Goal: Task Accomplishment & Management: Manage account settings

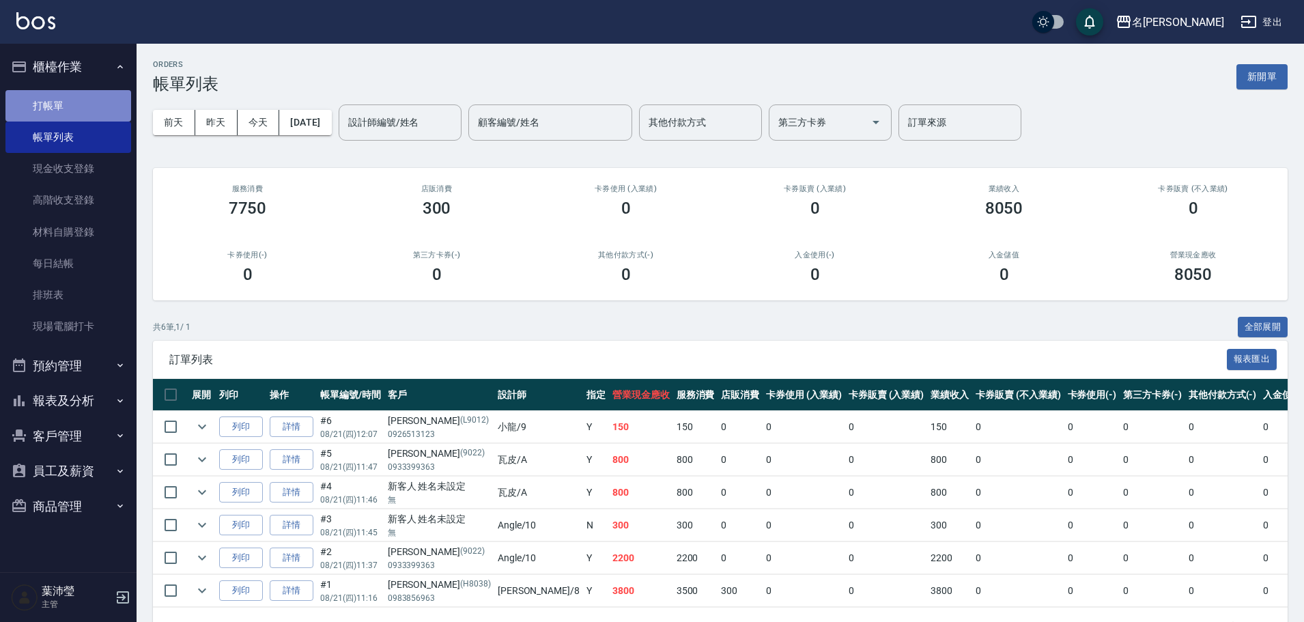
click at [58, 99] on link "打帳單" at bounding box center [68, 105] width 126 height 31
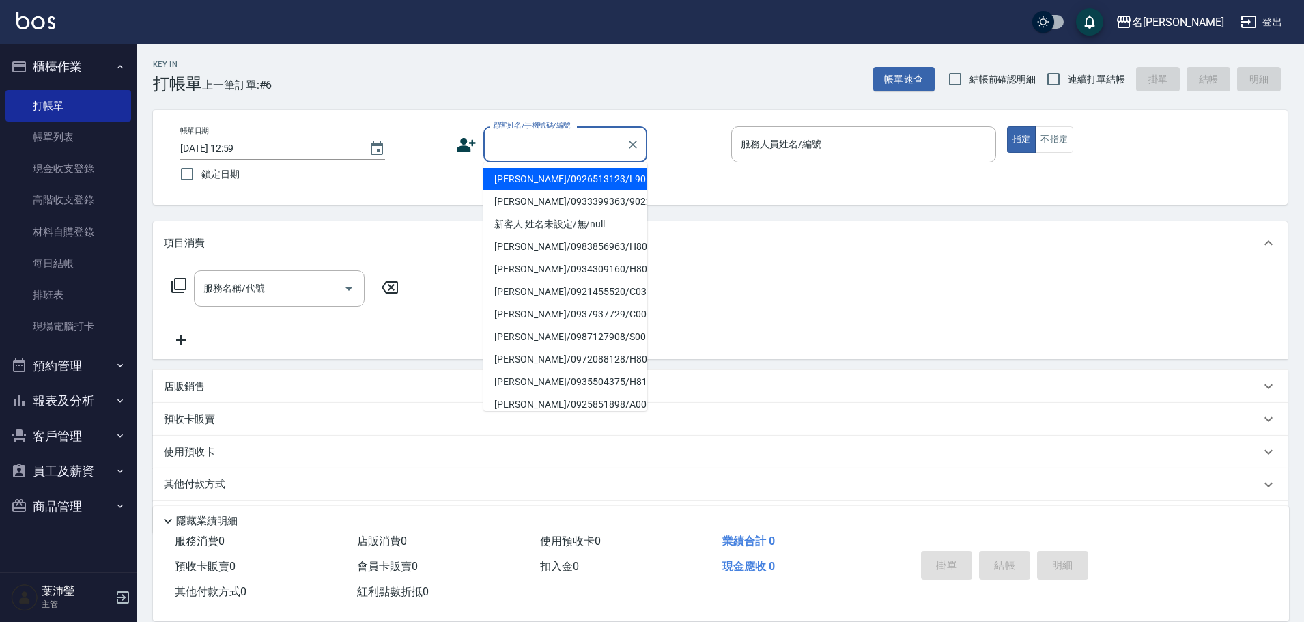
click at [495, 150] on input "顧客姓名/手機號碼/編號" at bounding box center [555, 144] width 131 height 24
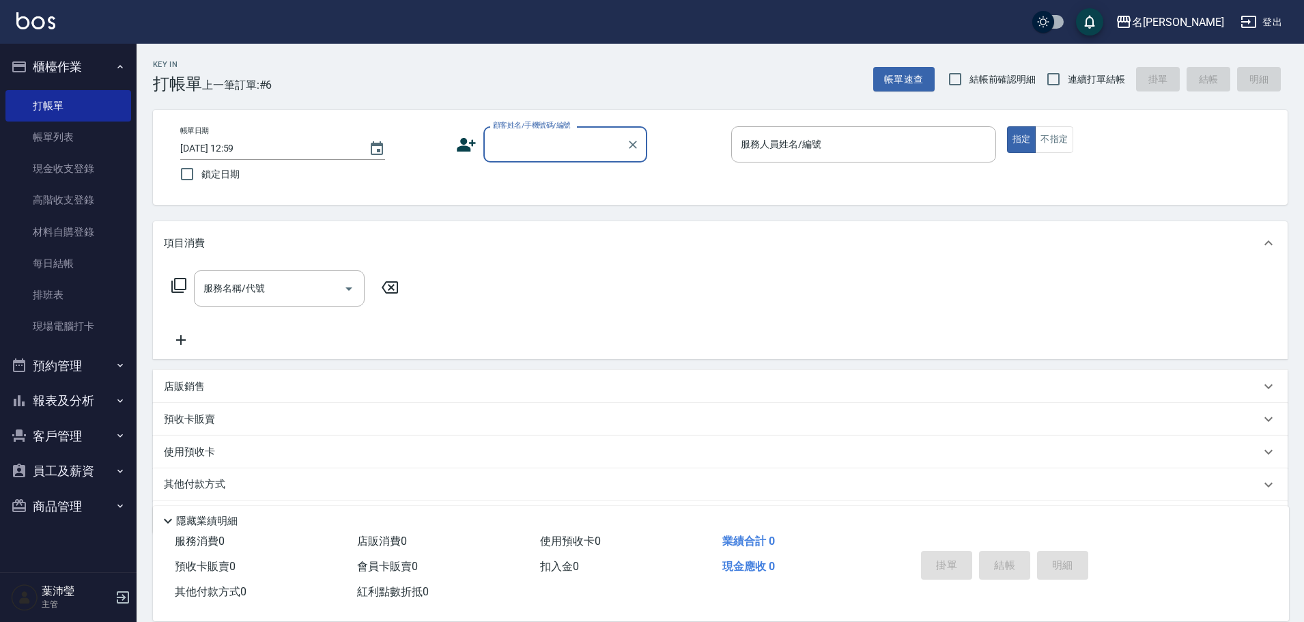
click at [522, 150] on input "顧客姓名/手機號碼/編號" at bounding box center [555, 144] width 131 height 24
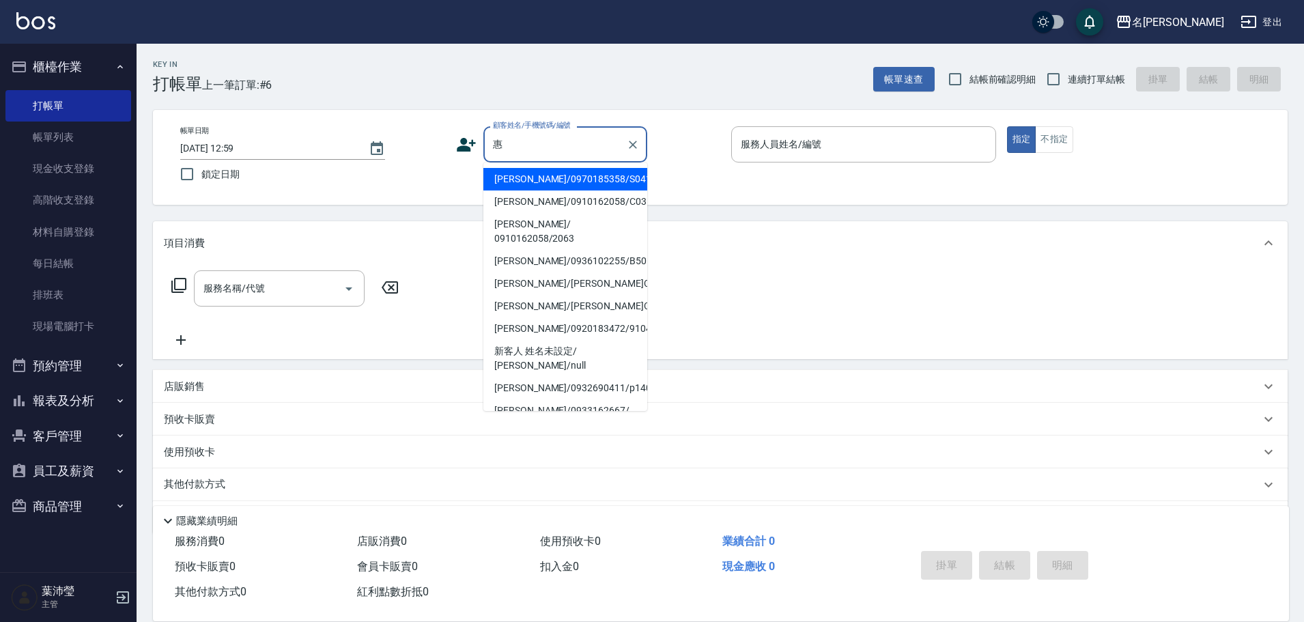
click at [550, 301] on li "[PERSON_NAME]/[PERSON_NAME]C0355/C0355" at bounding box center [565, 306] width 164 height 23
type input "[PERSON_NAME]/[PERSON_NAME]C0355/C0355"
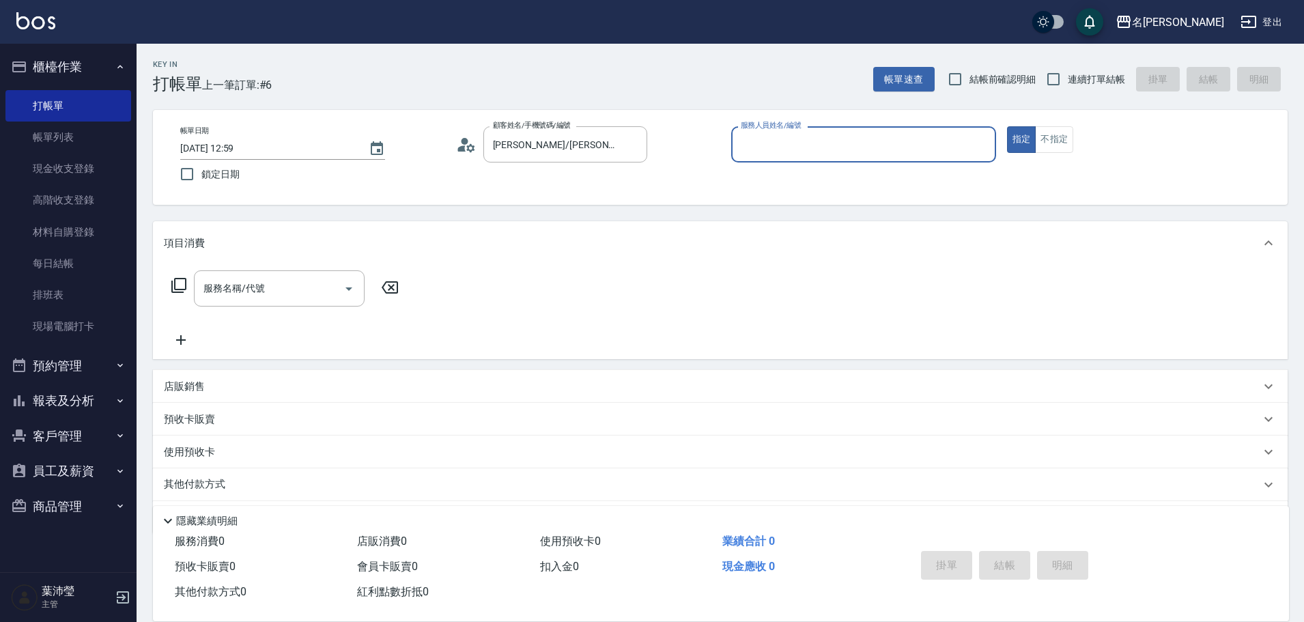
type input "Angle-10"
click at [180, 285] on icon at bounding box center [179, 285] width 16 height 16
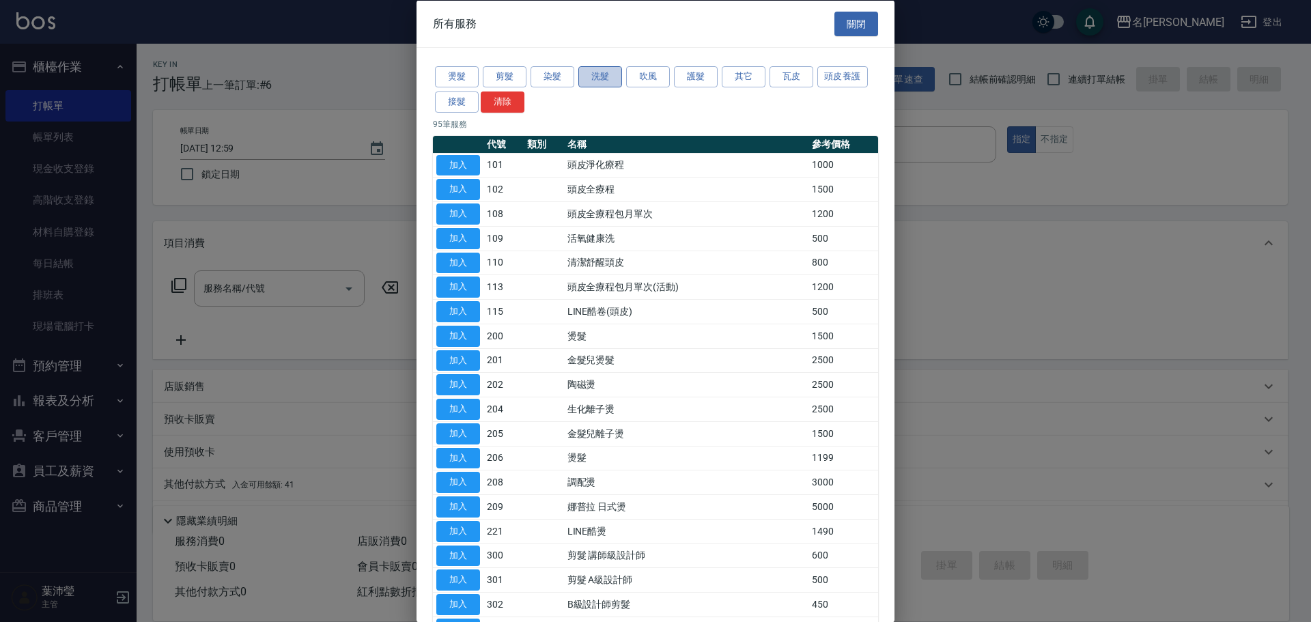
click at [600, 80] on button "洗髮" at bounding box center [600, 76] width 44 height 21
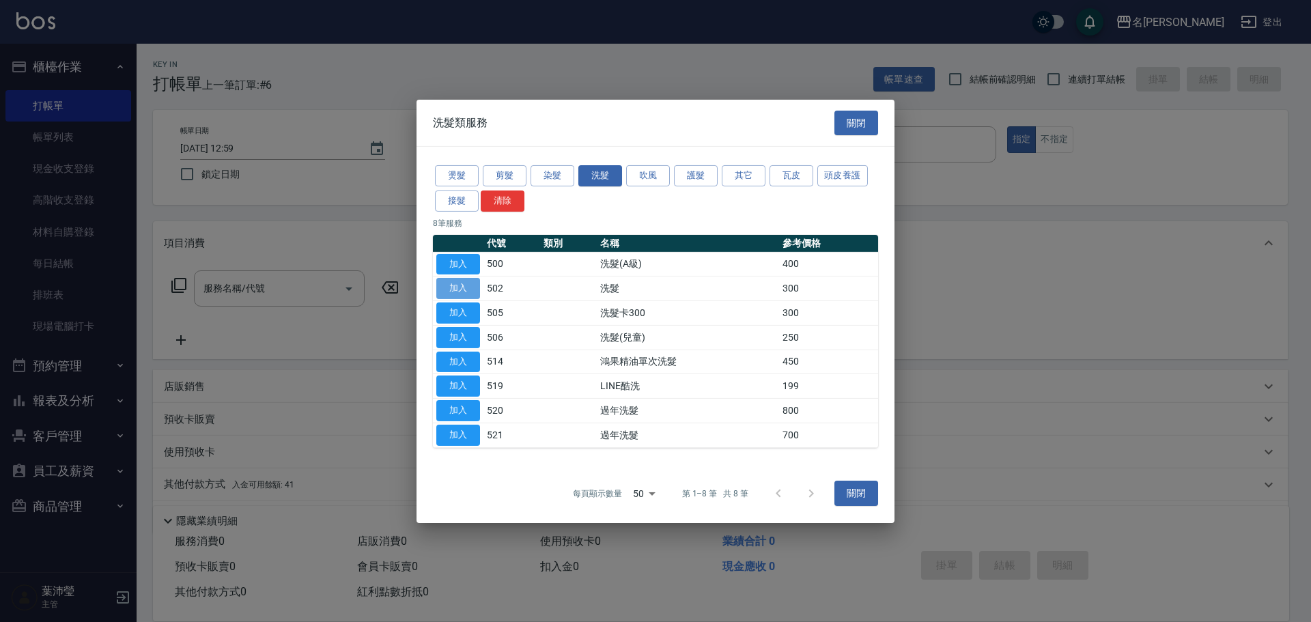
click at [462, 287] on button "加入" at bounding box center [458, 288] width 44 height 21
type input "洗髮(502)"
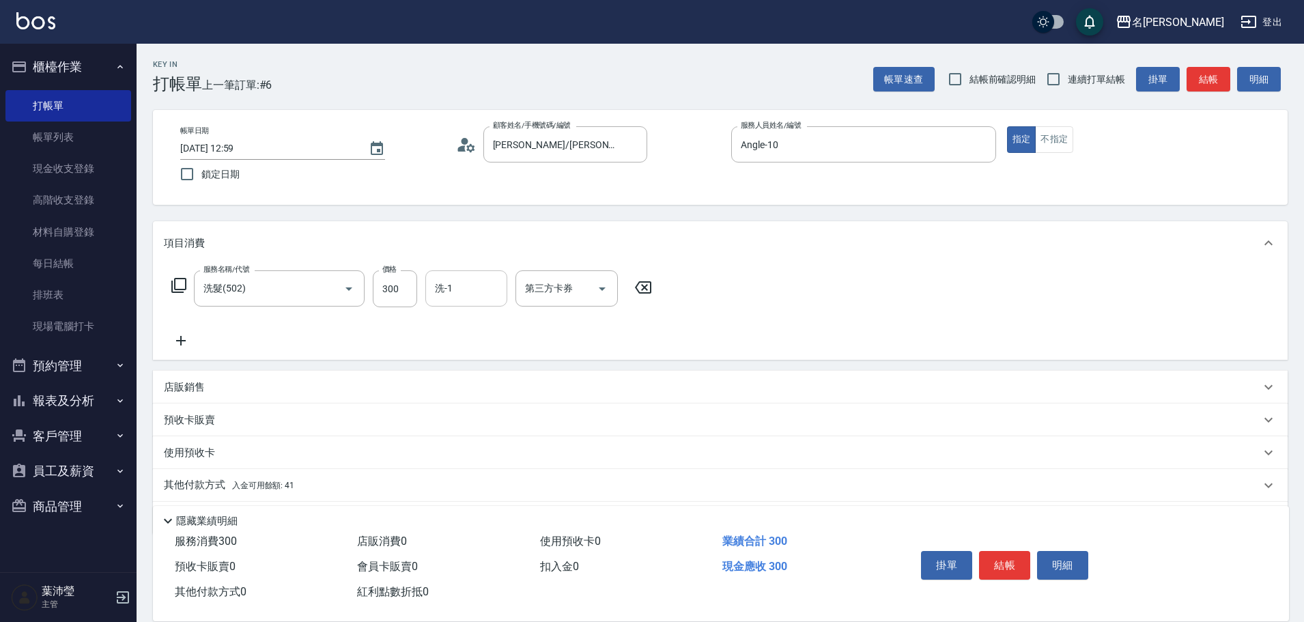
click at [462, 288] on input "洗-1" at bounding box center [467, 289] width 70 height 24
type input "慈均-15"
click at [999, 560] on button "結帳" at bounding box center [1004, 565] width 51 height 29
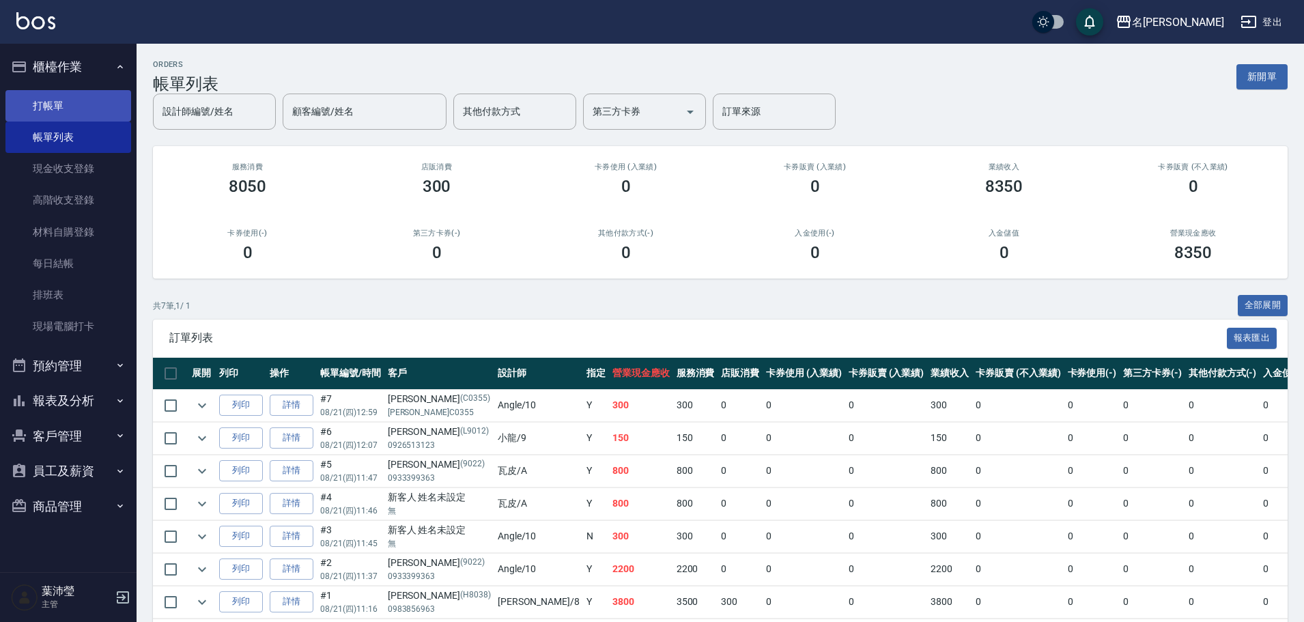
click at [61, 107] on link "打帳單" at bounding box center [68, 105] width 126 height 31
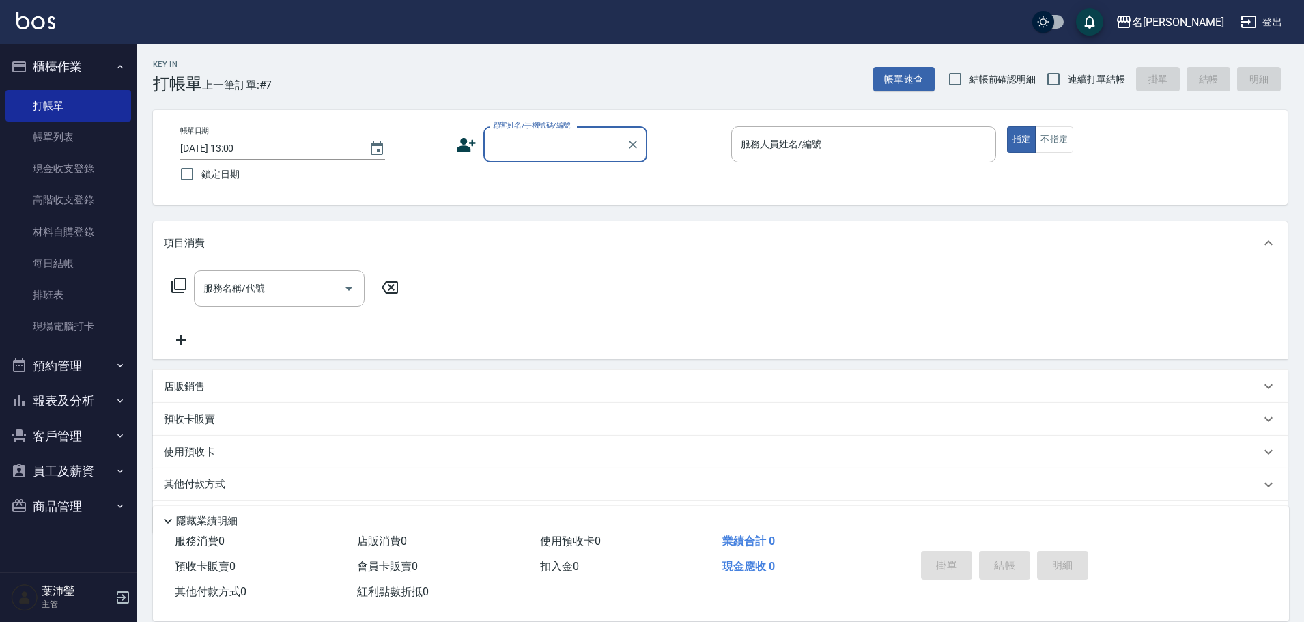
click at [530, 139] on input "顧客姓名/手機號碼/編號" at bounding box center [555, 144] width 131 height 24
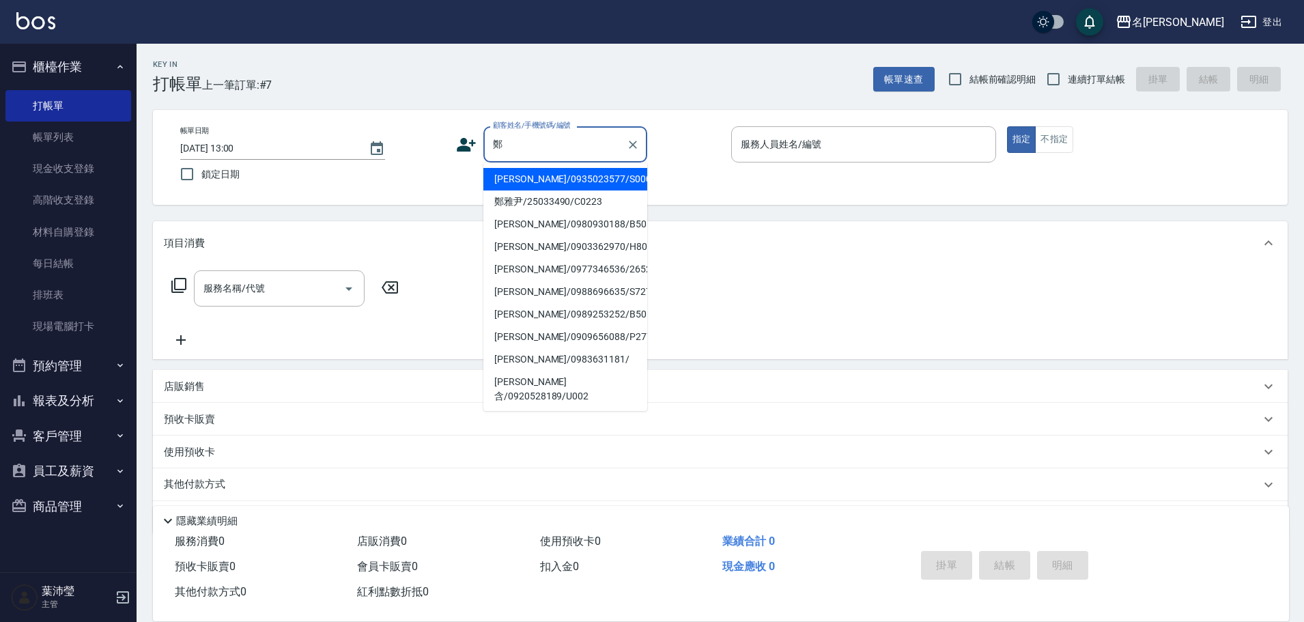
click at [544, 298] on li "[PERSON_NAME]/0988696635/S727" at bounding box center [565, 292] width 164 height 23
type input "[PERSON_NAME]/0988696635/S727"
type input "Angle-10"
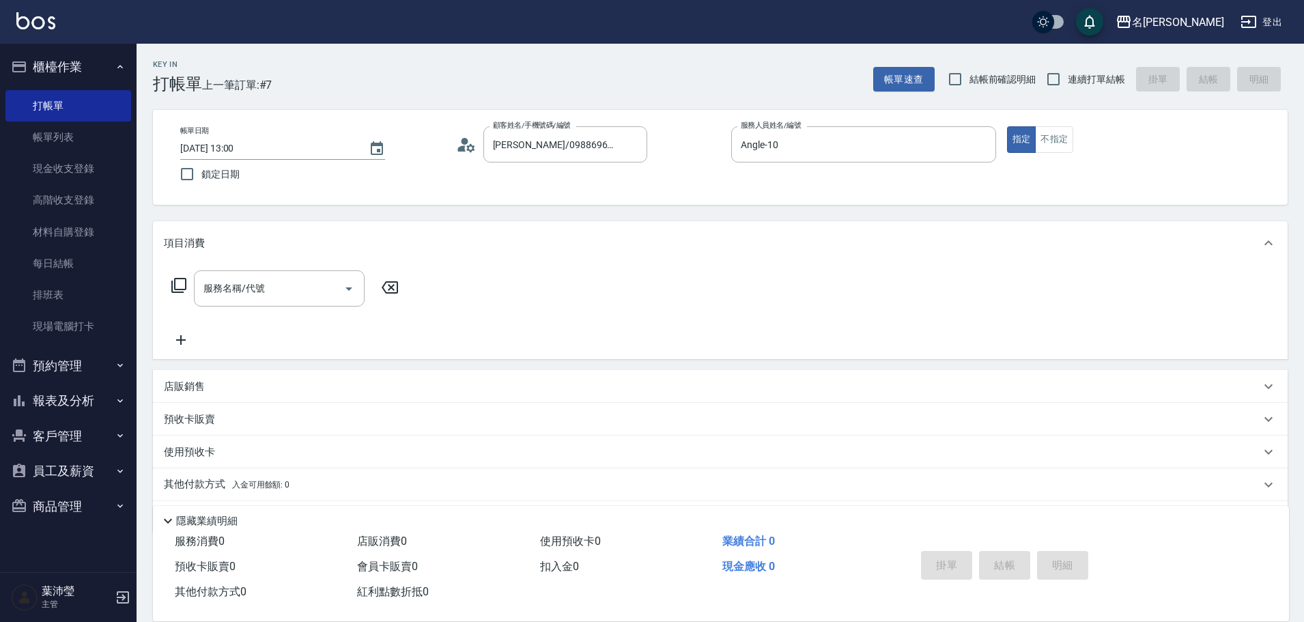
click at [179, 283] on icon at bounding box center [179, 285] width 16 height 16
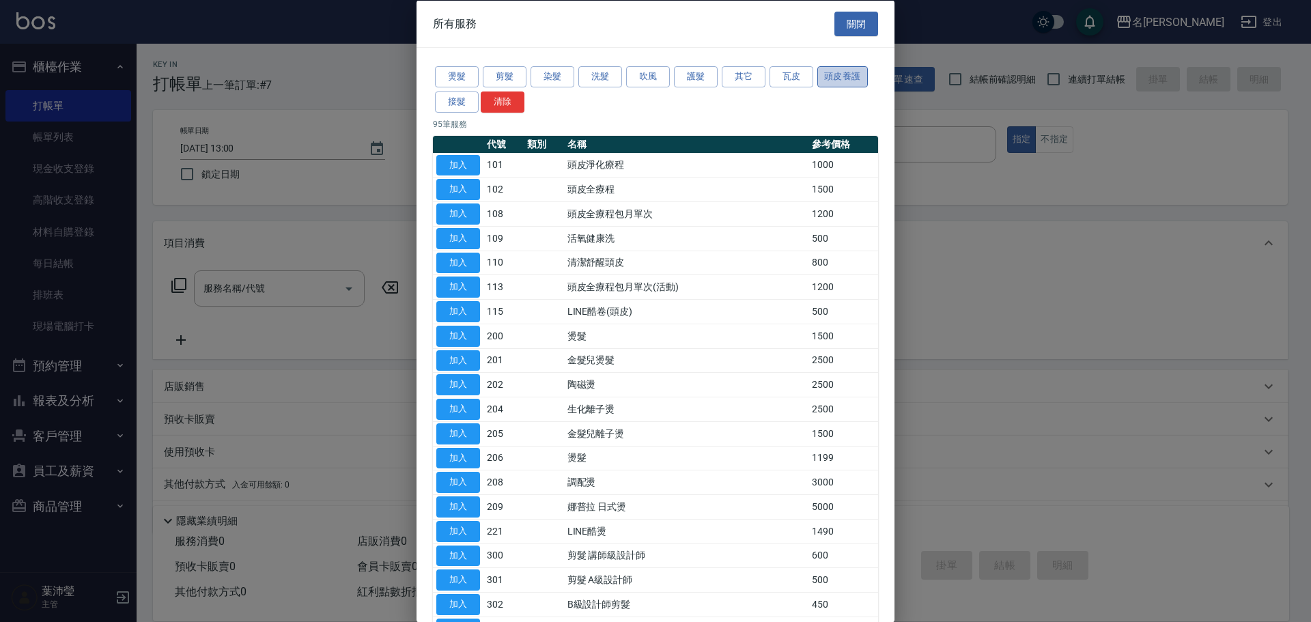
click at [830, 76] on button "頭皮養護" at bounding box center [842, 76] width 51 height 21
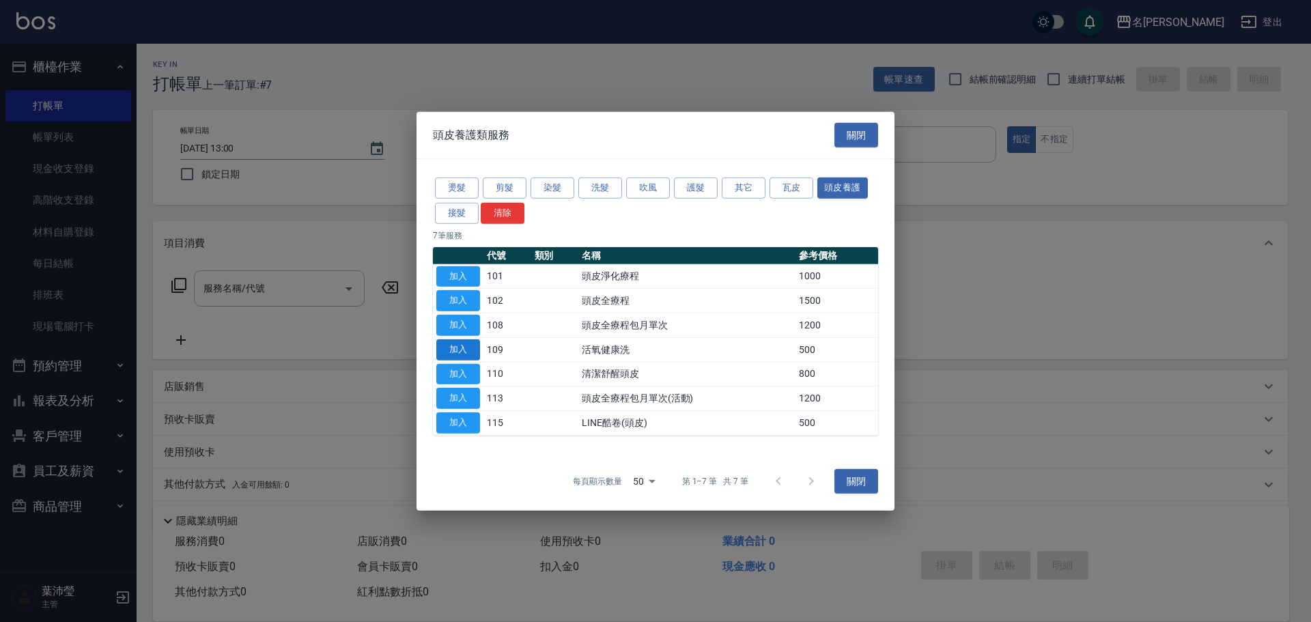
click at [463, 342] on button "加入" at bounding box center [458, 349] width 44 height 21
type input "活氧健康洗(109)"
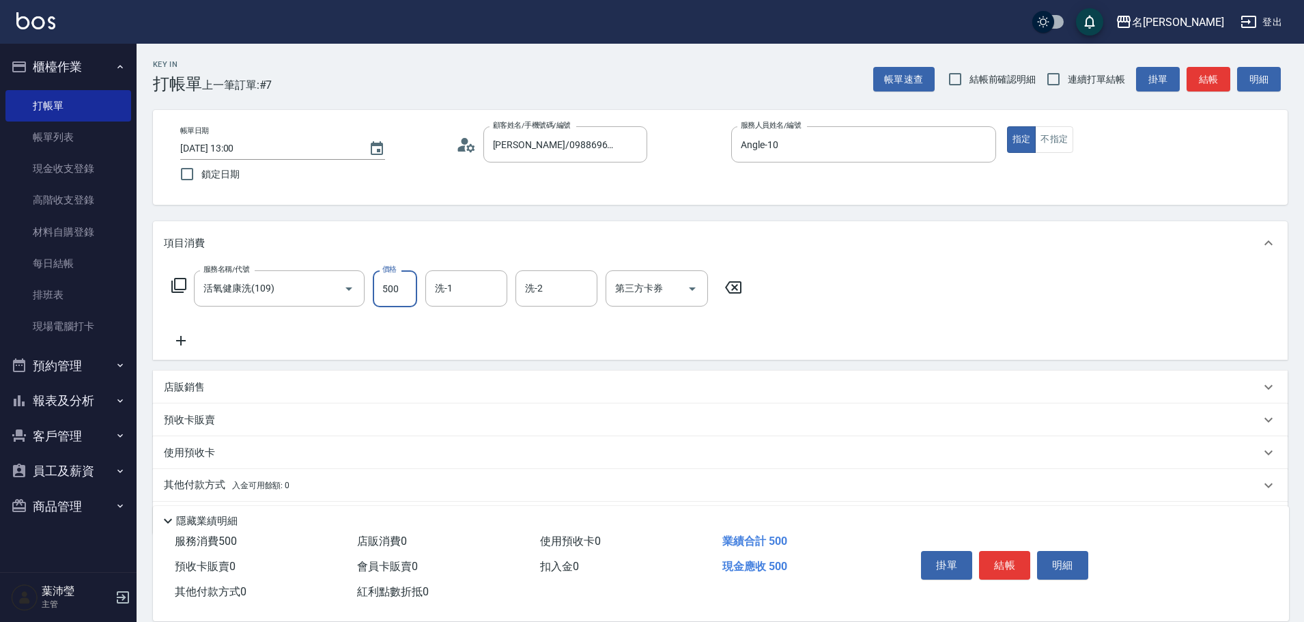
click at [404, 298] on input "500" at bounding box center [395, 288] width 44 height 37
type input "400"
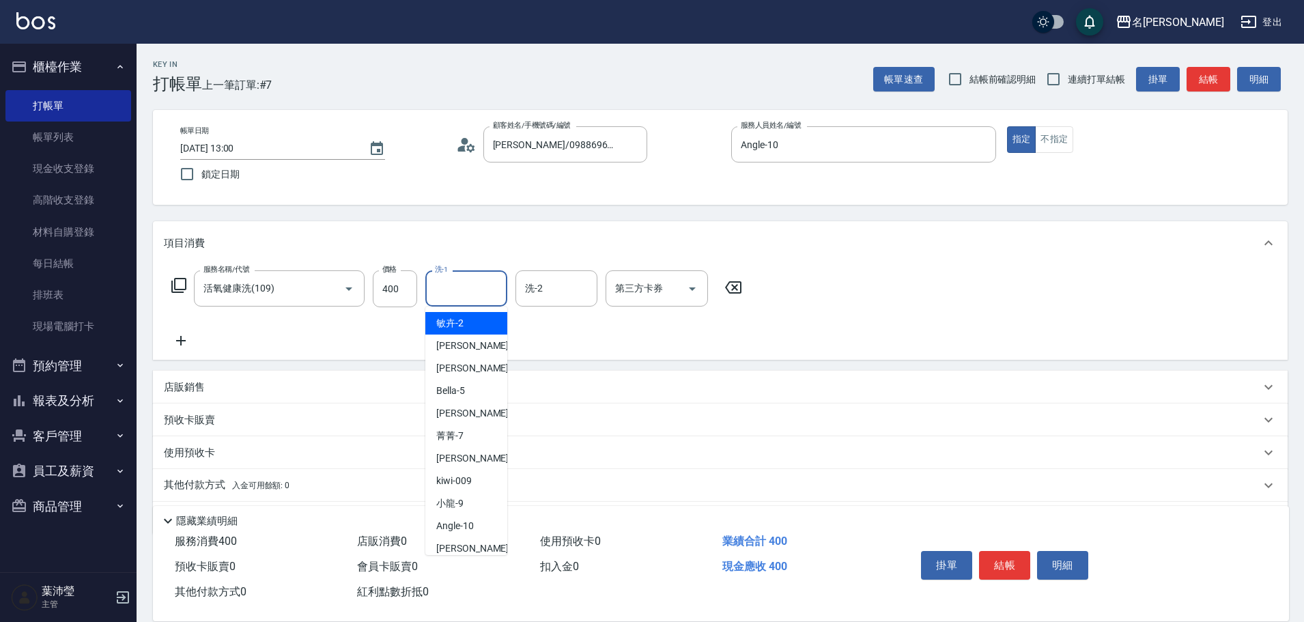
click at [454, 298] on input "洗-1" at bounding box center [467, 289] width 70 height 24
type input "小龍-9"
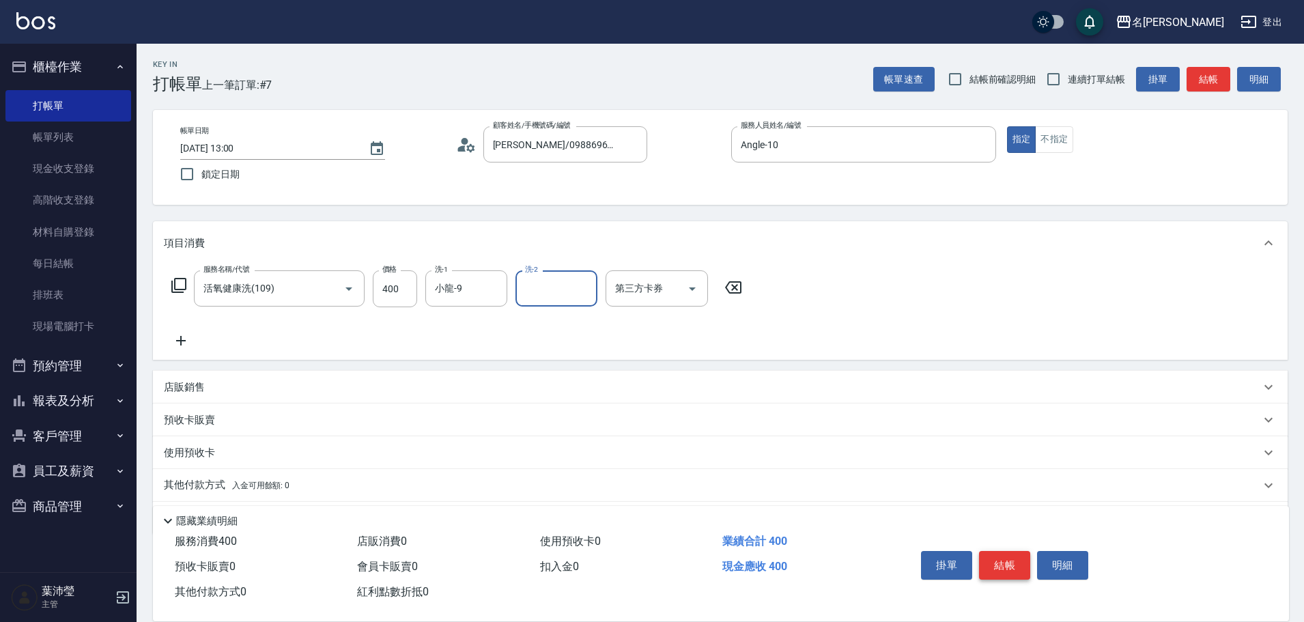
click at [1002, 557] on button "結帳" at bounding box center [1004, 565] width 51 height 29
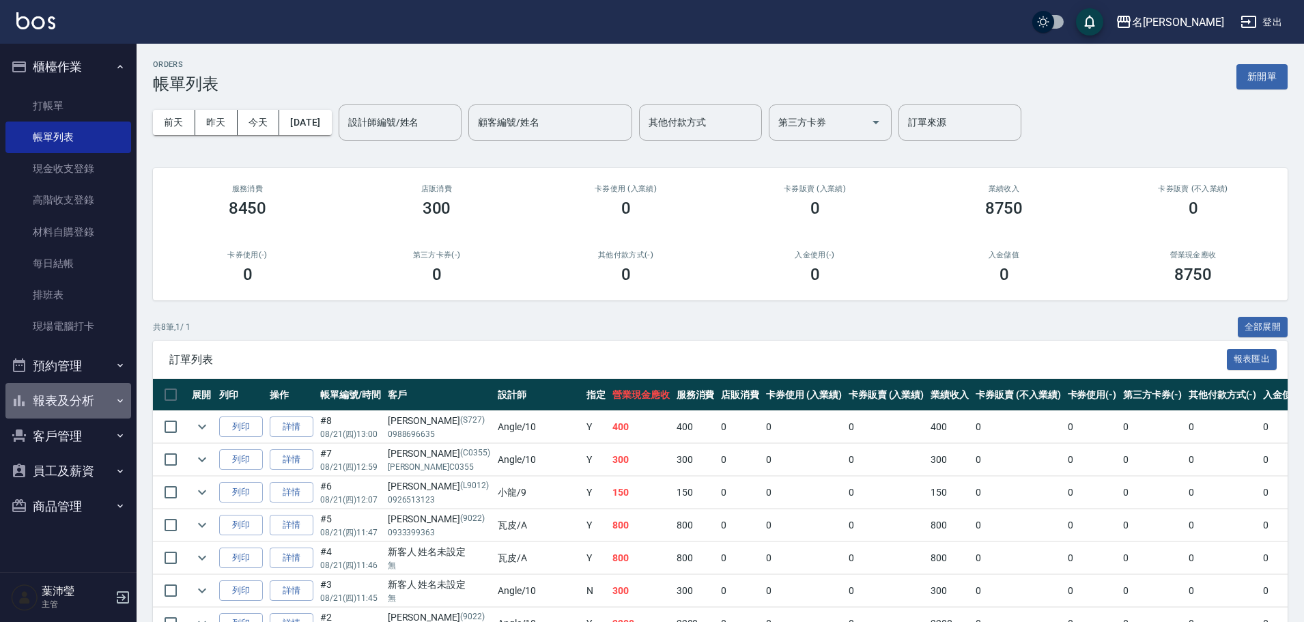
click at [91, 392] on button "報表及分析" at bounding box center [68, 401] width 126 height 36
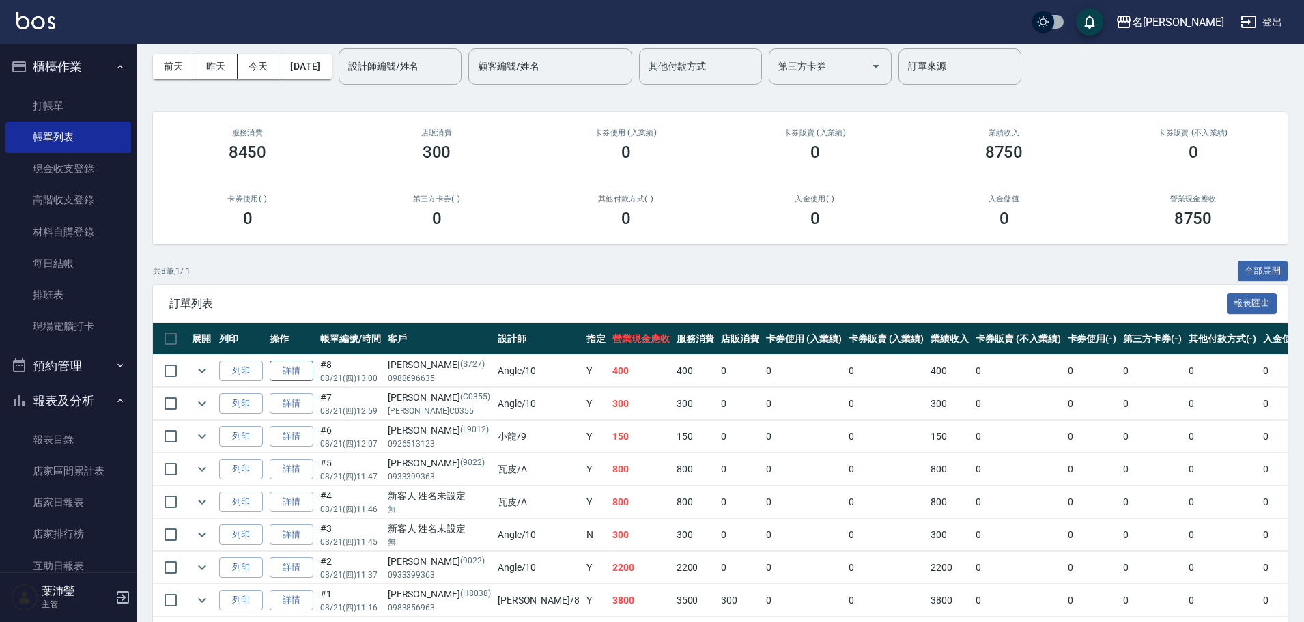
scroll to position [115, 0]
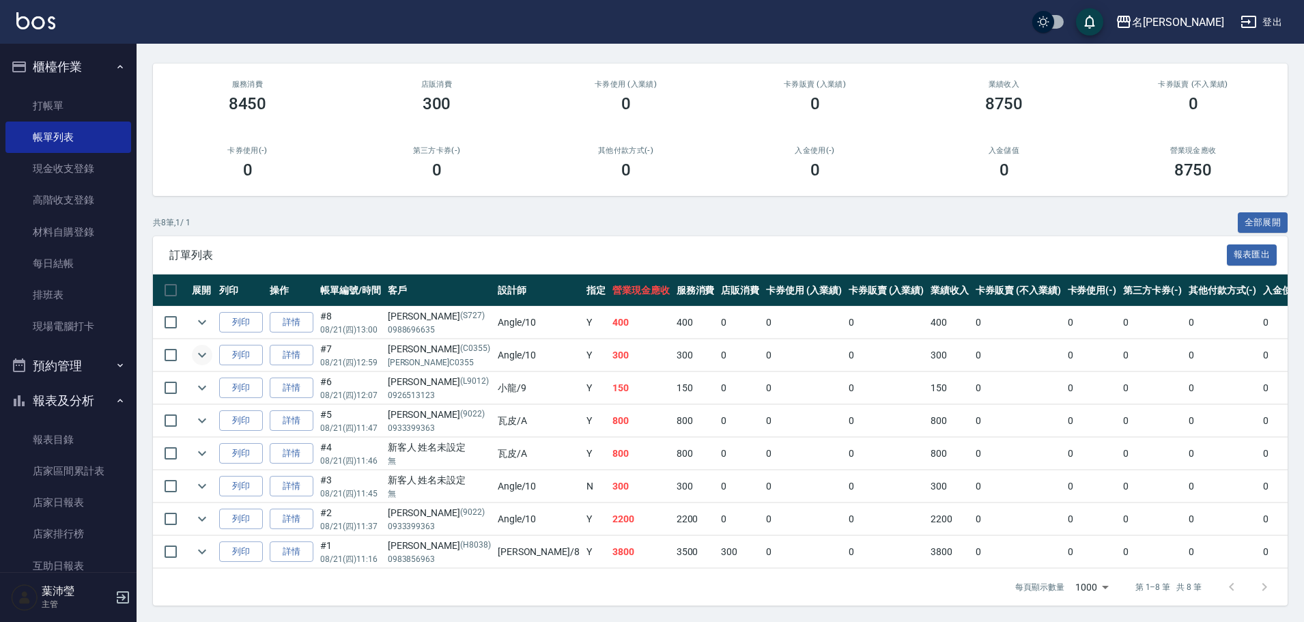
click at [199, 347] on icon "expand row" at bounding box center [202, 355] width 16 height 16
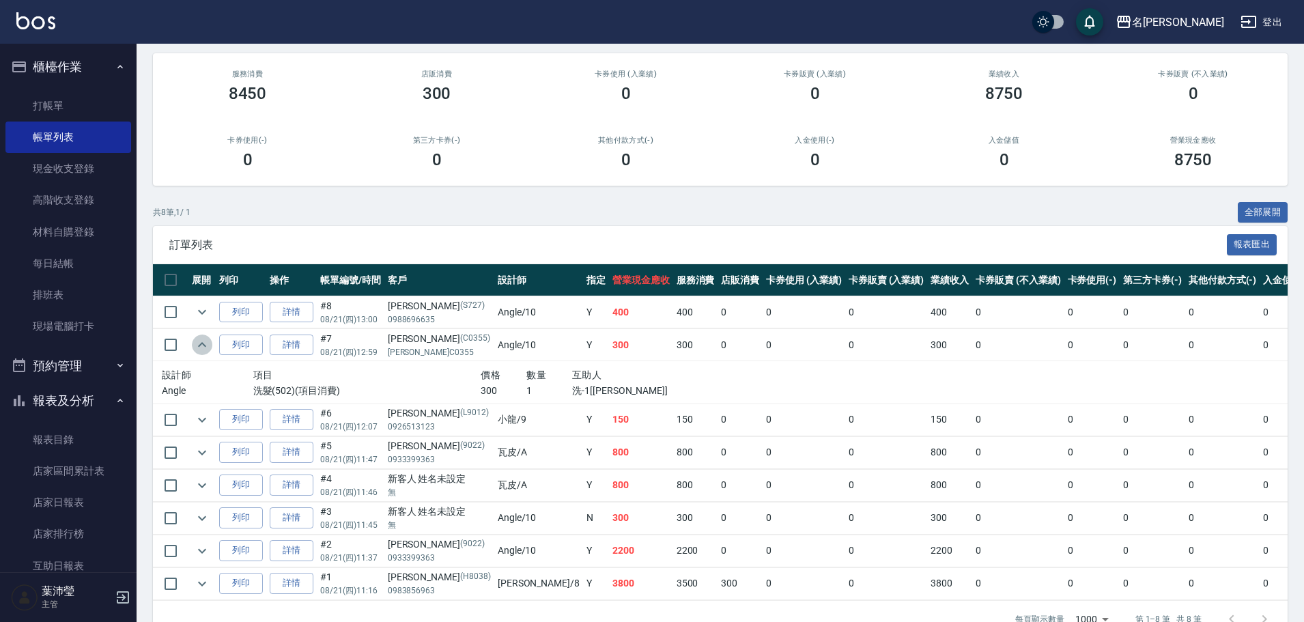
click at [198, 340] on icon "expand row" at bounding box center [202, 345] width 16 height 16
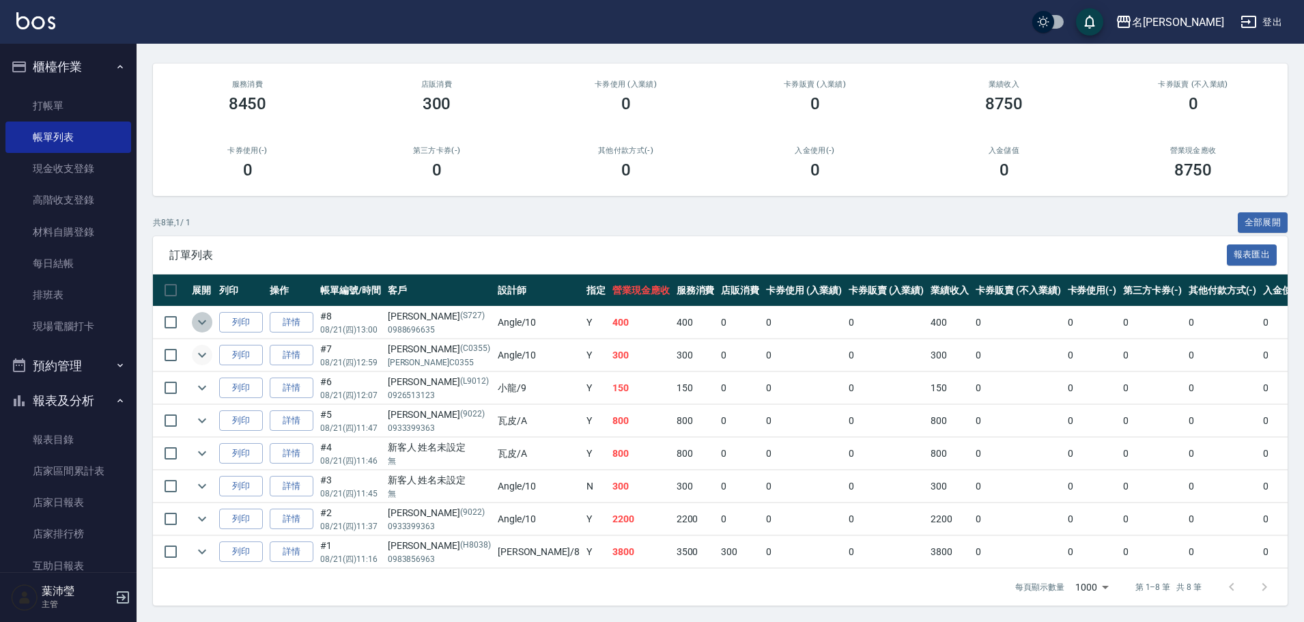
click at [201, 320] on icon "expand row" at bounding box center [202, 322] width 8 height 5
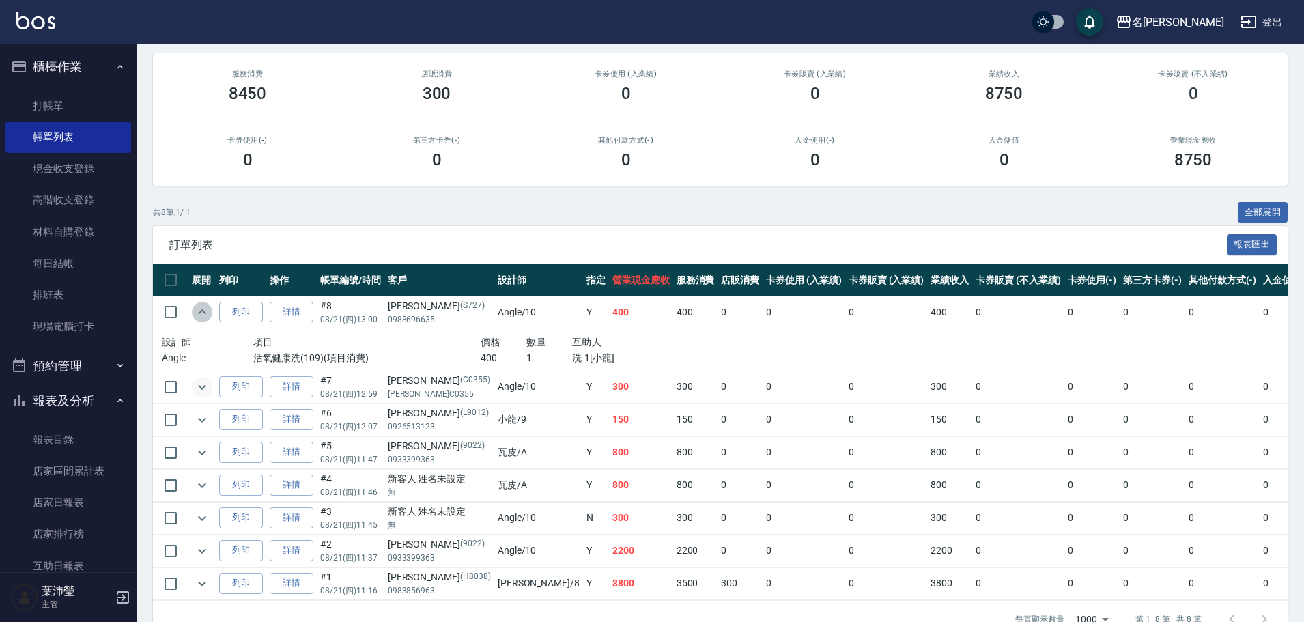
click at [203, 313] on icon "expand row" at bounding box center [202, 312] width 16 height 16
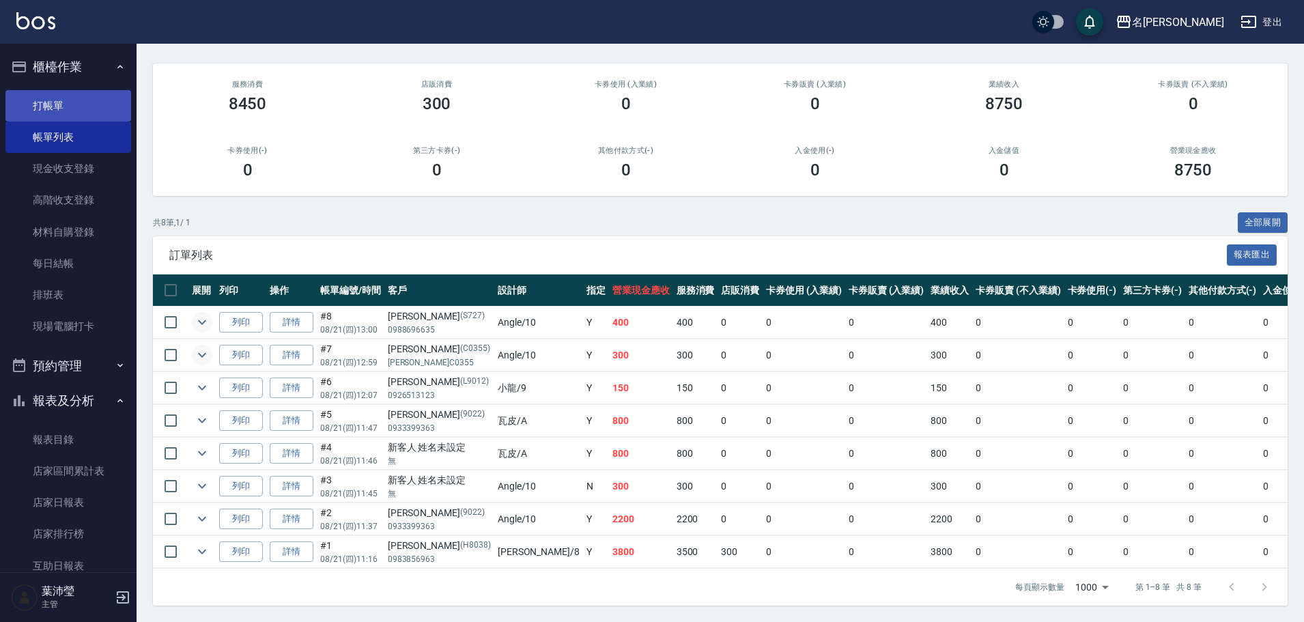
click at [31, 95] on link "打帳單" at bounding box center [68, 105] width 126 height 31
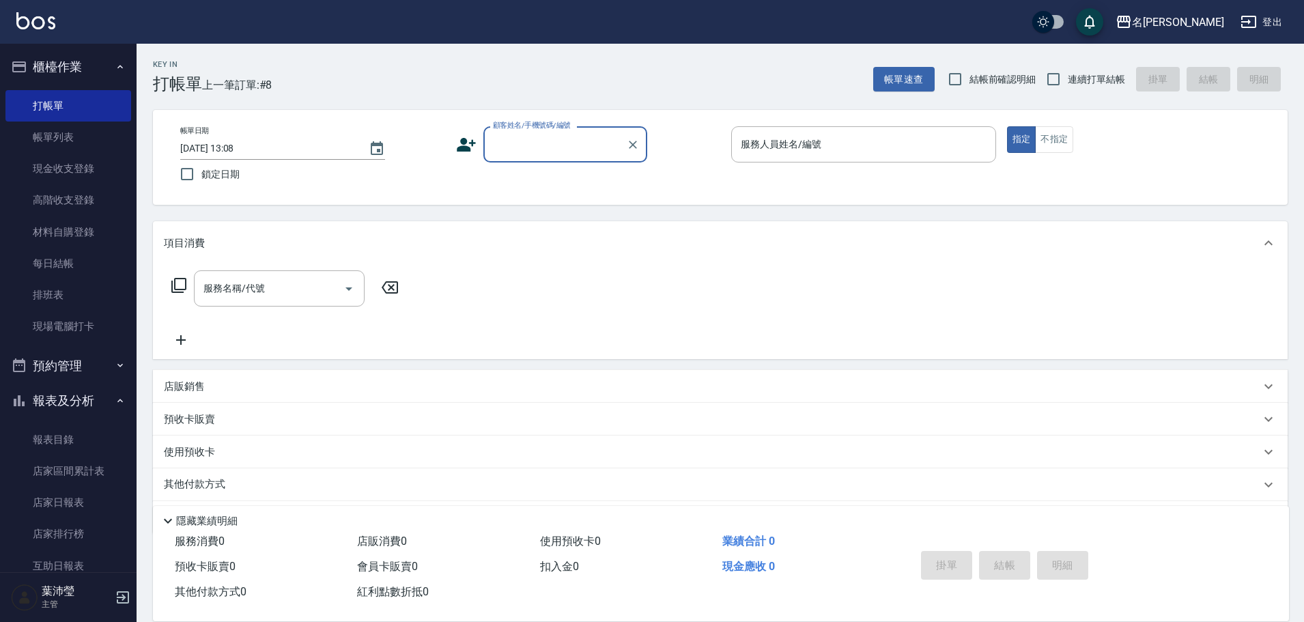
click at [531, 159] on div "顧客姓名/手機號碼/編號" at bounding box center [565, 144] width 164 height 36
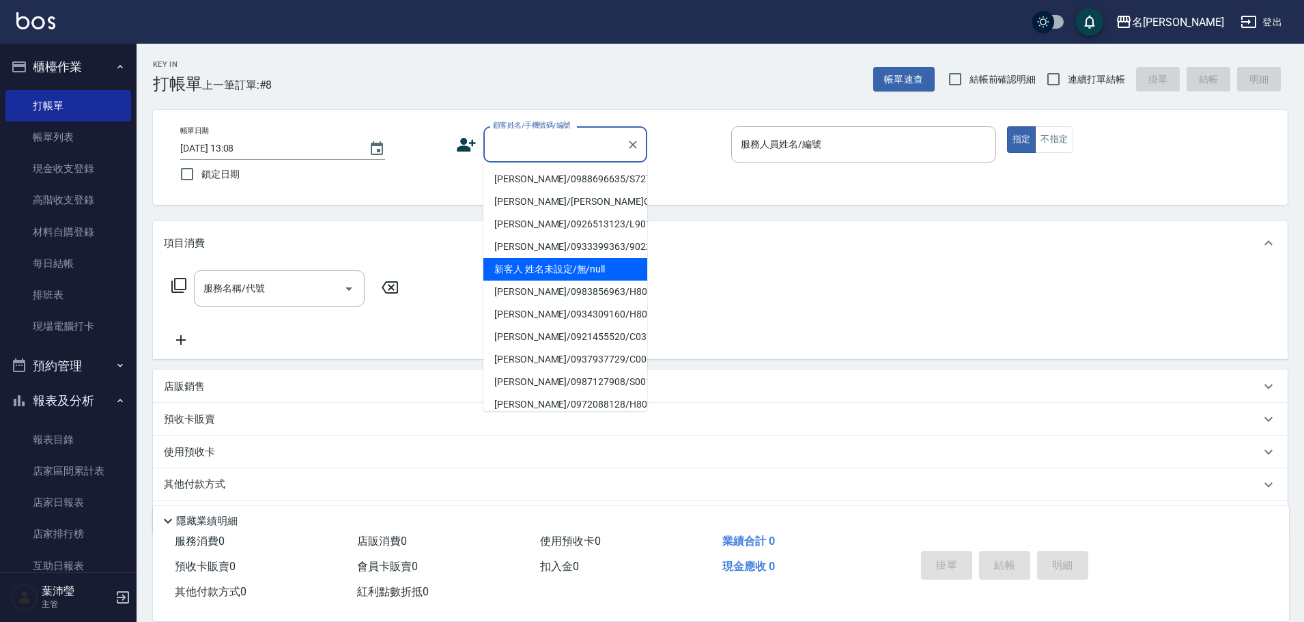
click at [580, 267] on li "新客人 姓名未設定/無/null" at bounding box center [565, 269] width 164 height 23
type input "新客人 姓名未設定/無/null"
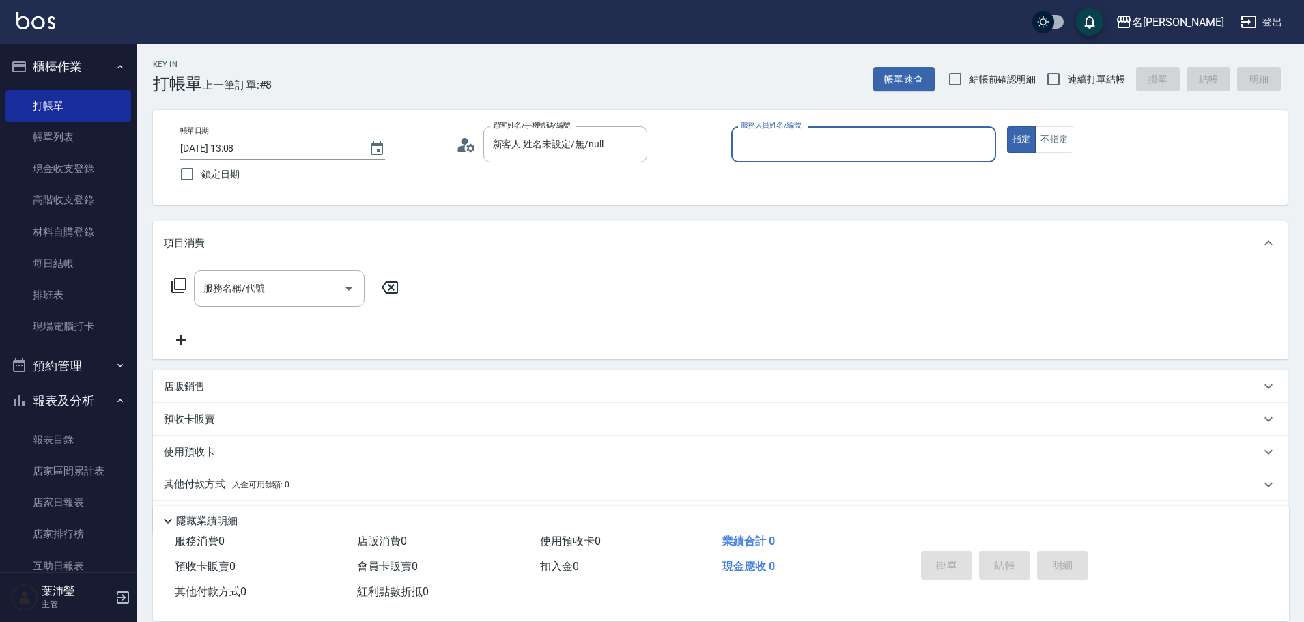
click at [770, 151] on input "服務人員姓名/編號" at bounding box center [863, 144] width 253 height 24
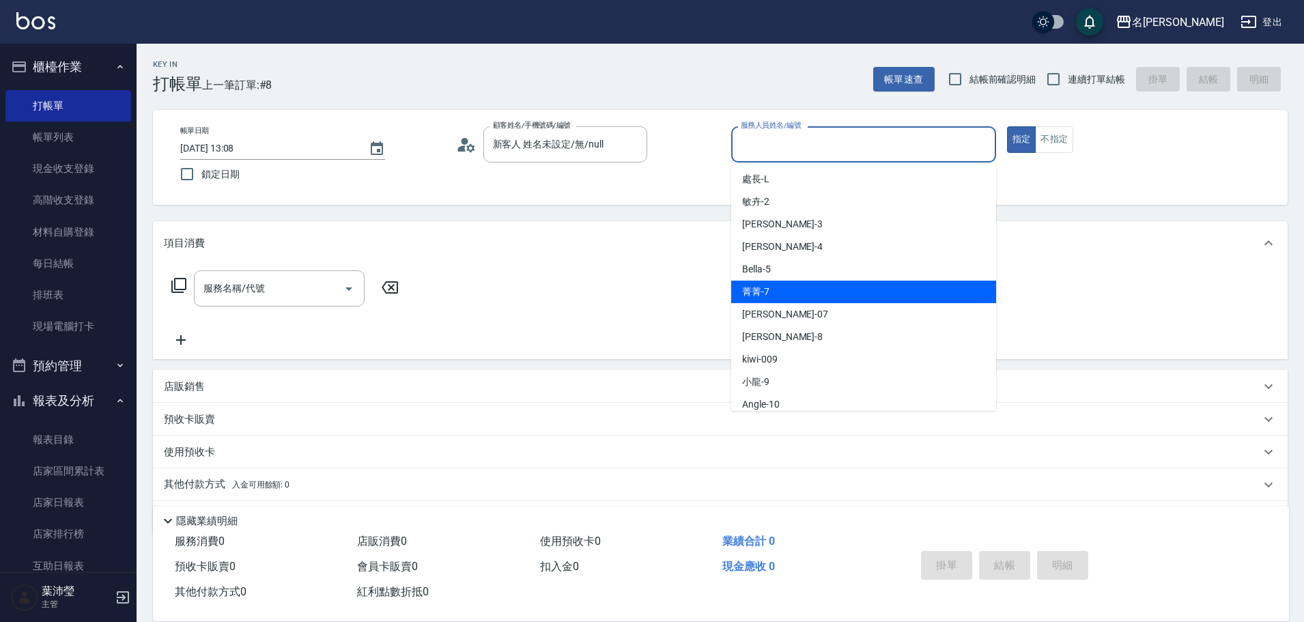
click at [776, 283] on div "菁菁 -7" at bounding box center [863, 292] width 265 height 23
type input "菁菁-7"
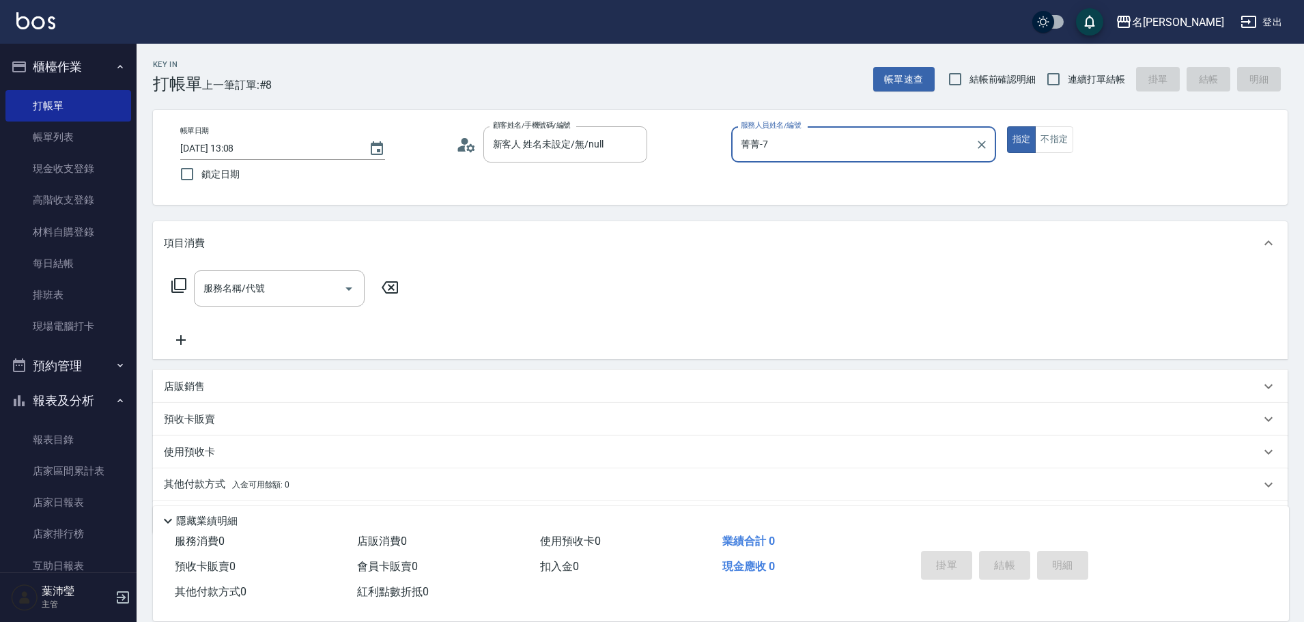
click at [180, 284] on icon at bounding box center [179, 285] width 16 height 16
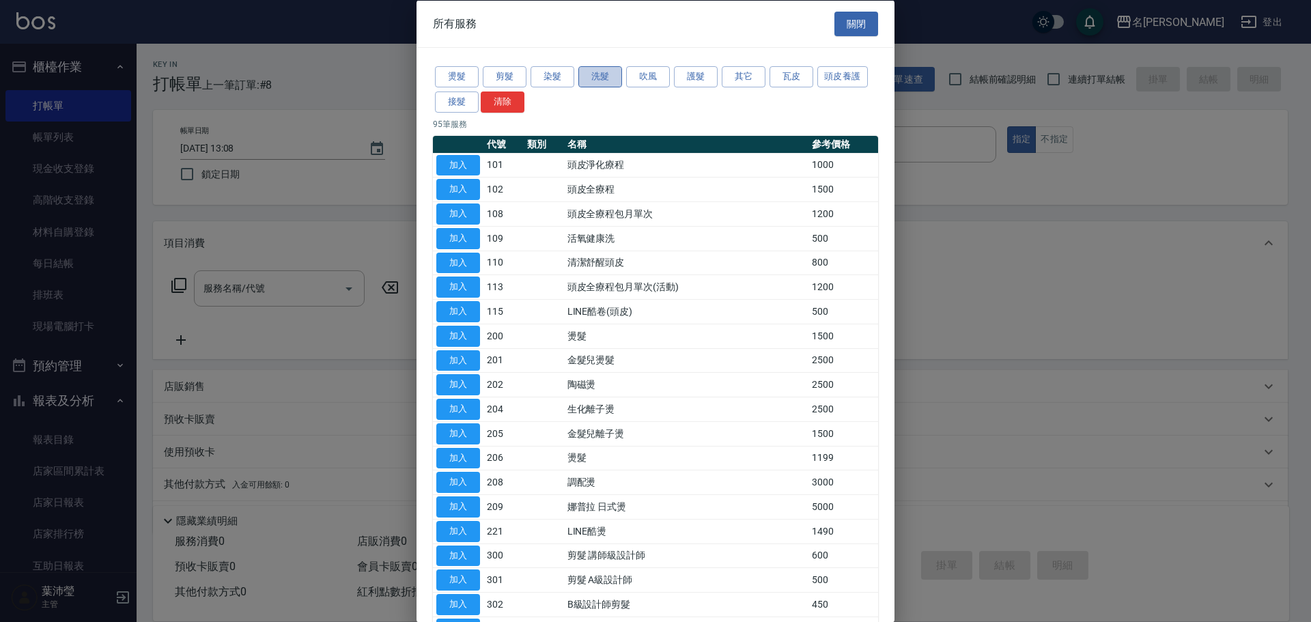
click at [606, 77] on button "洗髮" at bounding box center [600, 76] width 44 height 21
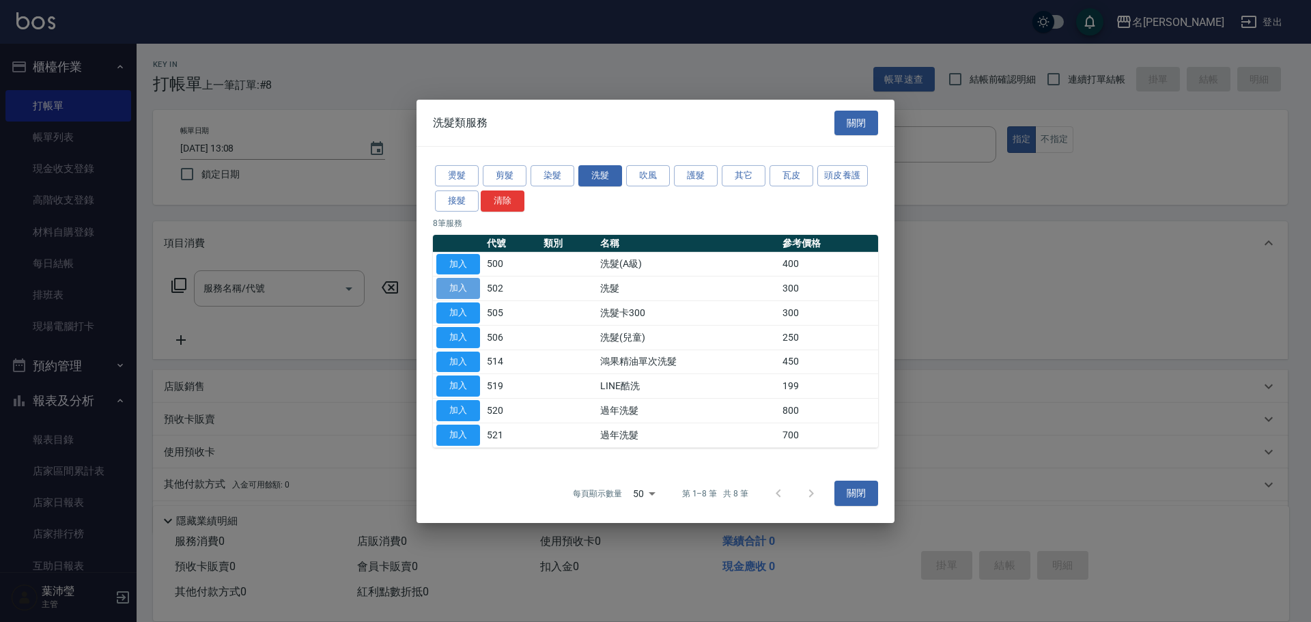
click at [460, 292] on button "加入" at bounding box center [458, 288] width 44 height 21
type input "洗髮(502)"
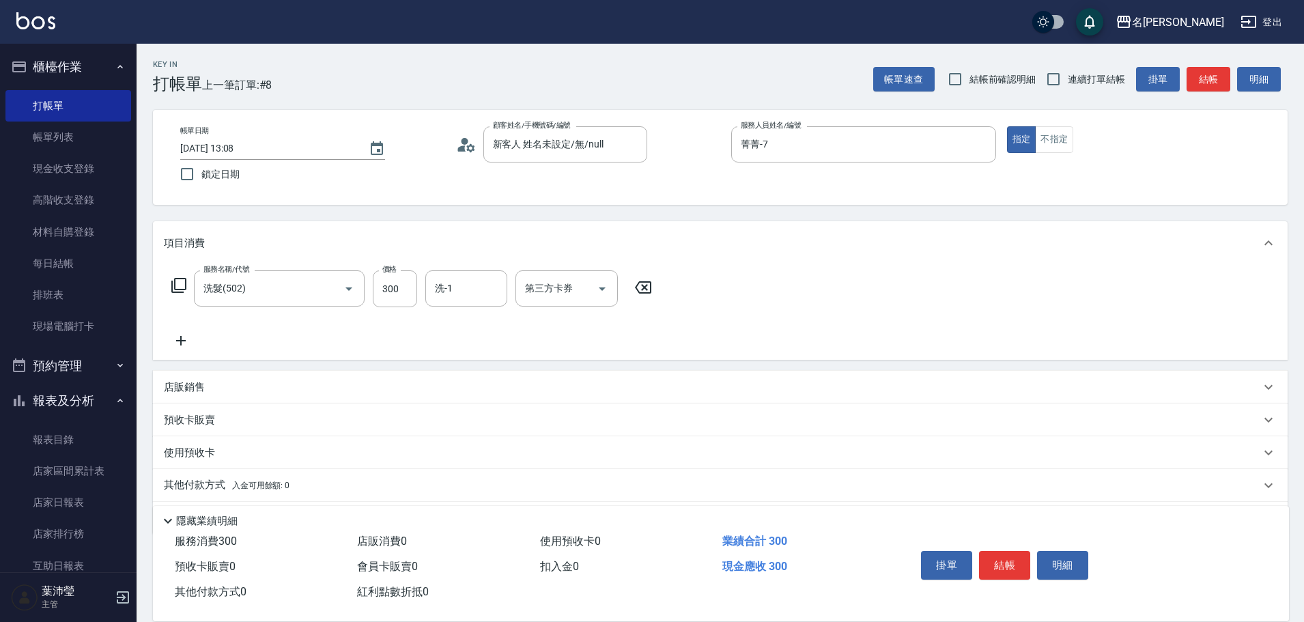
click at [179, 290] on icon at bounding box center [178, 285] width 15 height 15
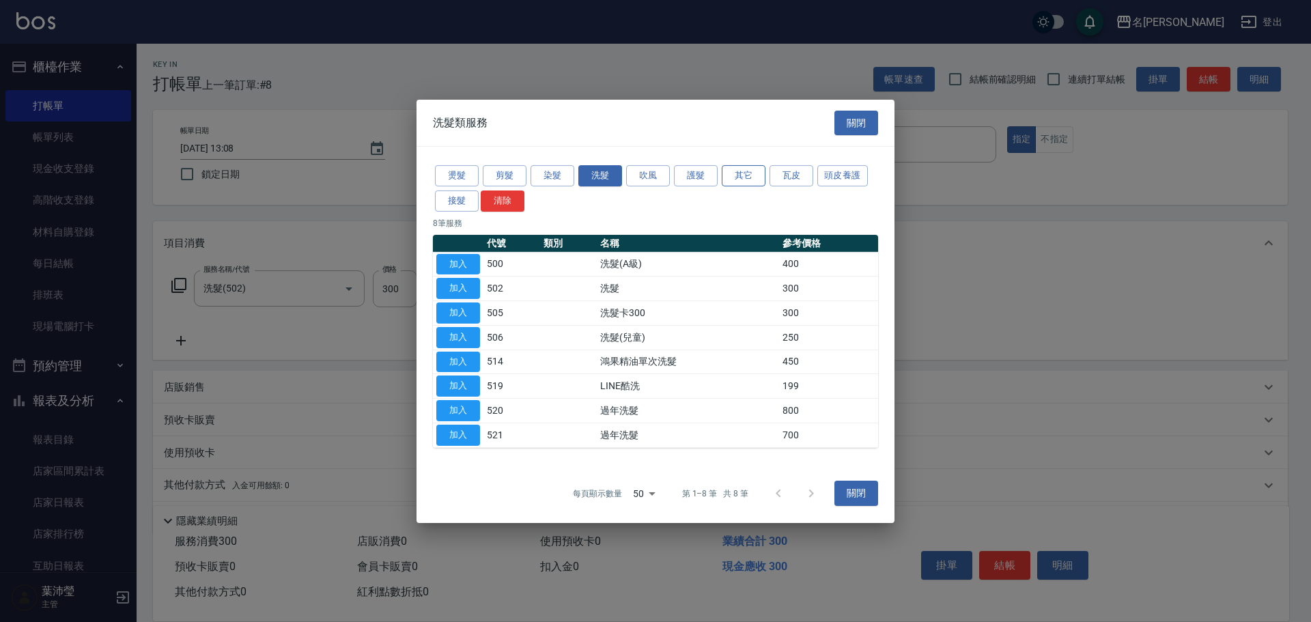
click at [755, 177] on button "其它" at bounding box center [744, 175] width 44 height 21
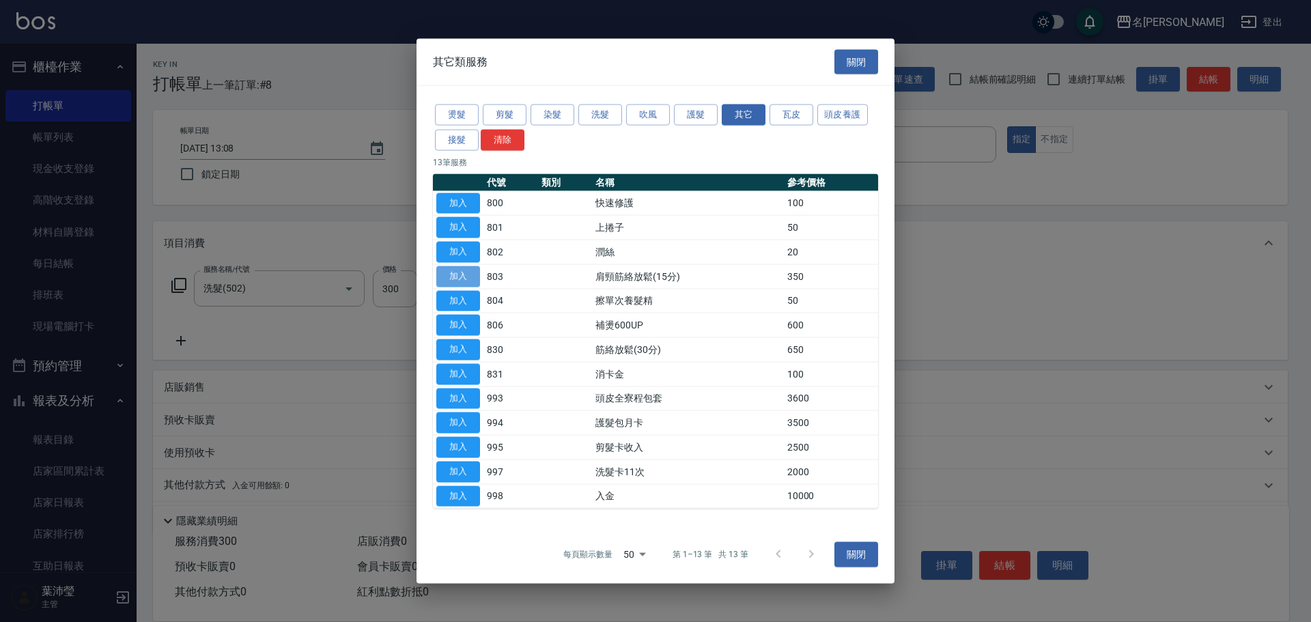
click at [460, 281] on button "加入" at bounding box center [458, 276] width 44 height 21
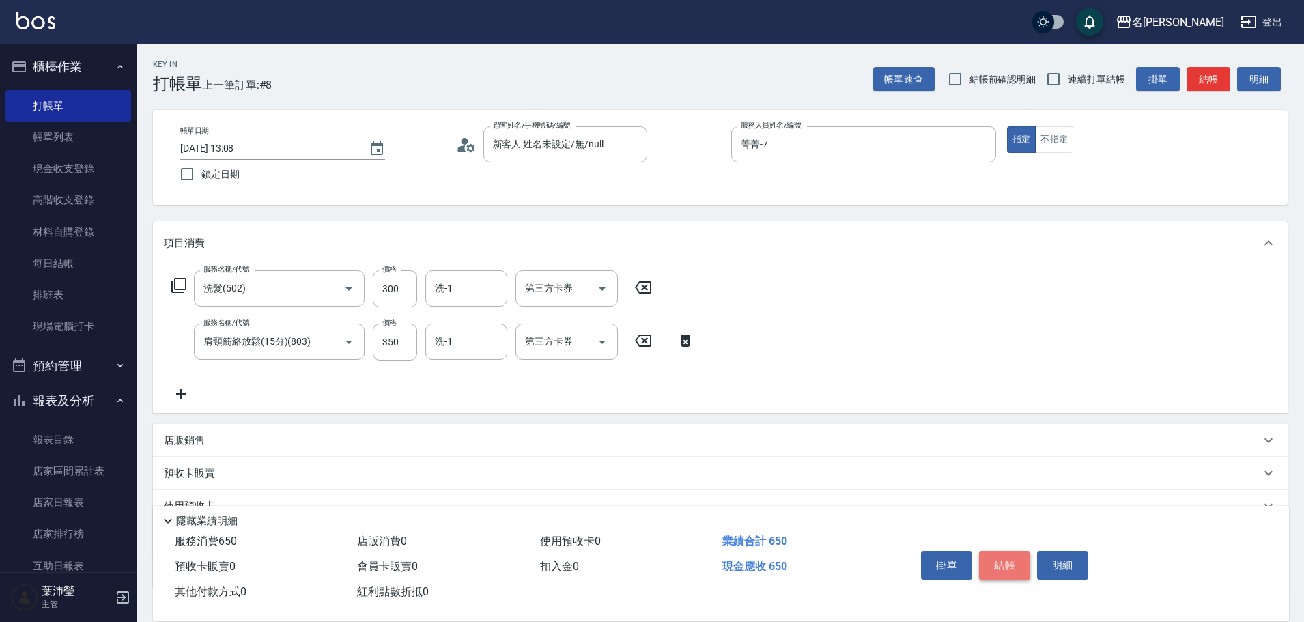
click at [994, 563] on button "結帳" at bounding box center [1004, 565] width 51 height 29
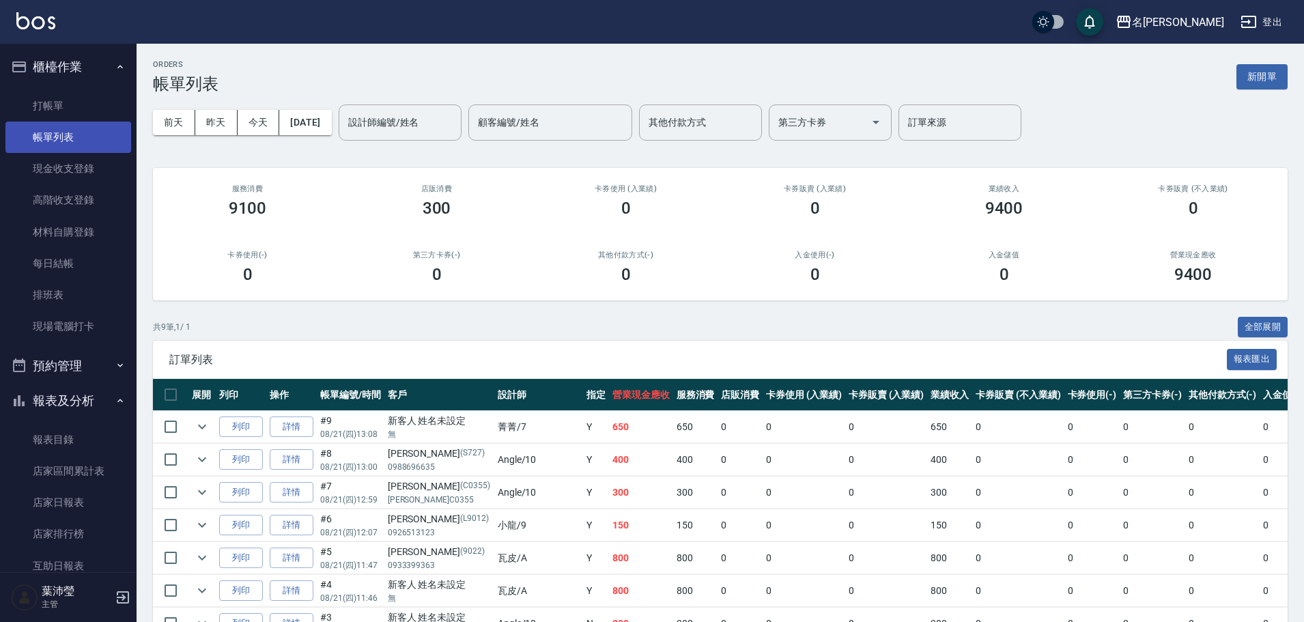
click at [81, 129] on link "帳單列表" at bounding box center [68, 137] width 126 height 31
click at [83, 122] on link "帳單列表" at bounding box center [68, 137] width 126 height 31
click at [92, 101] on link "打帳單" at bounding box center [68, 105] width 126 height 31
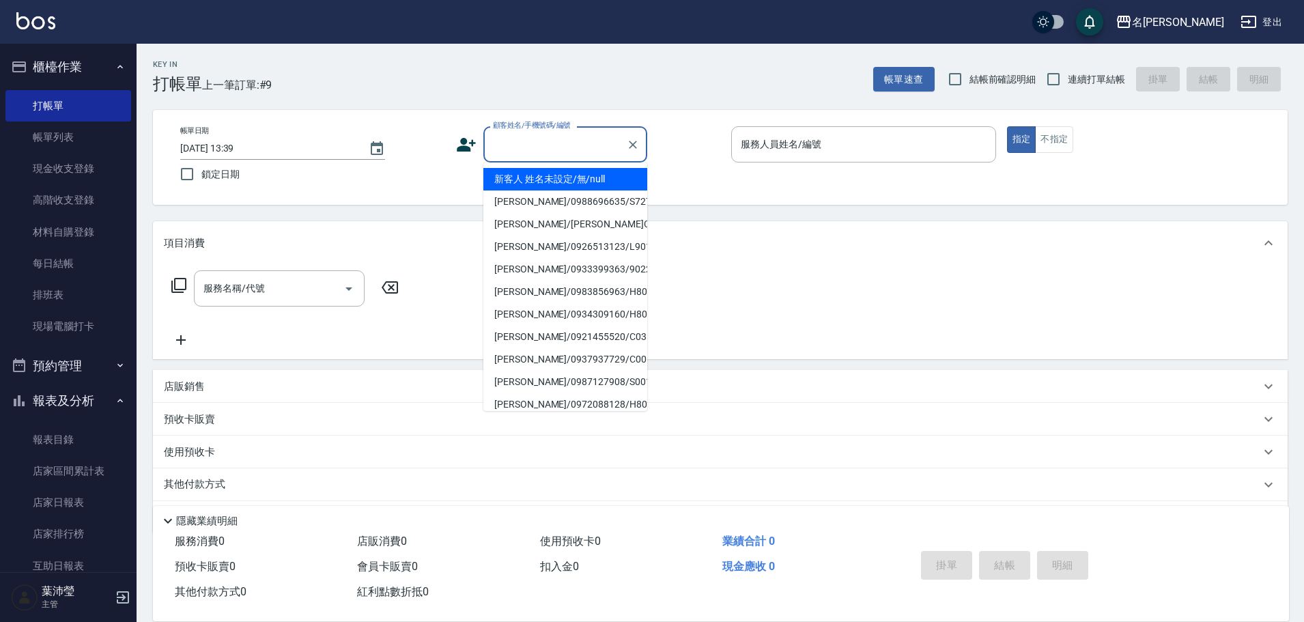
click at [528, 152] on input "顧客姓名/手機號碼/編號" at bounding box center [555, 144] width 131 height 24
click at [519, 179] on li "新客人 姓名未設定/無/null" at bounding box center [565, 179] width 164 height 23
type input "新客人 姓名未設定/無/null"
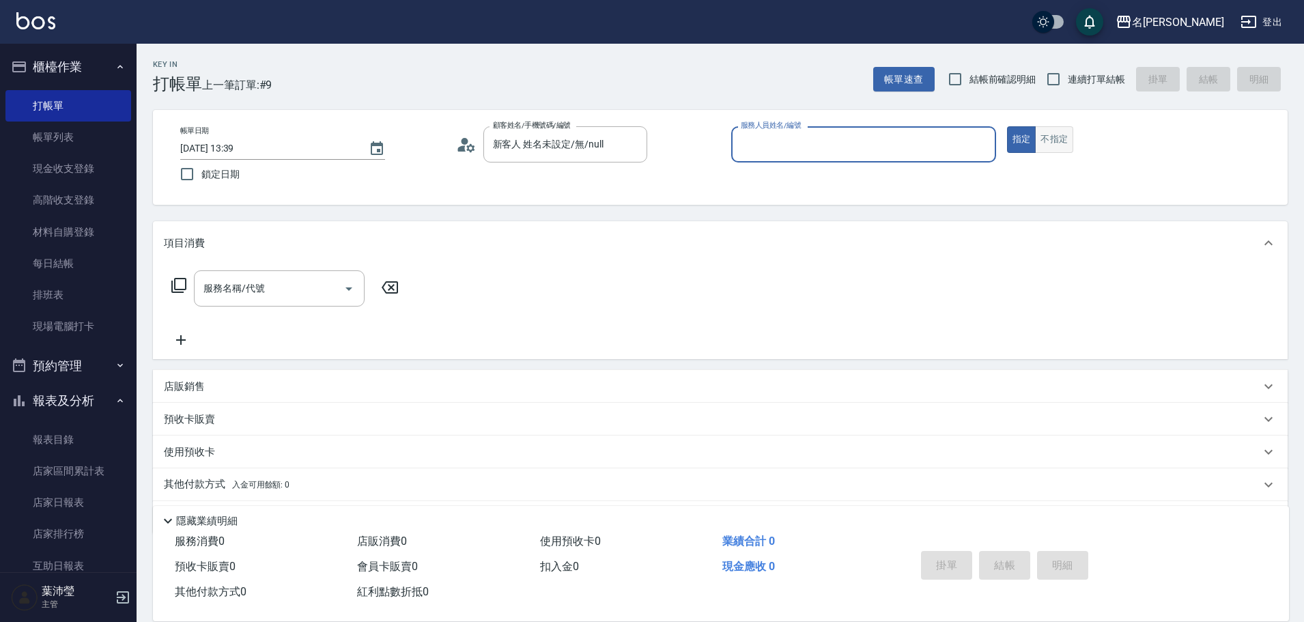
click at [1055, 150] on button "不指定" at bounding box center [1054, 139] width 38 height 27
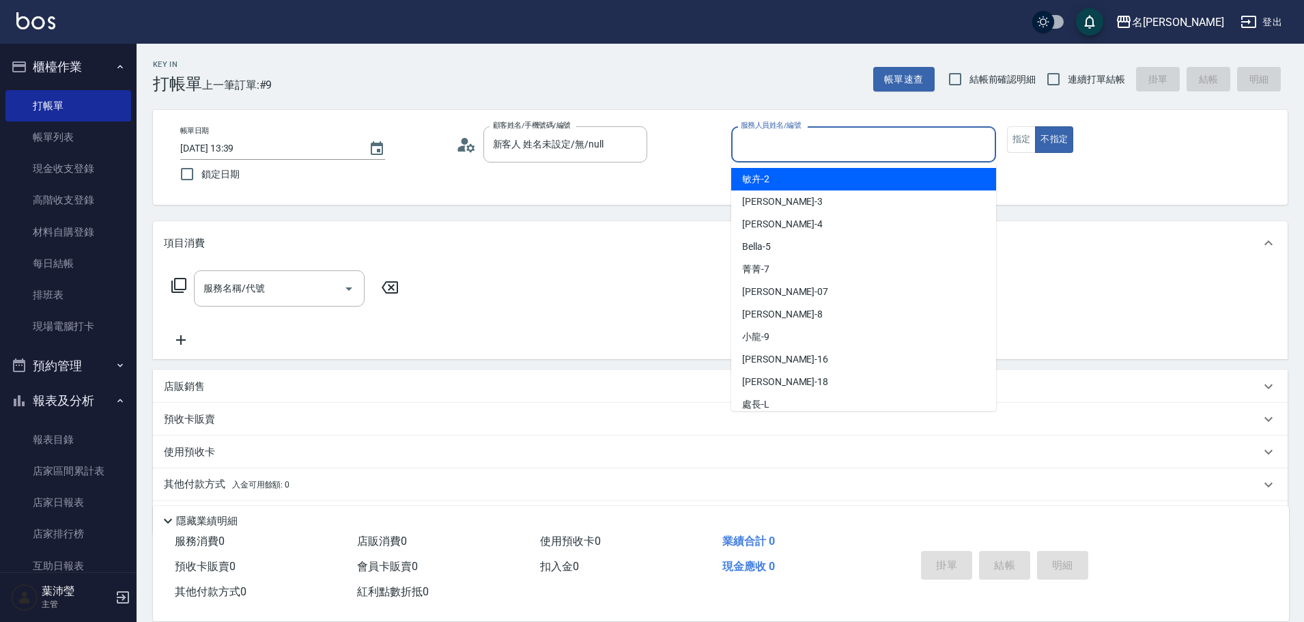
click at [934, 139] on input "服務人員姓名/編號" at bounding box center [863, 144] width 253 height 24
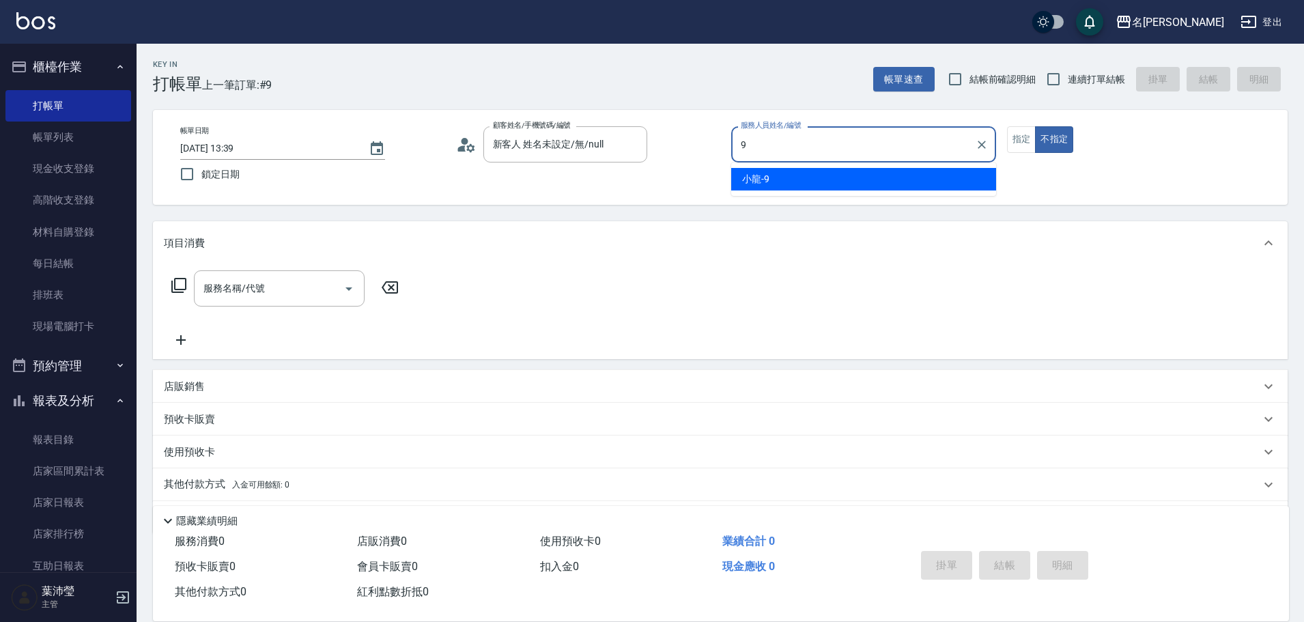
type input "小龍-9"
type button "false"
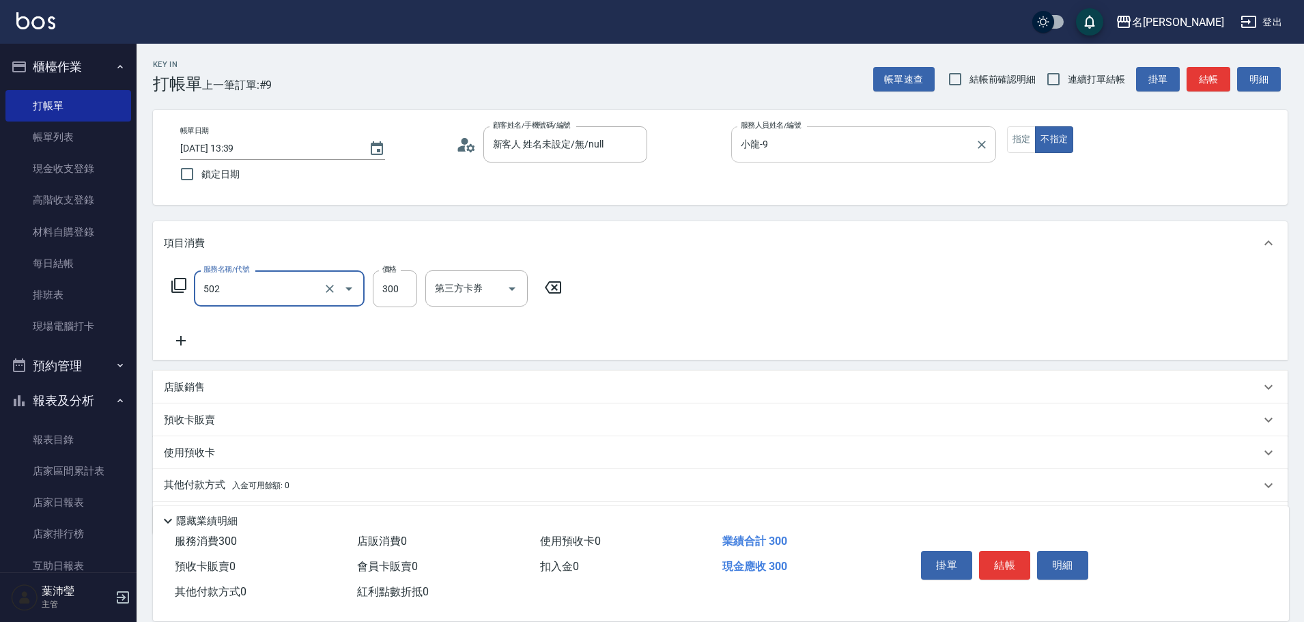
type input "洗髮(502)"
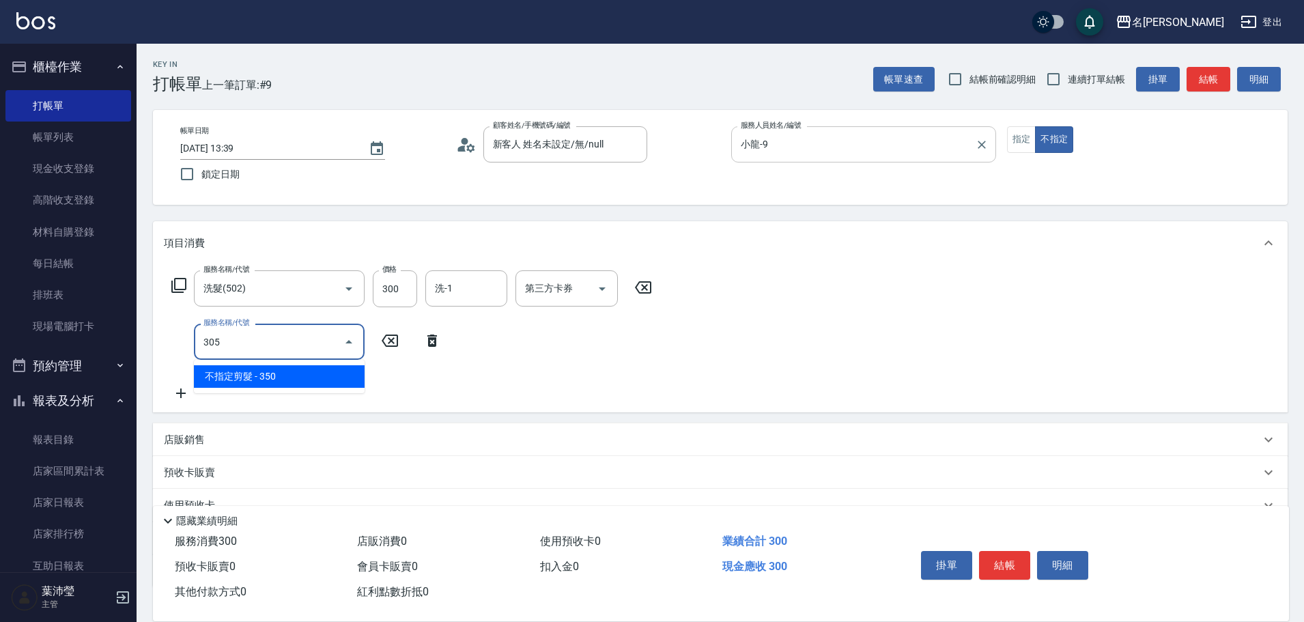
type input "不指定剪髮(305)"
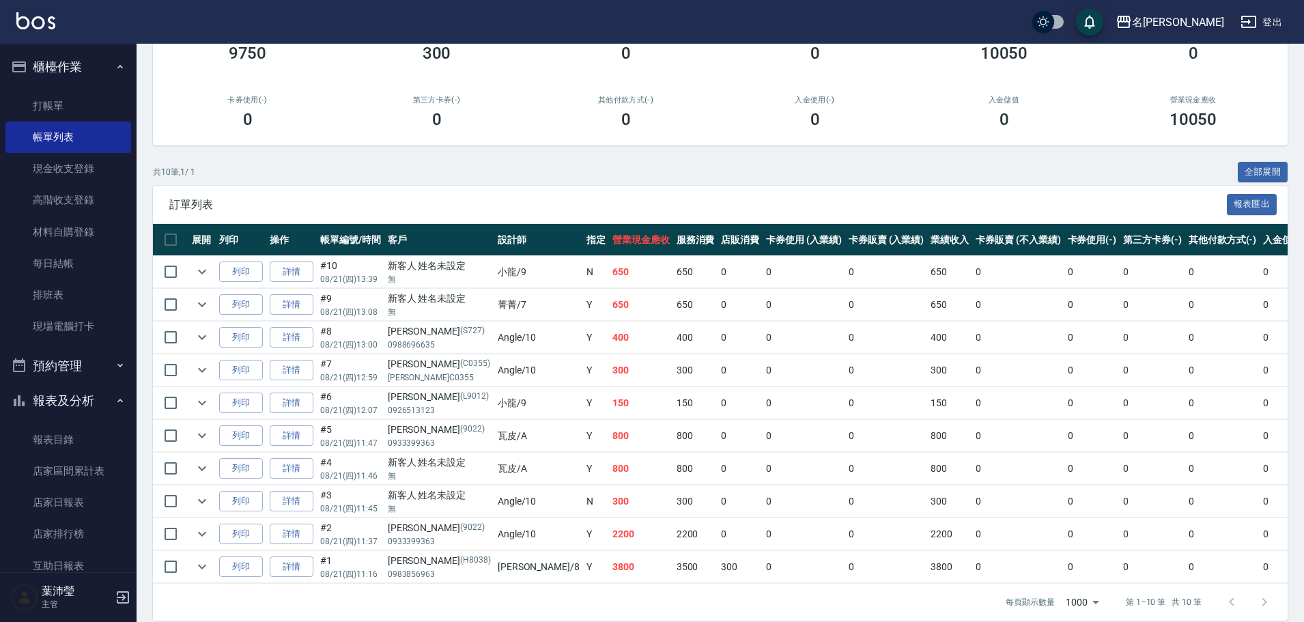
scroll to position [180, 0]
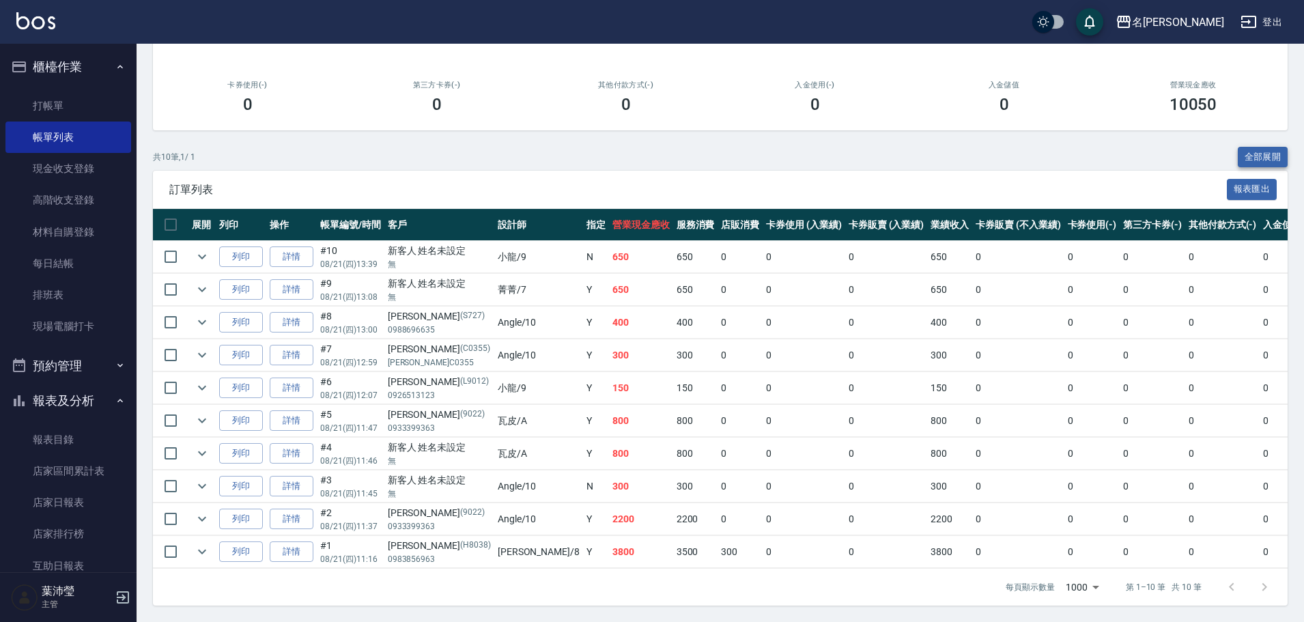
click at [1269, 147] on button "全部展開" at bounding box center [1263, 157] width 51 height 21
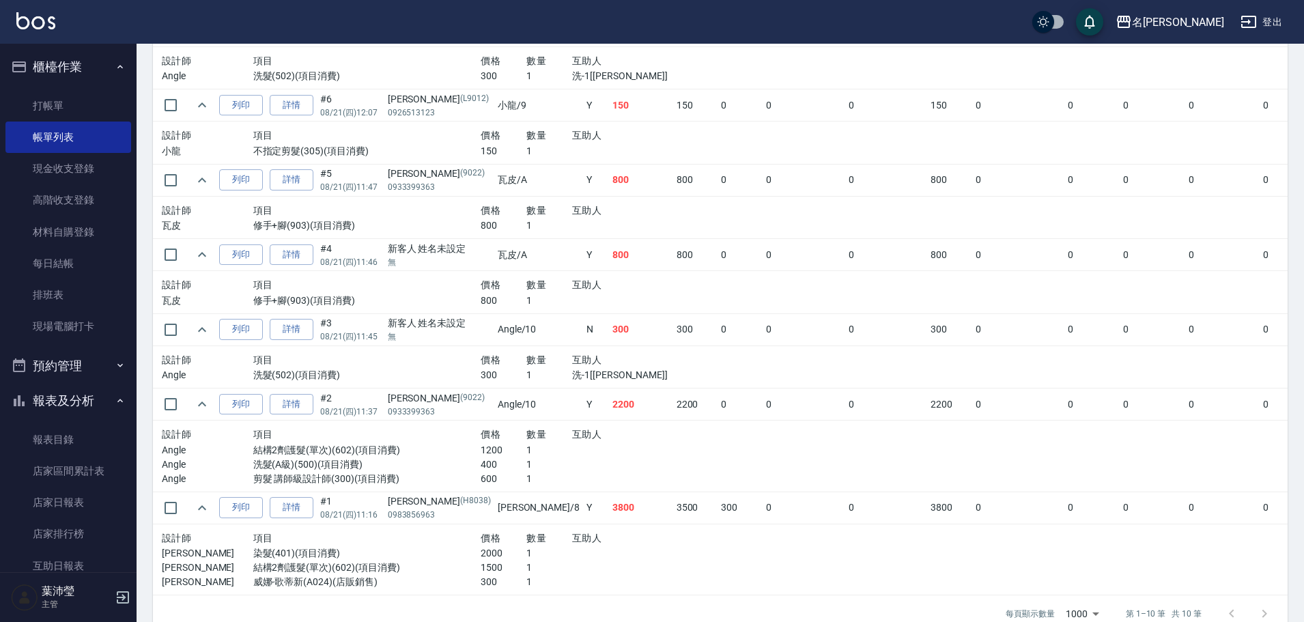
scroll to position [686, 0]
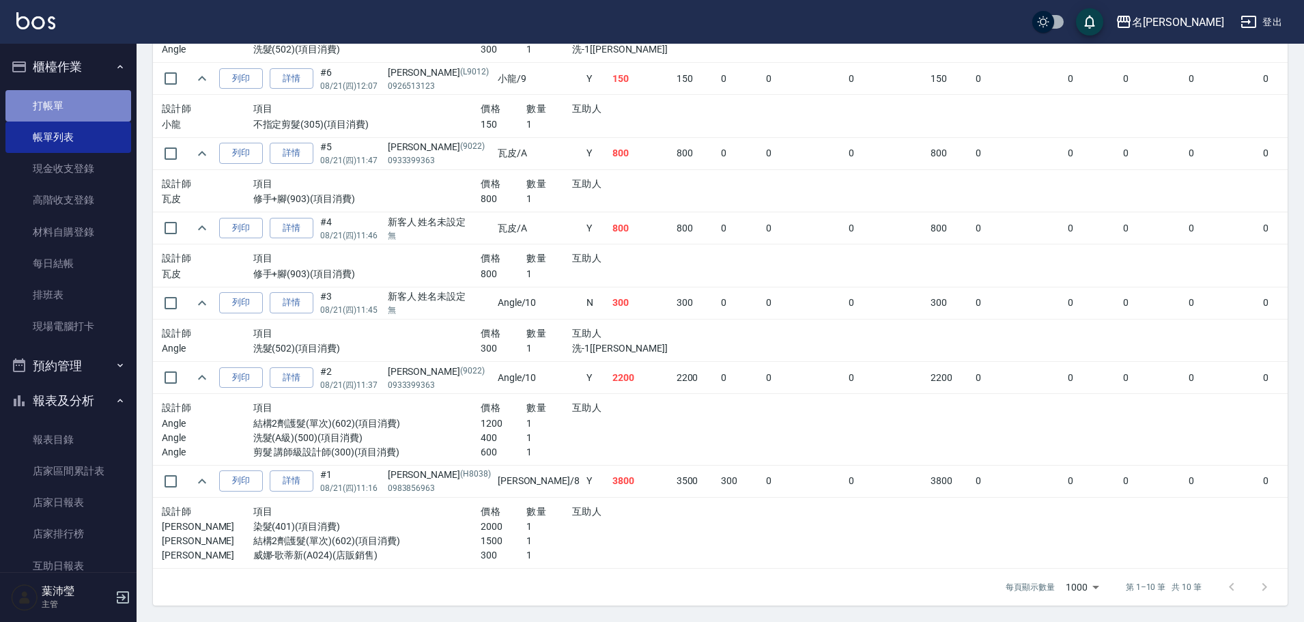
click at [83, 107] on link "打帳單" at bounding box center [68, 105] width 126 height 31
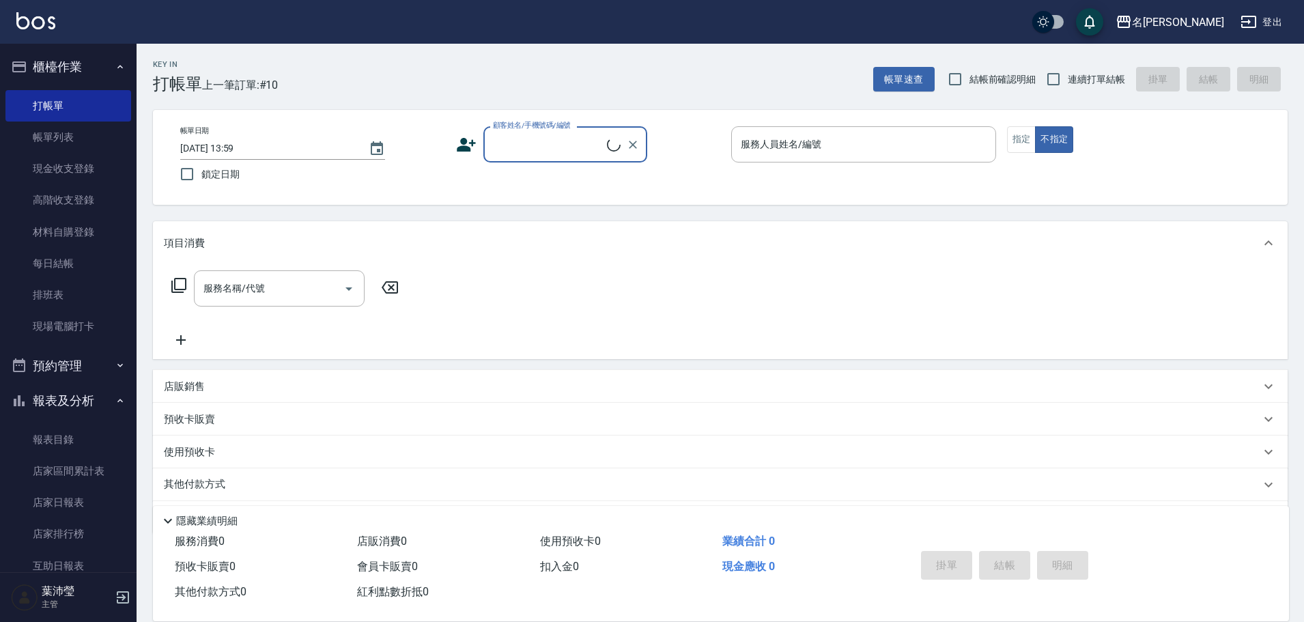
click at [557, 150] on input "顧客姓名/手機號碼/編號" at bounding box center [548, 144] width 117 height 24
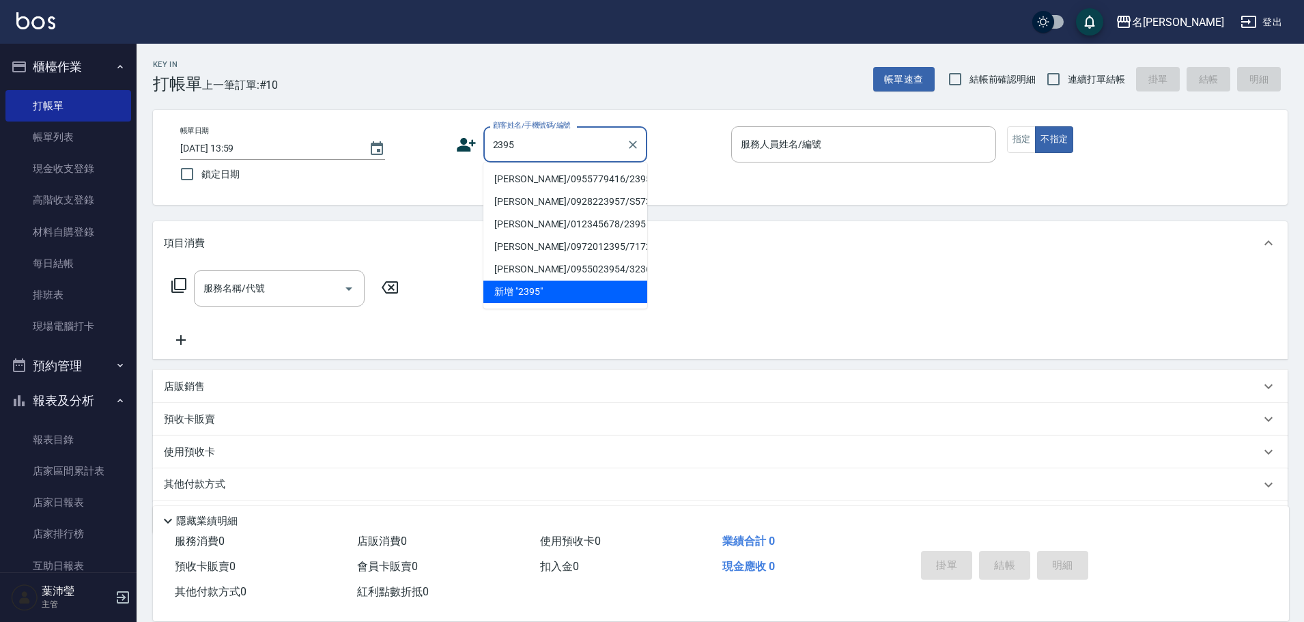
click at [572, 187] on li "[PERSON_NAME]/0955779416/2395" at bounding box center [565, 179] width 164 height 23
type input "[PERSON_NAME]/0955779416/2395"
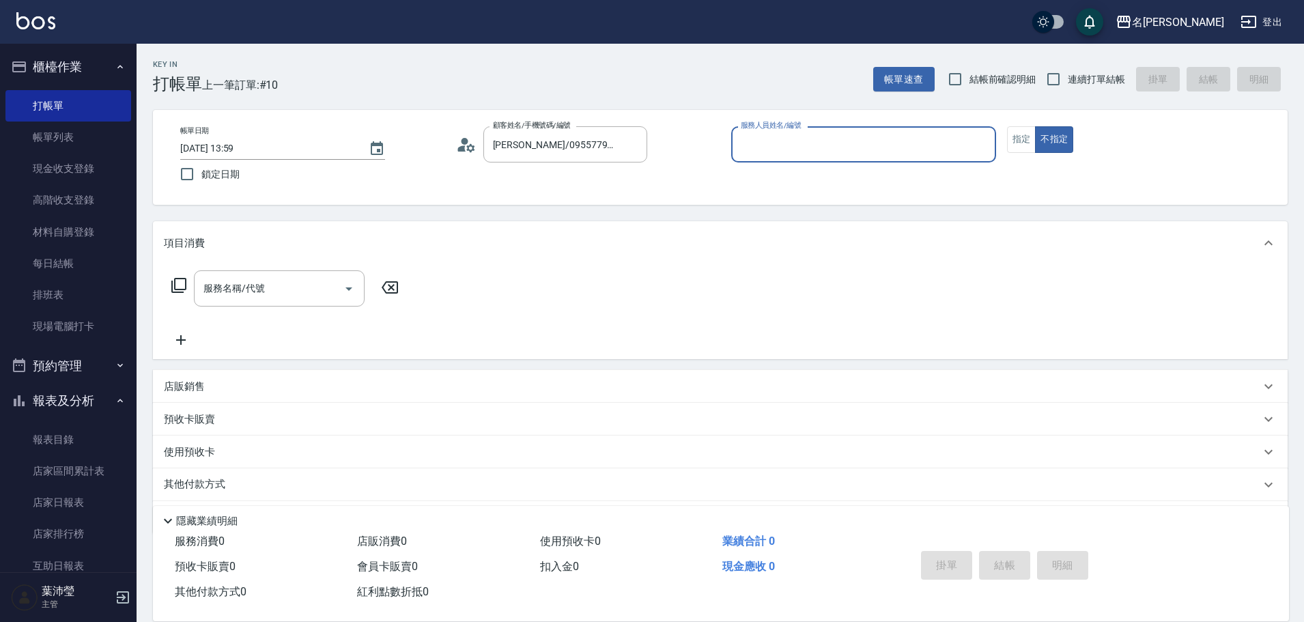
type input "敏卉-2"
click at [1024, 141] on button "指定" at bounding box center [1021, 139] width 29 height 27
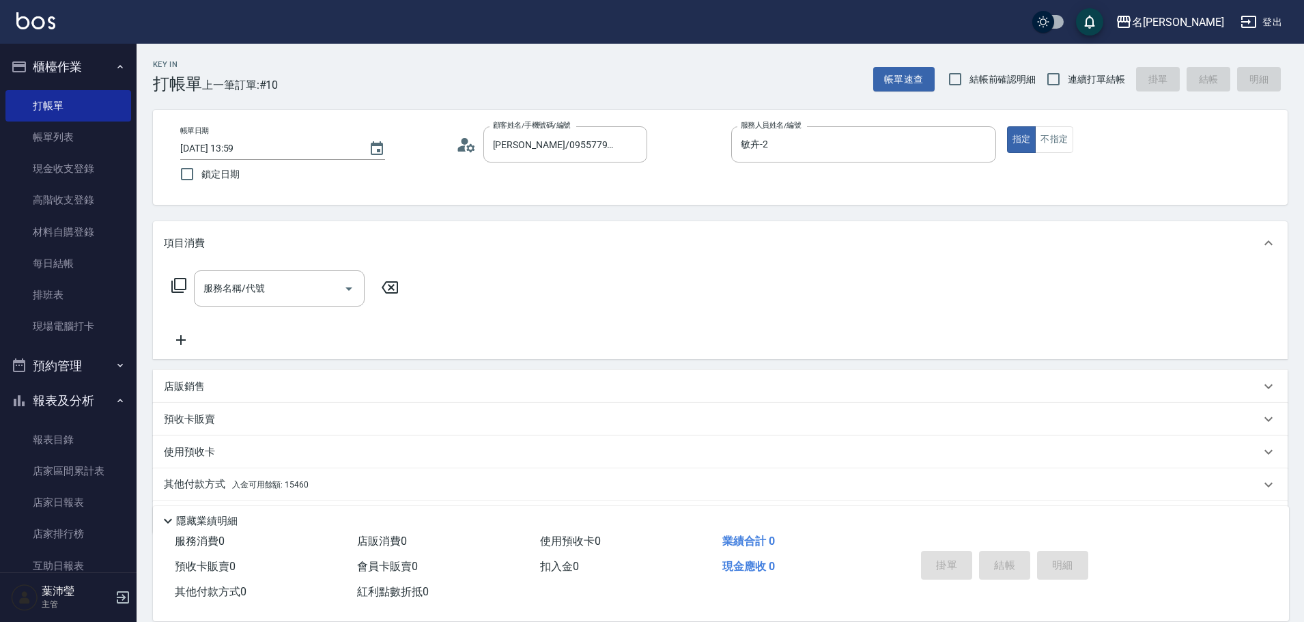
click at [182, 283] on icon at bounding box center [179, 285] width 16 height 16
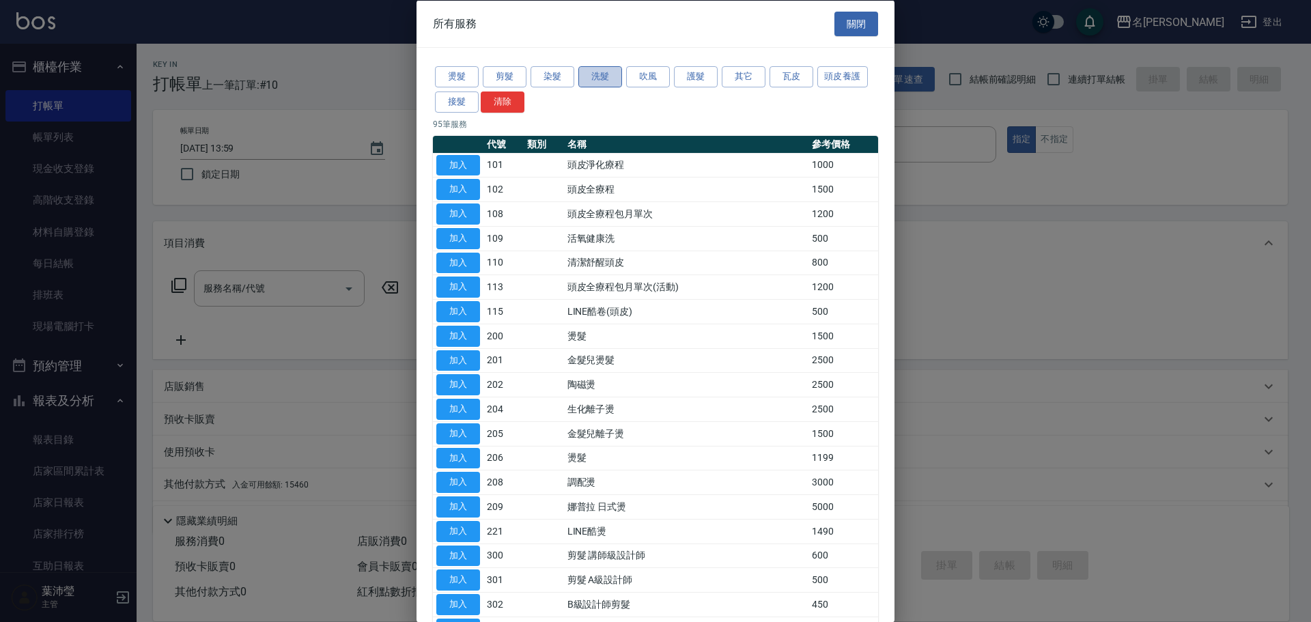
click at [595, 76] on button "洗髮" at bounding box center [600, 76] width 44 height 21
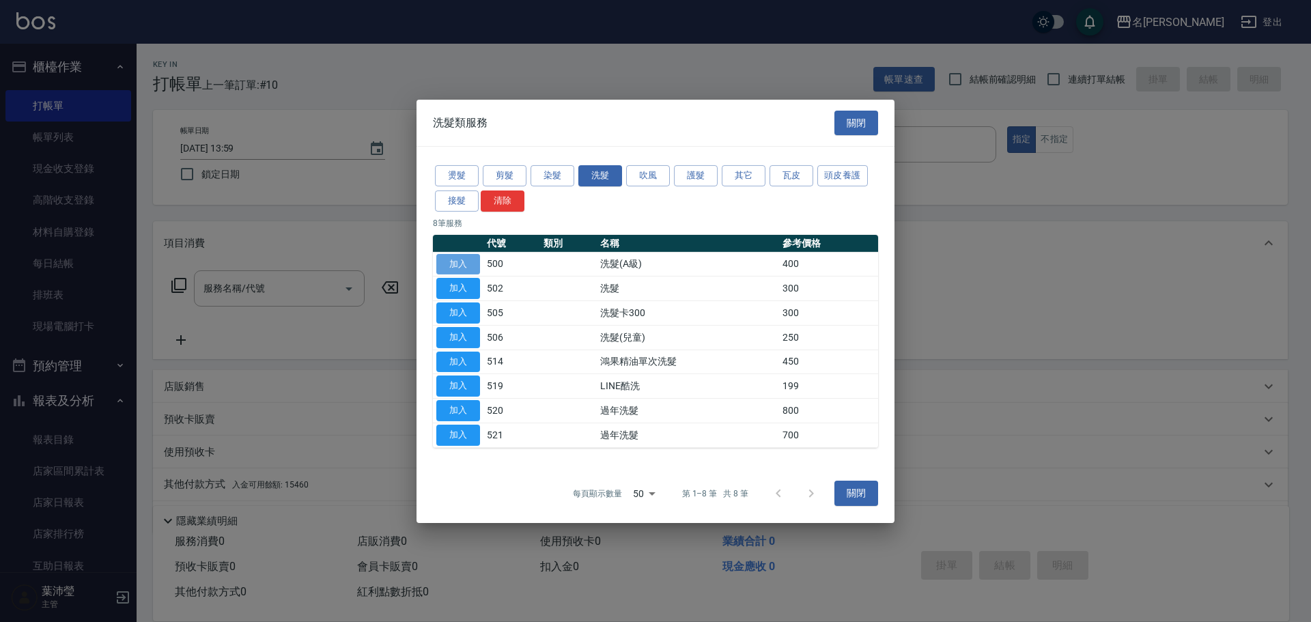
click at [459, 263] on button "加入" at bounding box center [458, 263] width 44 height 21
type input "洗髮(A級)(500)"
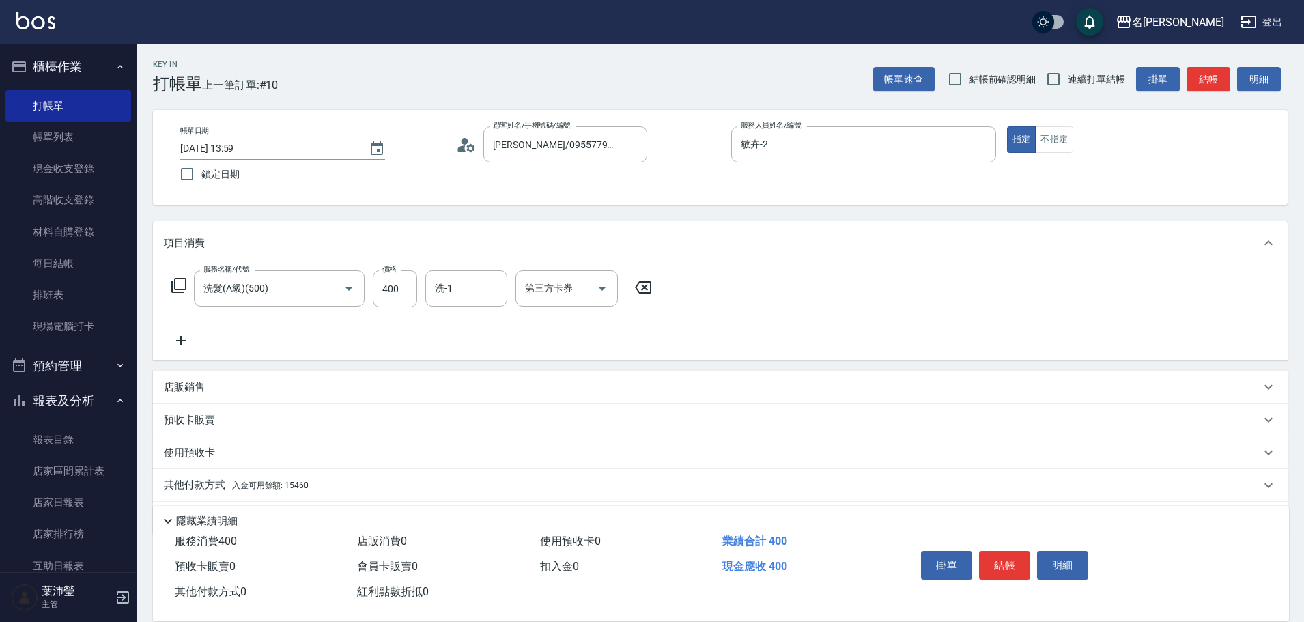
click at [178, 483] on p "其他付款方式 入金可用餘額: 15460" at bounding box center [236, 485] width 145 height 15
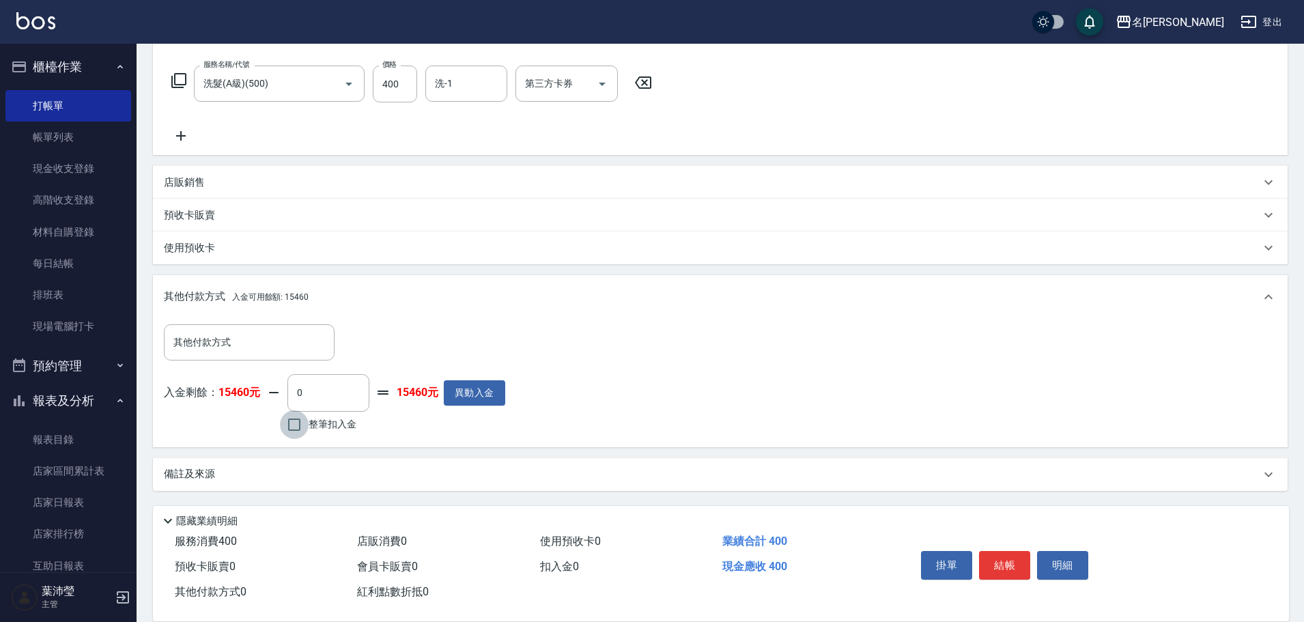
click at [295, 425] on input "整筆扣入金" at bounding box center [294, 424] width 29 height 29
checkbox input "true"
type input "400"
click at [1002, 561] on button "結帳" at bounding box center [1004, 565] width 51 height 29
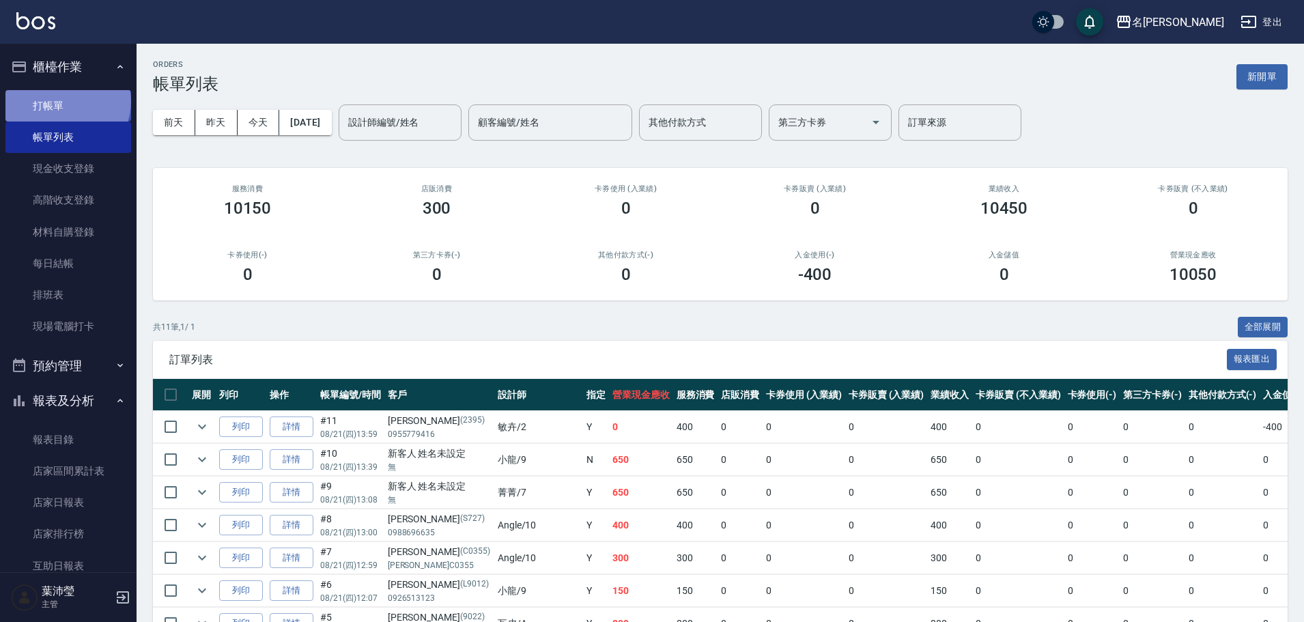
click at [66, 100] on link "打帳單" at bounding box center [68, 105] width 126 height 31
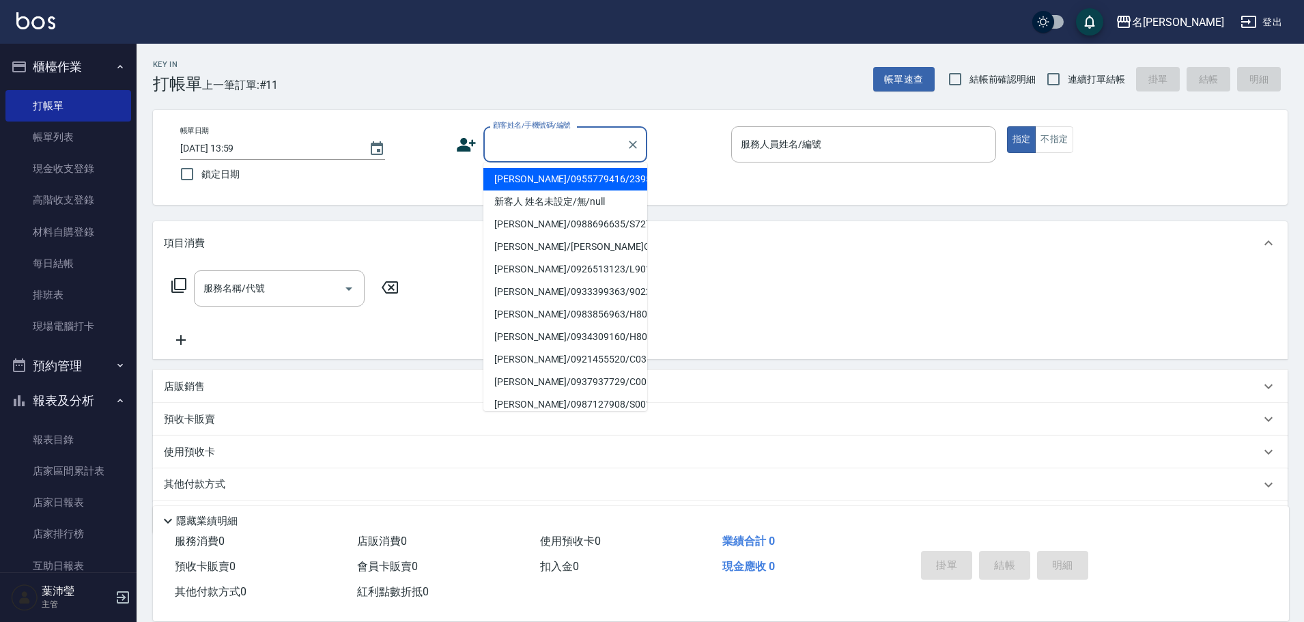
click at [535, 151] on input "顧客姓名/手機號碼/編號" at bounding box center [555, 144] width 131 height 24
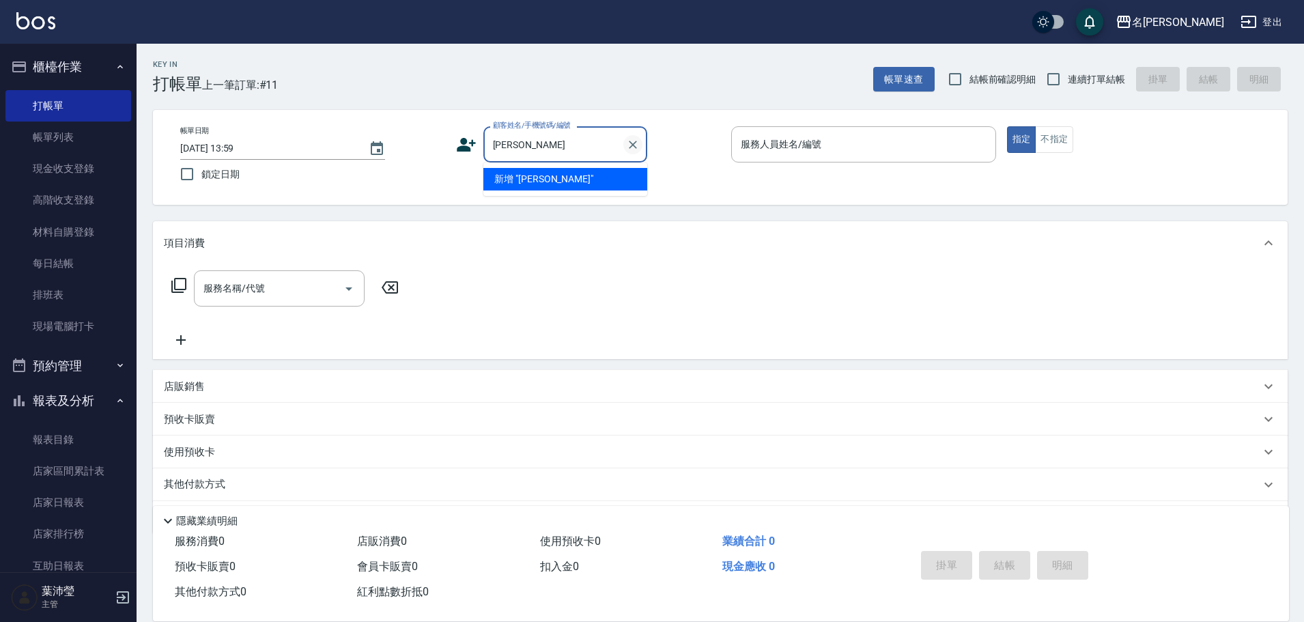
type input "吳"
click at [630, 143] on icon "Clear" at bounding box center [633, 145] width 14 height 14
click at [592, 178] on li "[PERSON_NAME]/0918868540/2612" at bounding box center [565, 179] width 164 height 23
type input "[PERSON_NAME]/0918868540/2612"
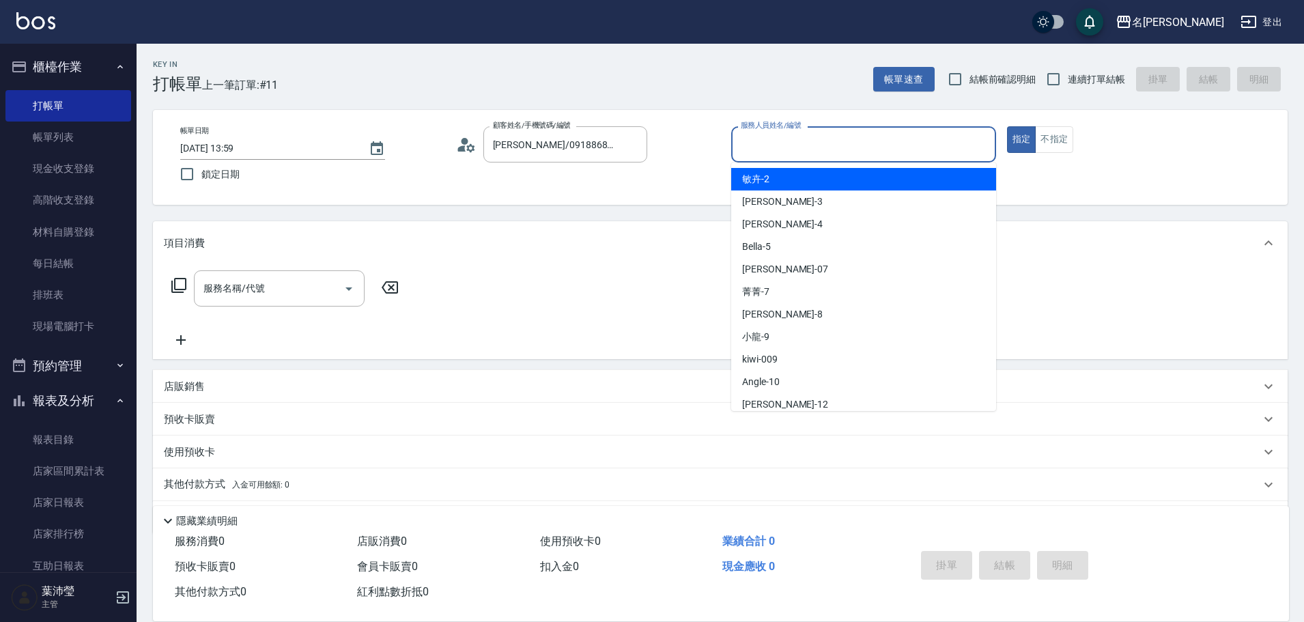
click at [765, 149] on input "服務人員姓名/編號" at bounding box center [863, 144] width 253 height 24
click at [770, 178] on div "敏卉 -2" at bounding box center [863, 179] width 265 height 23
type input "敏卉-2"
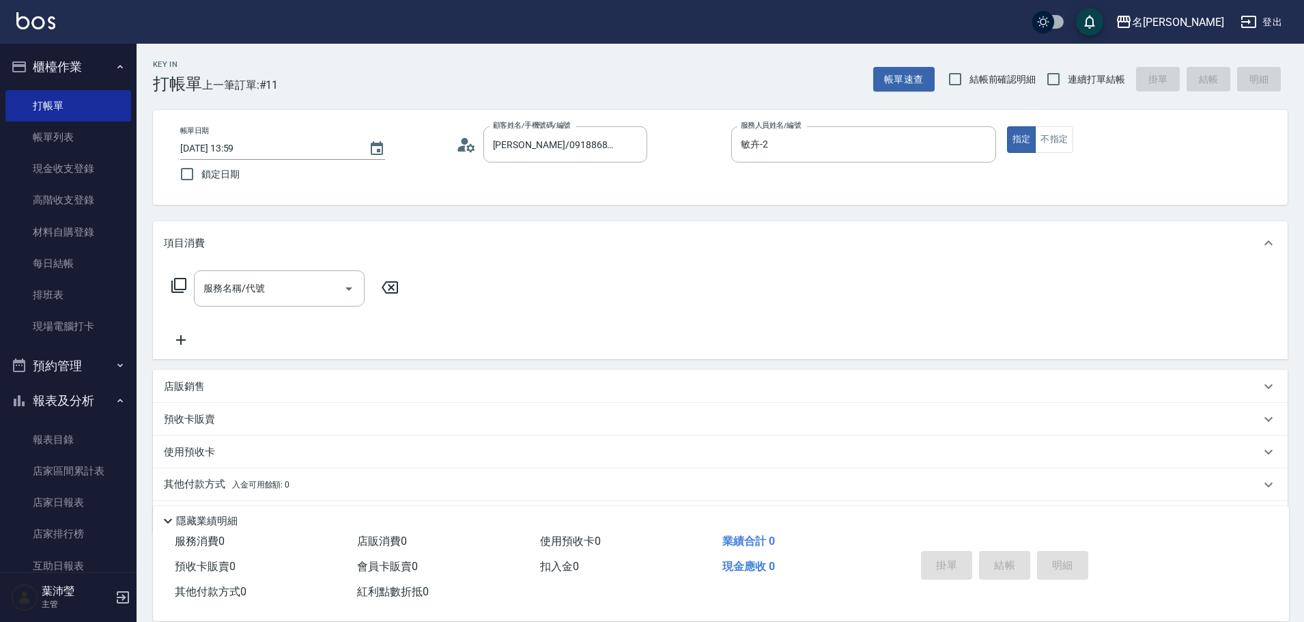
click at [176, 282] on icon at bounding box center [179, 285] width 16 height 16
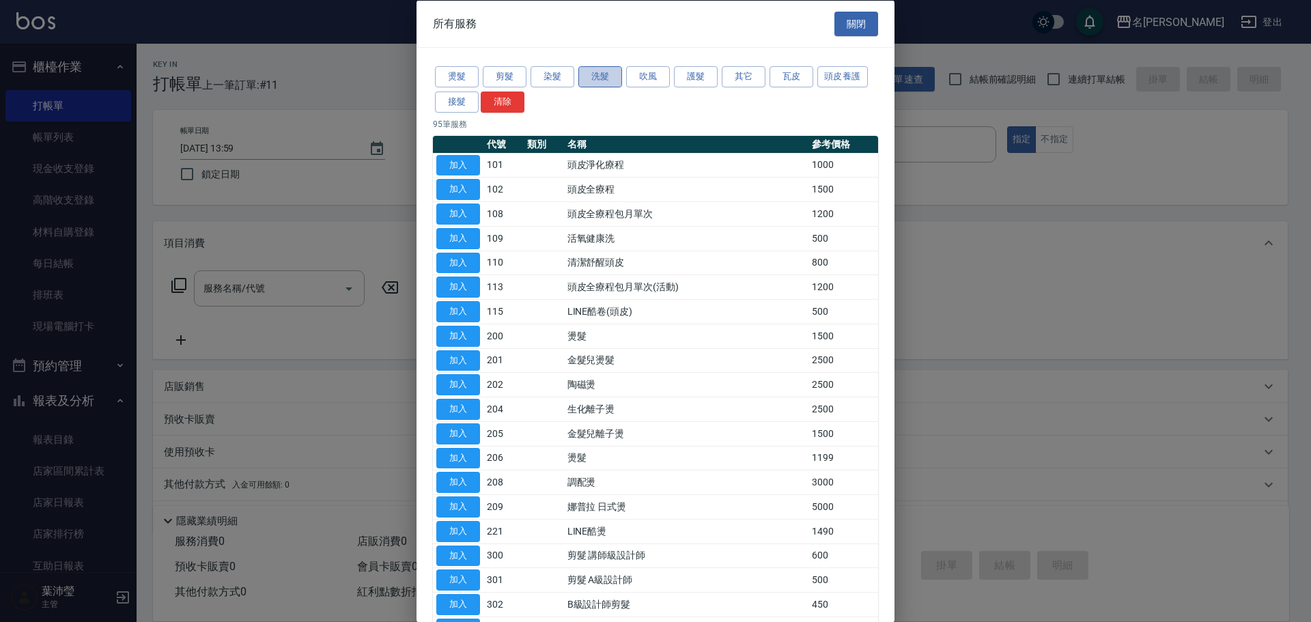
click at [587, 70] on button "洗髮" at bounding box center [600, 76] width 44 height 21
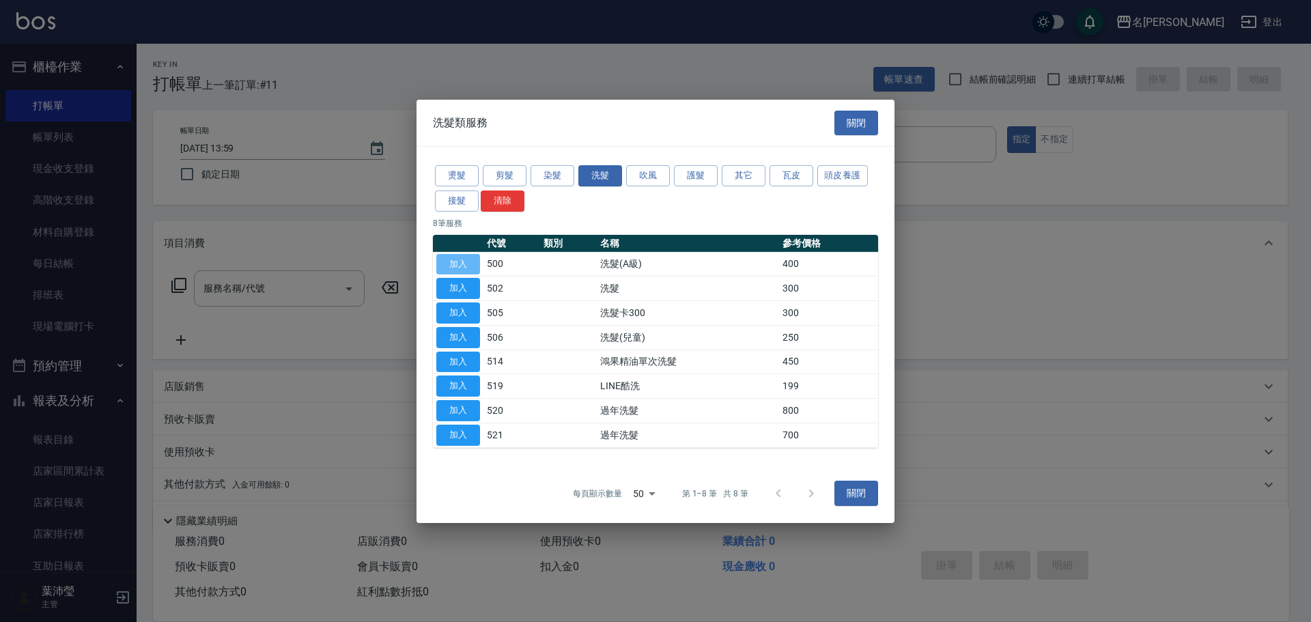
drag, startPoint x: 467, startPoint y: 264, endPoint x: 441, endPoint y: 266, distance: 26.1
click at [467, 263] on button "加入" at bounding box center [458, 263] width 44 height 21
type input "洗髮(A級)(500)"
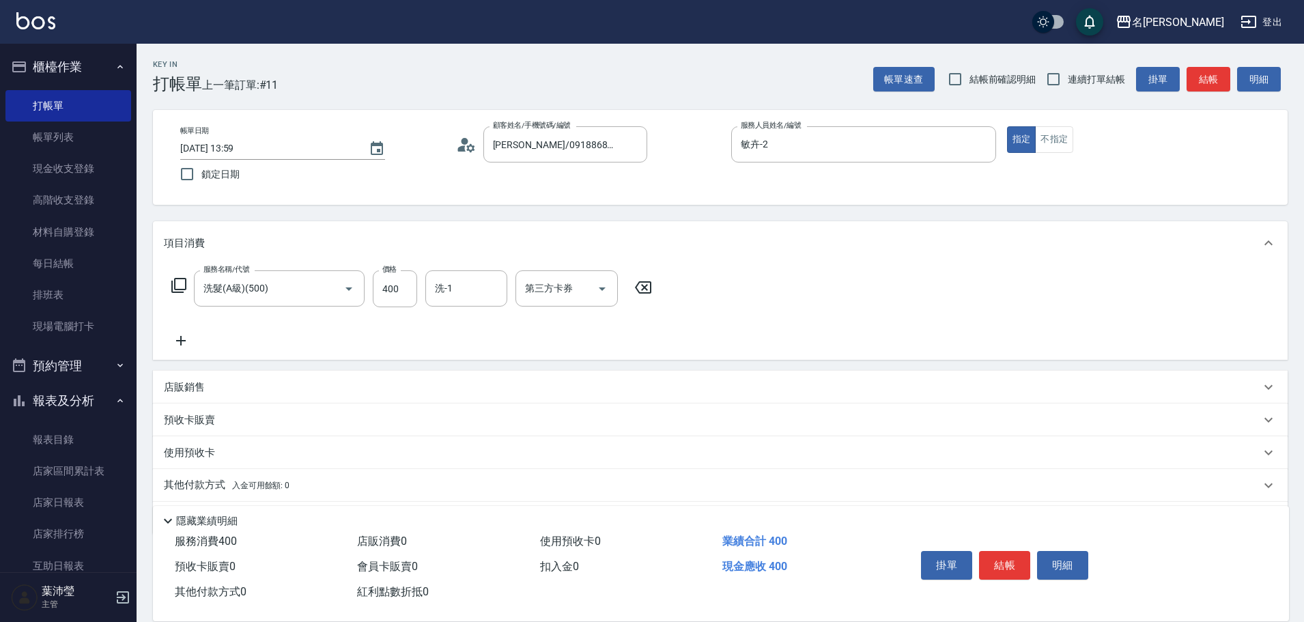
click at [184, 282] on icon at bounding box center [179, 285] width 16 height 16
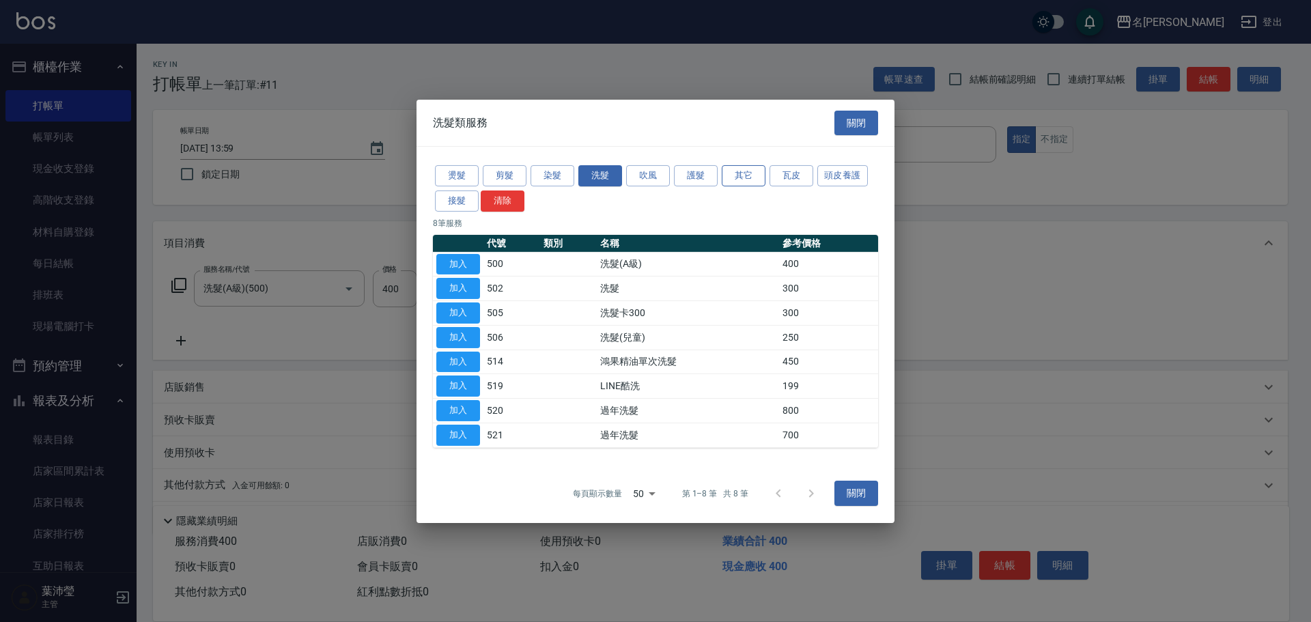
click at [726, 179] on button "其它" at bounding box center [744, 175] width 44 height 21
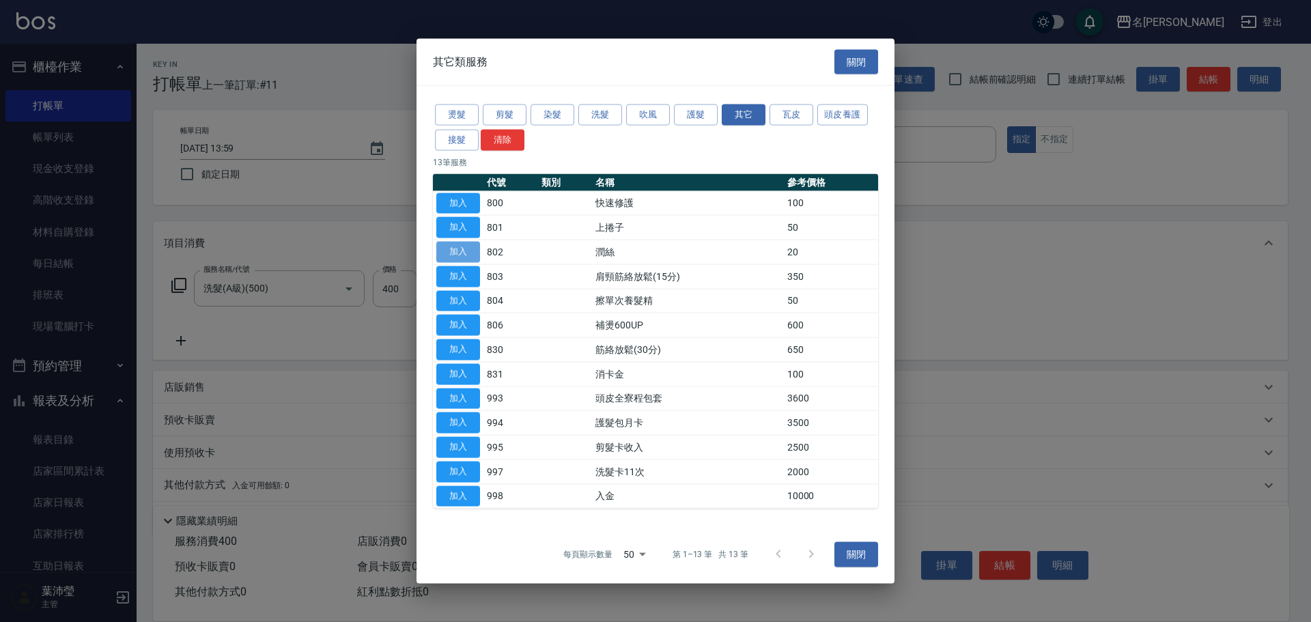
click at [469, 250] on button "加入" at bounding box center [458, 252] width 44 height 21
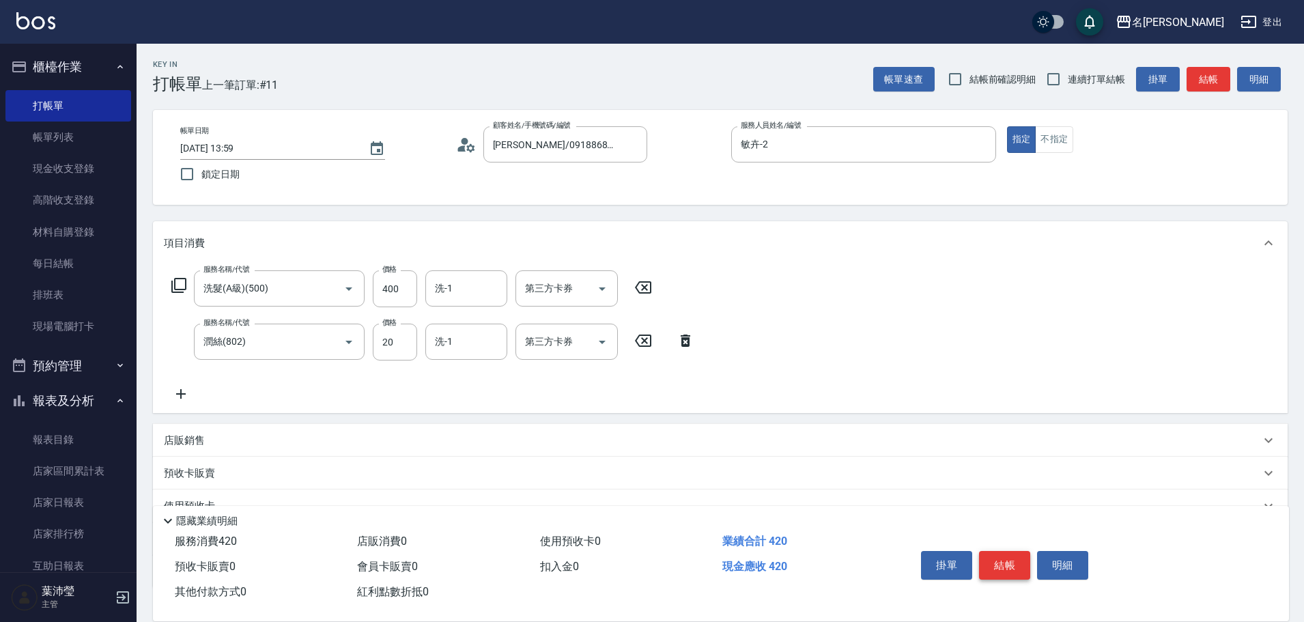
click at [1002, 561] on button "結帳" at bounding box center [1004, 565] width 51 height 29
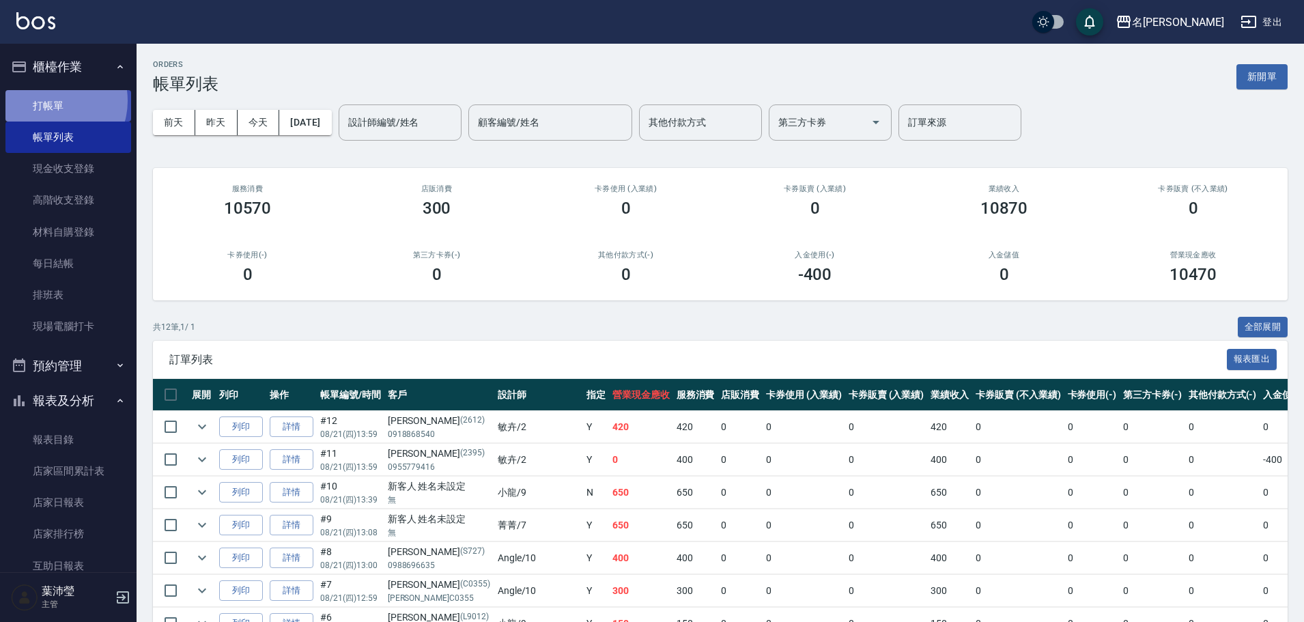
click at [52, 100] on link "打帳單" at bounding box center [68, 105] width 126 height 31
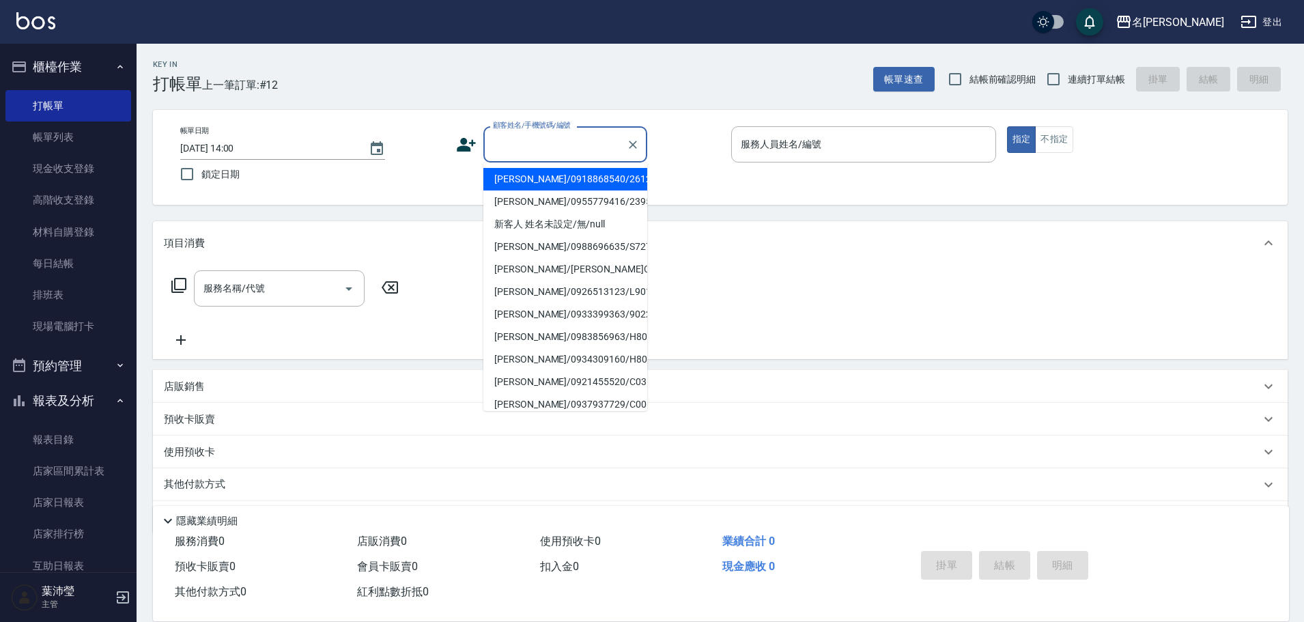
click at [542, 143] on input "顧客姓名/手機號碼/編號" at bounding box center [555, 144] width 131 height 24
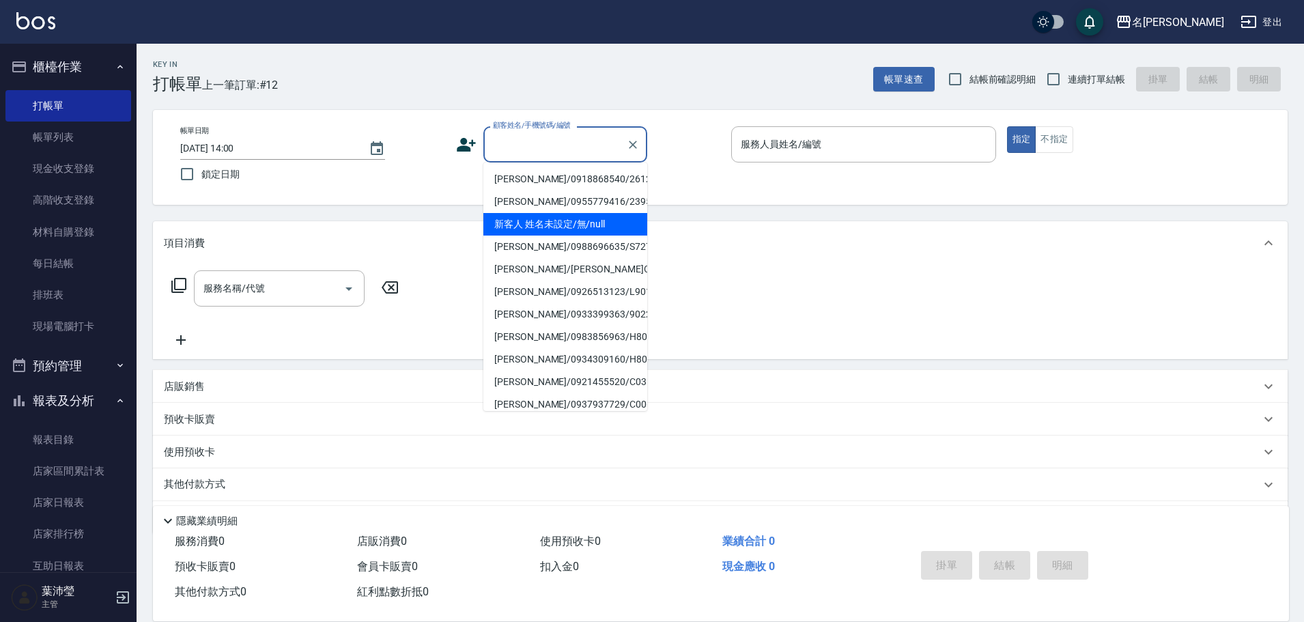
drag, startPoint x: 526, startPoint y: 225, endPoint x: 593, endPoint y: 194, distance: 73.9
click at [526, 225] on li "新客人 姓名未設定/無/null" at bounding box center [565, 224] width 164 height 23
type input "新客人 姓名未設定/無/null"
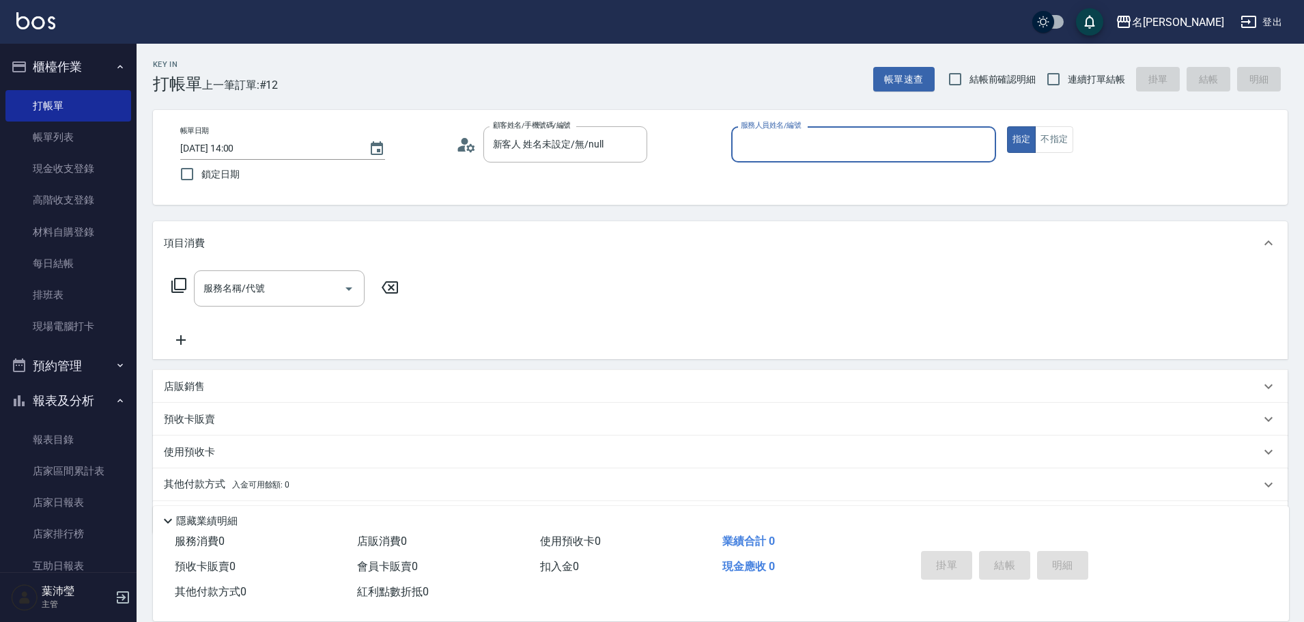
click at [757, 142] on input "服務人員姓名/編號" at bounding box center [863, 144] width 253 height 24
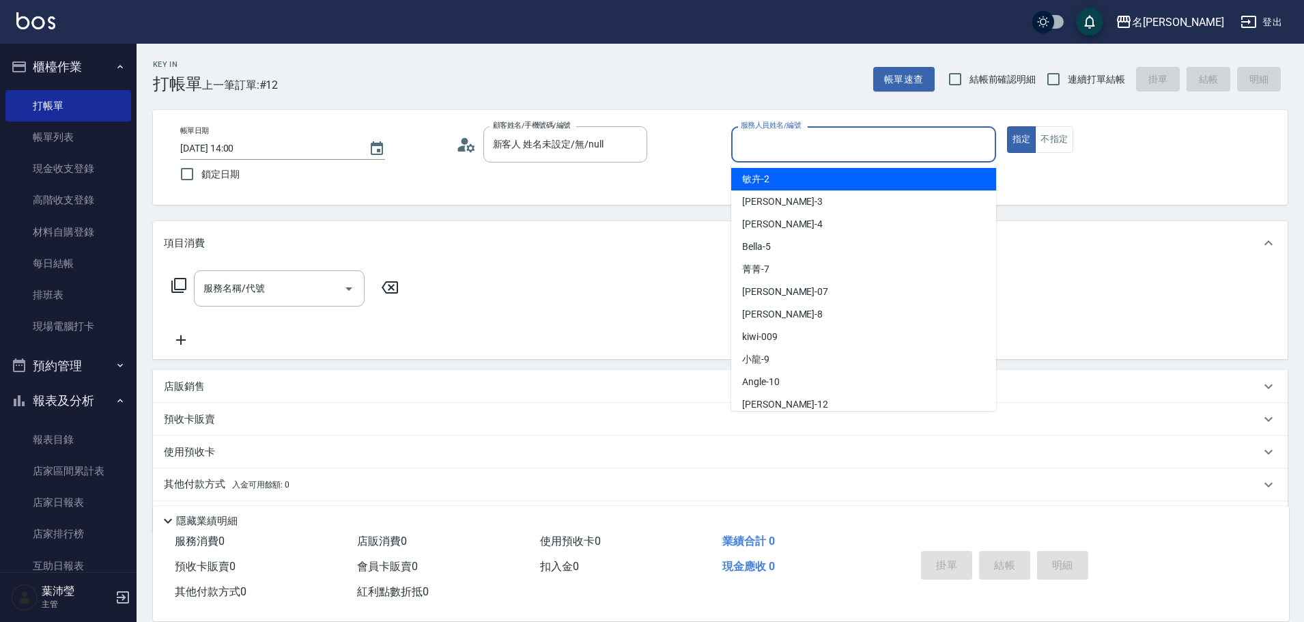
click at [755, 181] on span "敏卉 -2" at bounding box center [755, 179] width 27 height 14
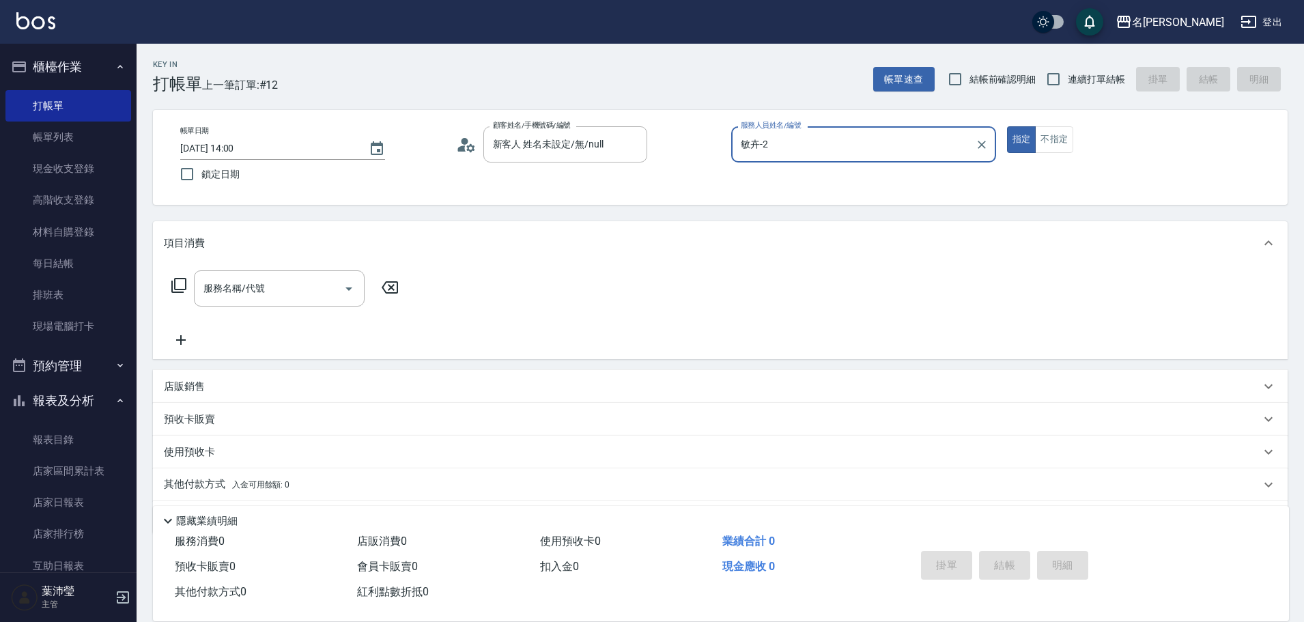
type input "敏卉-2"
click at [181, 285] on icon at bounding box center [179, 285] width 16 height 16
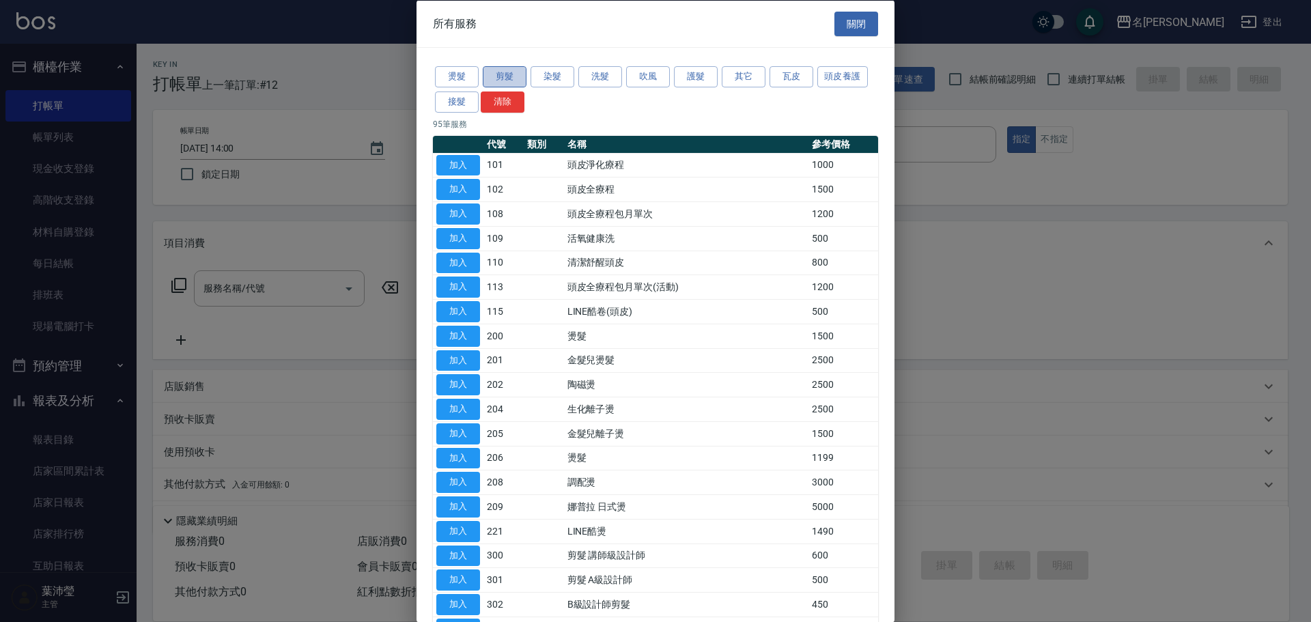
click at [503, 76] on button "剪髮" at bounding box center [505, 76] width 44 height 21
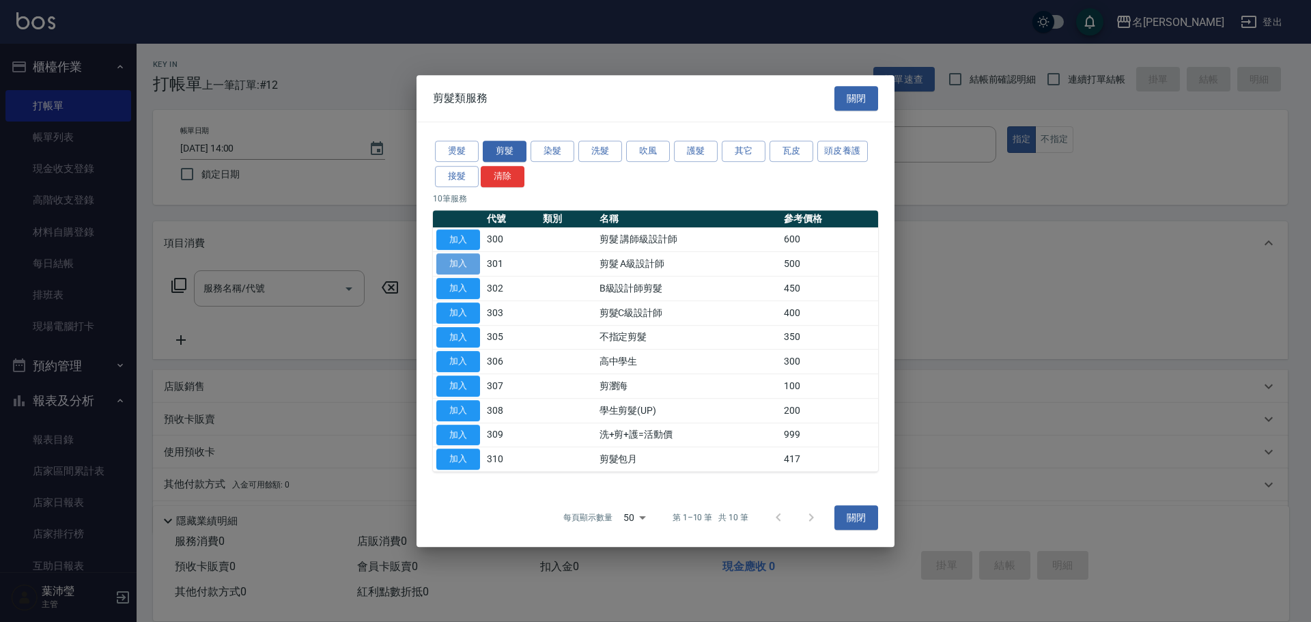
click at [466, 261] on button "加入" at bounding box center [458, 263] width 44 height 21
type input "剪髮 A級設計師(301)"
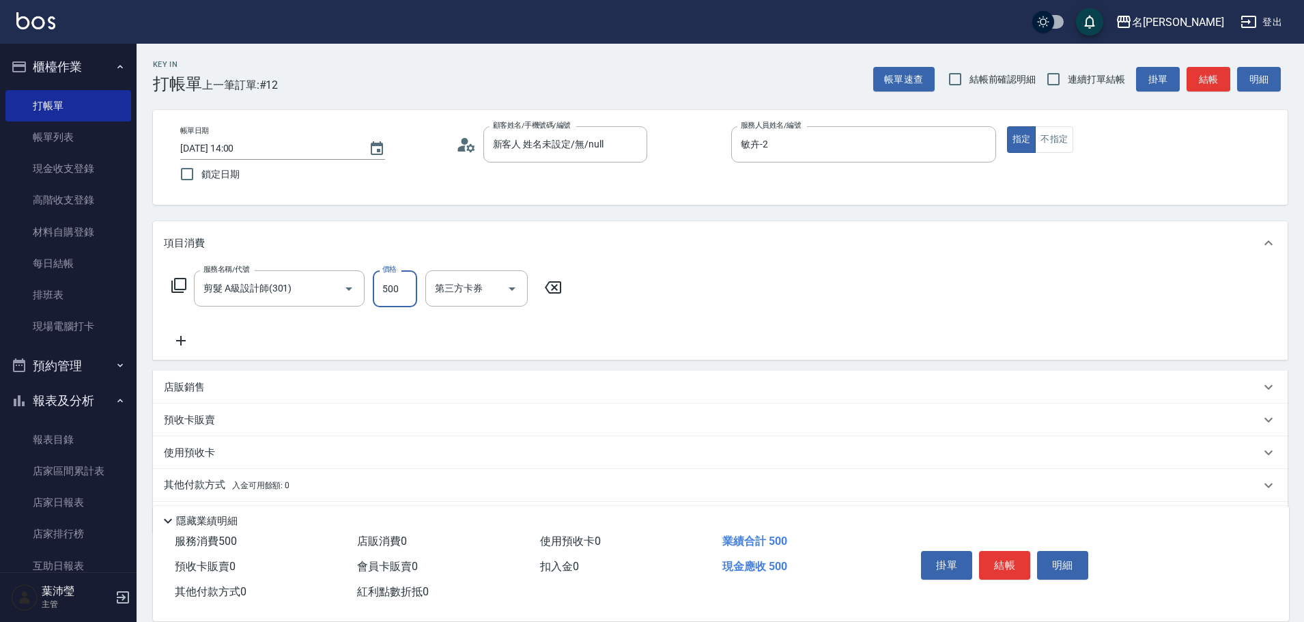
click at [385, 283] on input "500" at bounding box center [395, 288] width 44 height 37
type input "1000"
click at [1003, 561] on button "結帳" at bounding box center [1004, 565] width 51 height 29
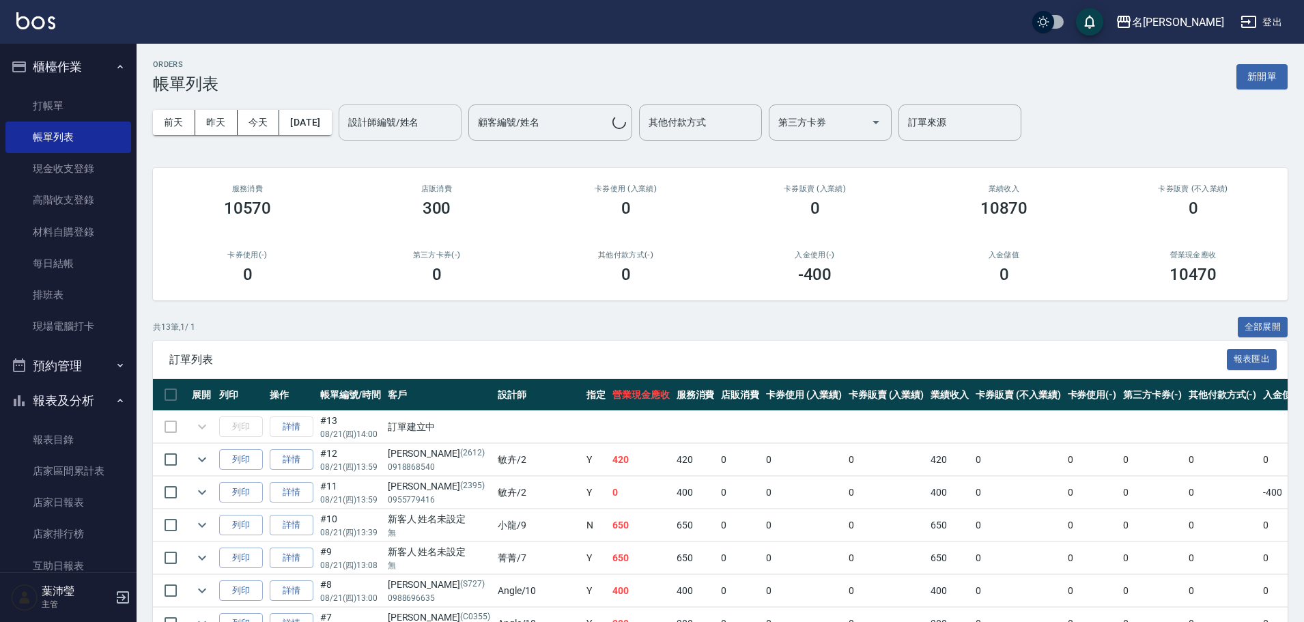
click at [384, 123] on input "設計師編號/姓名" at bounding box center [400, 123] width 111 height 24
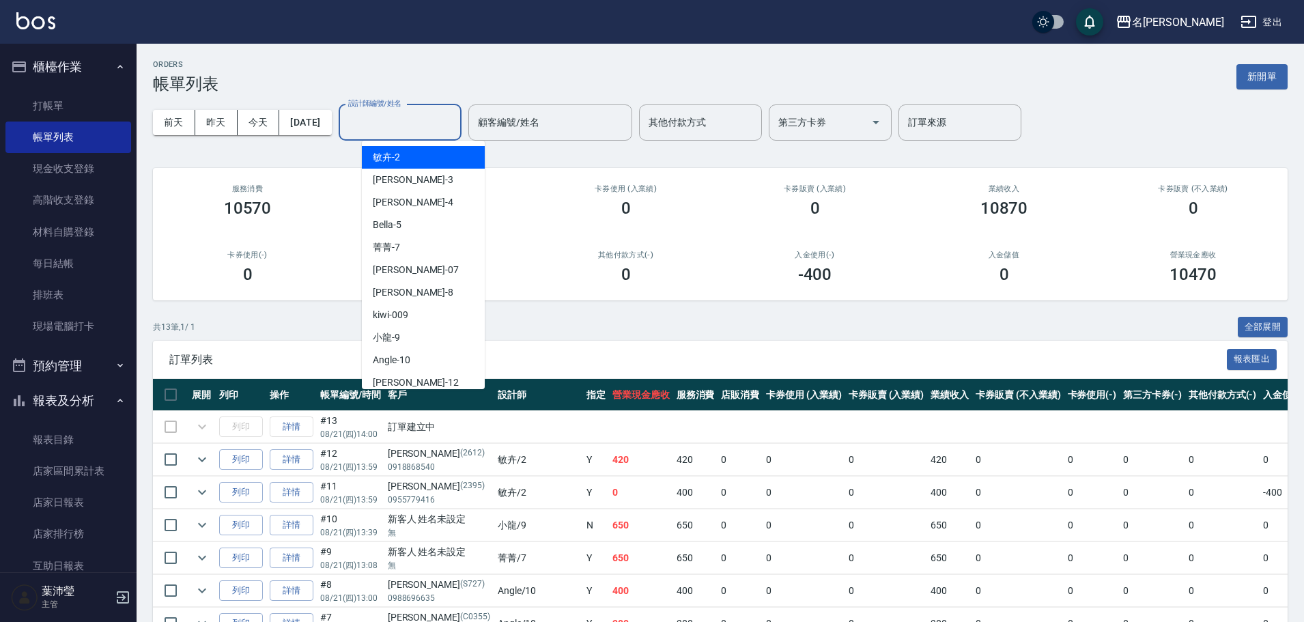
click at [417, 154] on div "敏卉 -2" at bounding box center [423, 157] width 123 height 23
type input "敏卉-2"
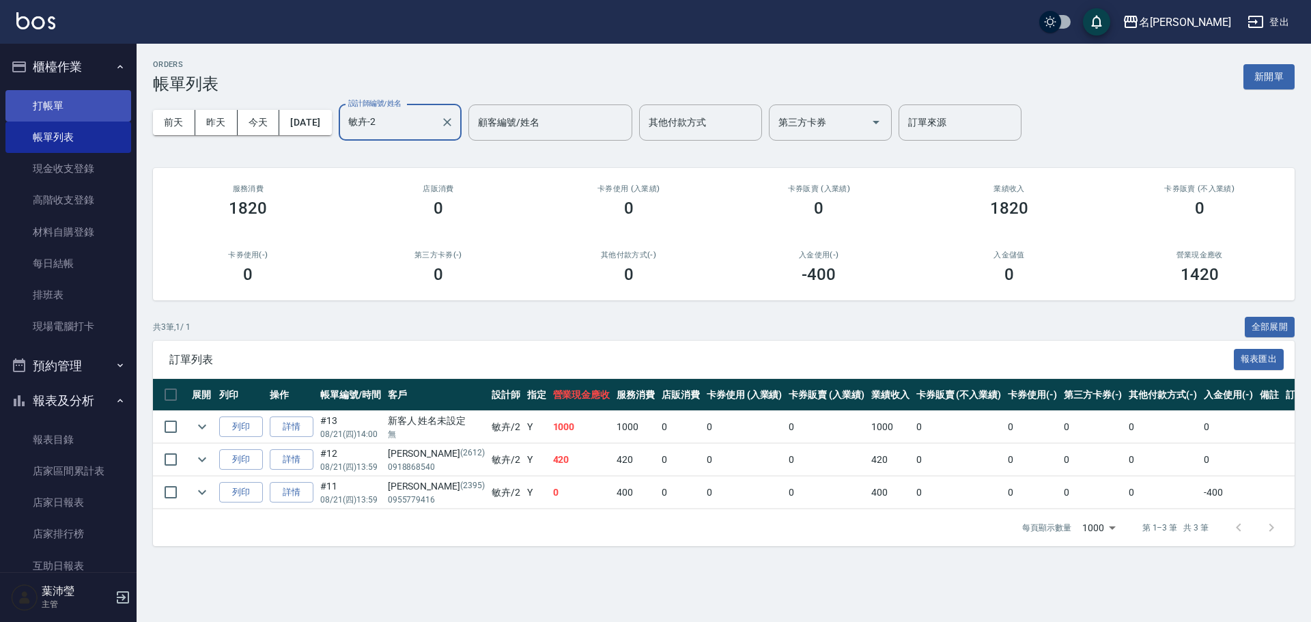
click at [69, 100] on link "打帳單" at bounding box center [68, 105] width 126 height 31
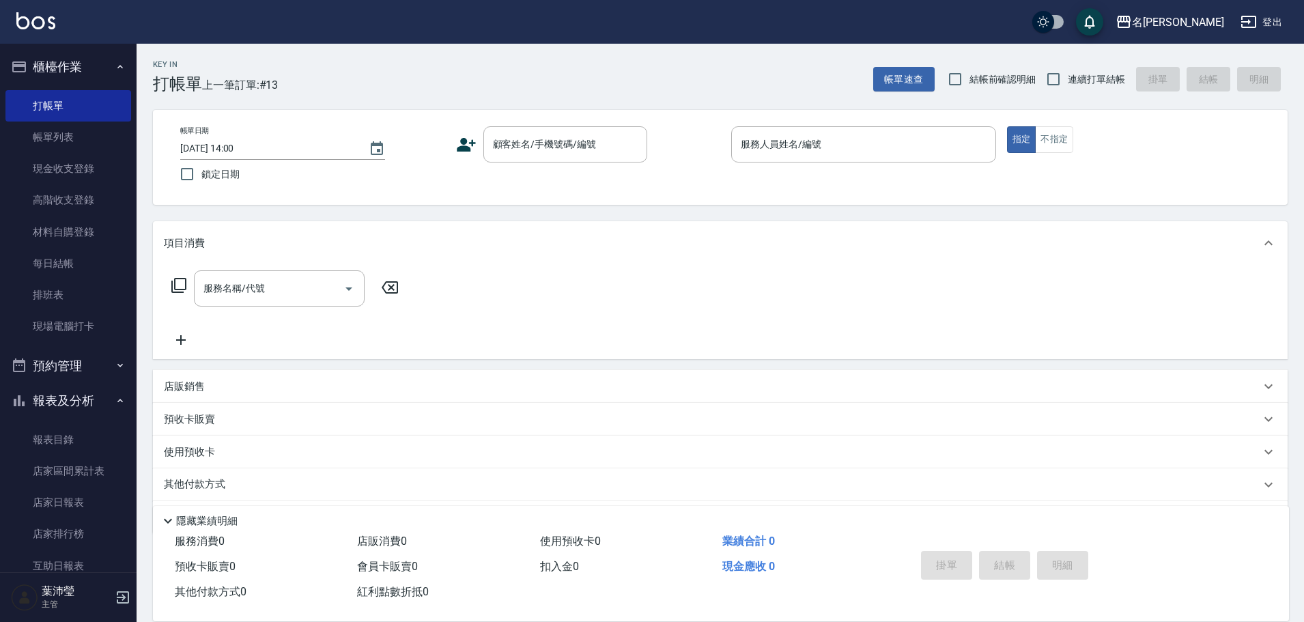
click at [510, 53] on div "Key In 打帳單 上一筆訂單:#13 帳單速查 結帳前確認明細 連續打單結帳 掛單 結帳 明細" at bounding box center [712, 69] width 1151 height 50
click at [523, 143] on input "顧客姓名/手機號碼/編號" at bounding box center [555, 144] width 131 height 24
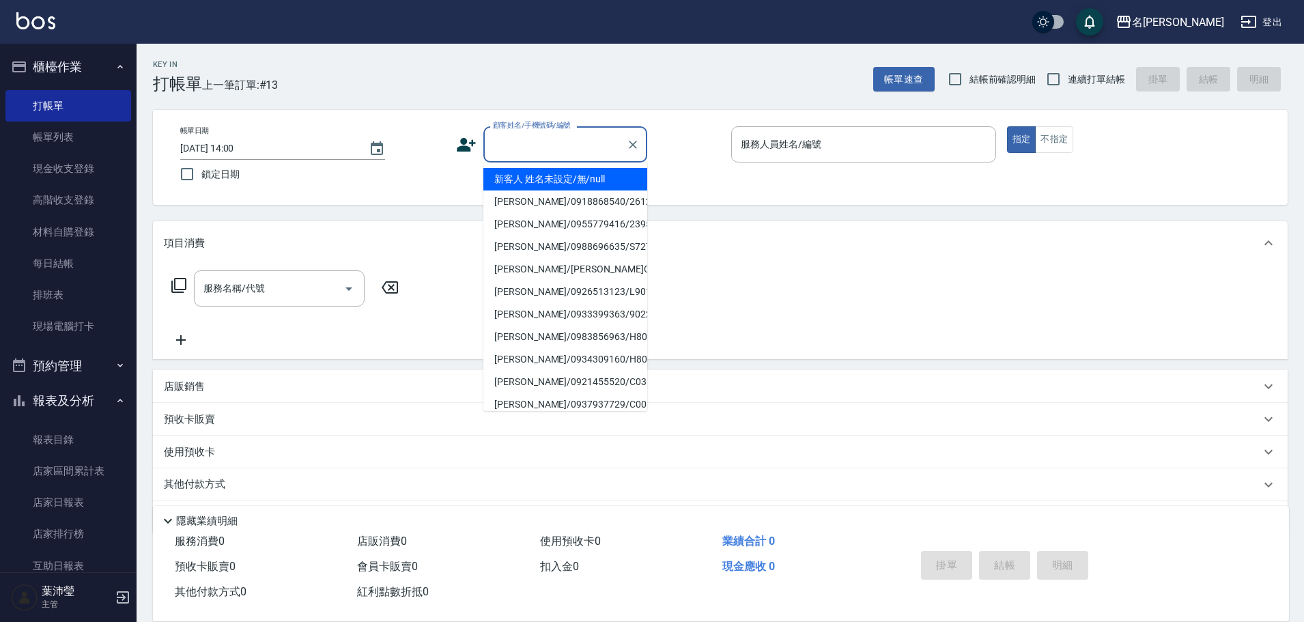
click at [531, 178] on li "新客人 姓名未設定/無/null" at bounding box center [565, 179] width 164 height 23
type input "新客人 姓名未設定/無/null"
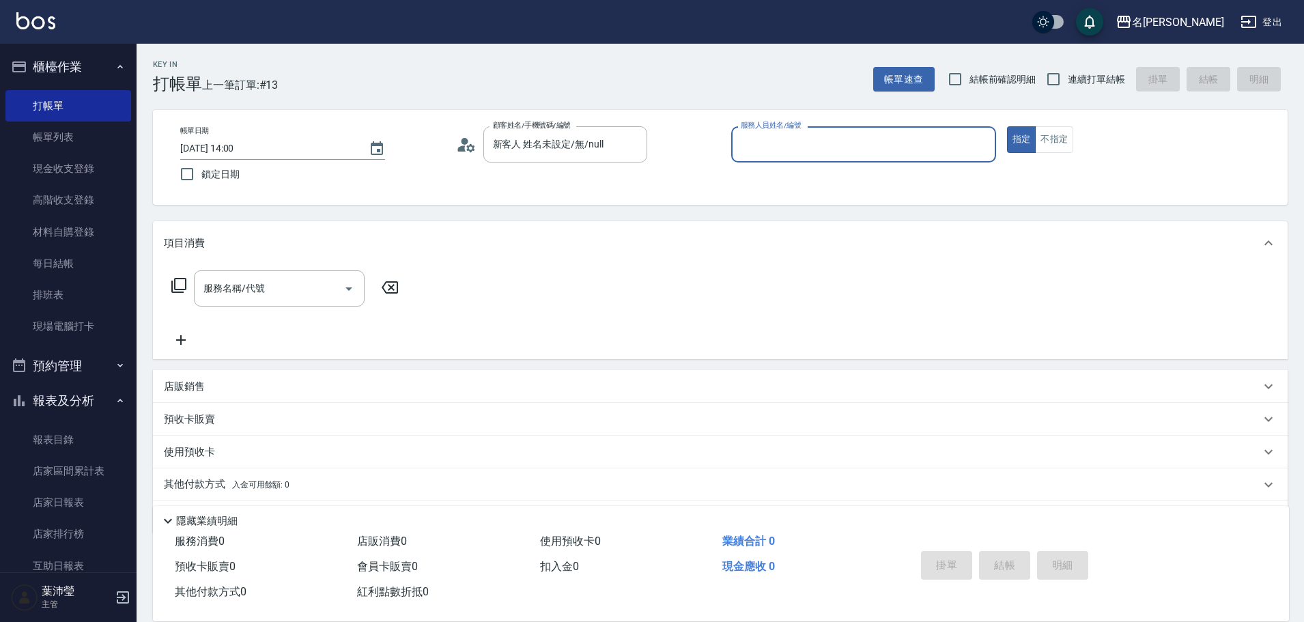
click at [759, 143] on input "服務人員姓名/編號" at bounding box center [863, 144] width 253 height 24
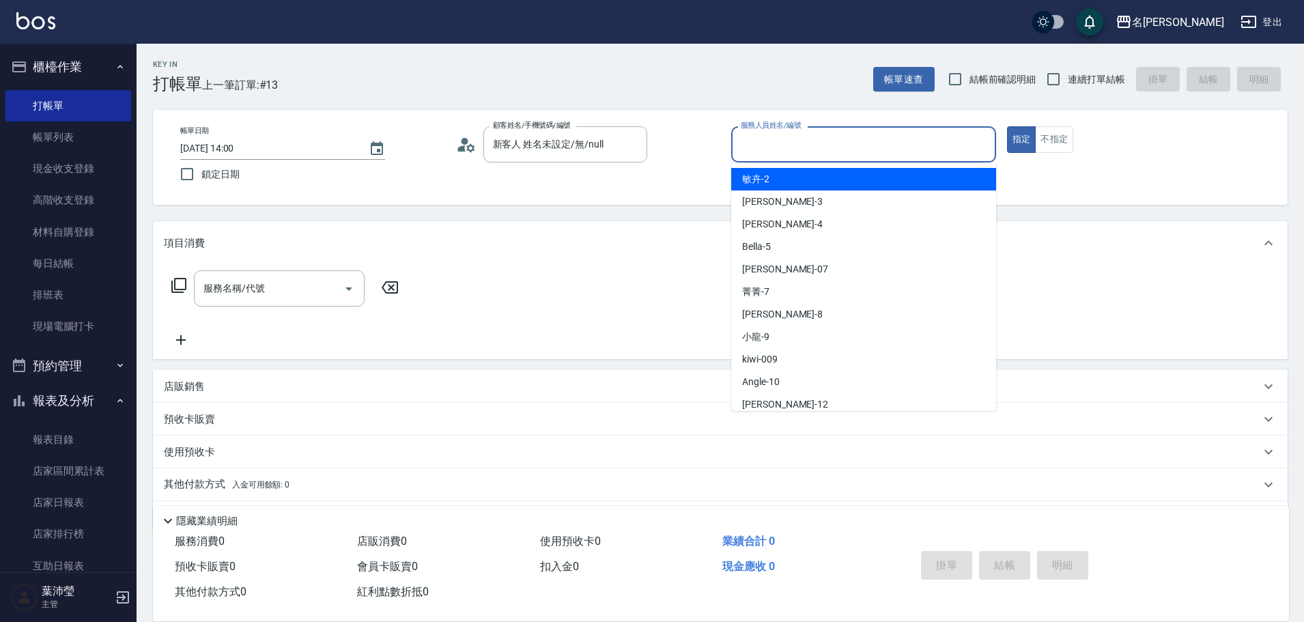
click at [768, 176] on span "敏卉 -2" at bounding box center [755, 179] width 27 height 14
type input "敏卉-2"
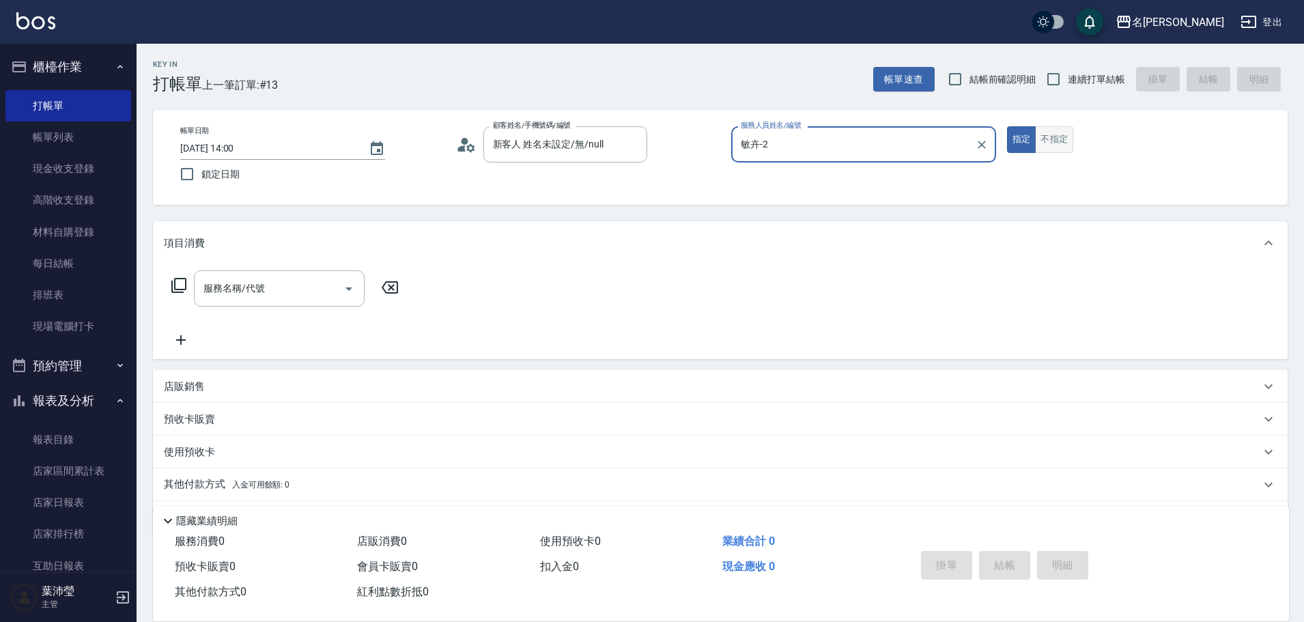
click at [1056, 139] on button "不指定" at bounding box center [1054, 139] width 38 height 27
click at [180, 285] on icon at bounding box center [179, 285] width 16 height 16
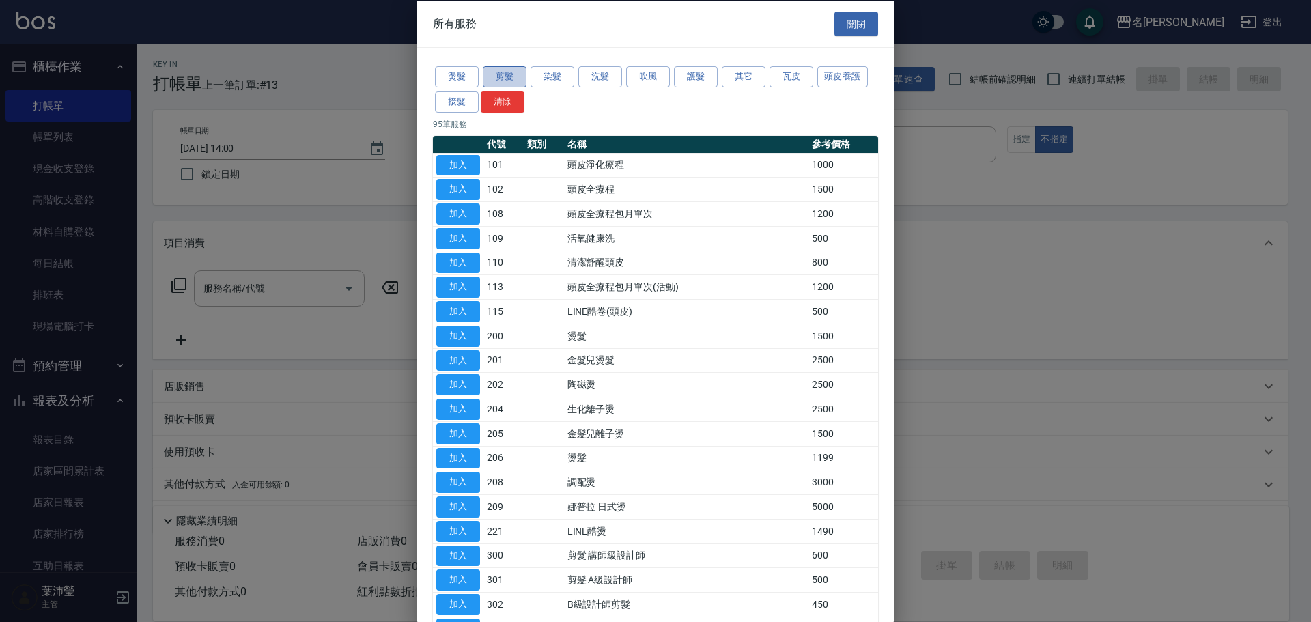
click at [506, 75] on button "剪髮" at bounding box center [505, 76] width 44 height 21
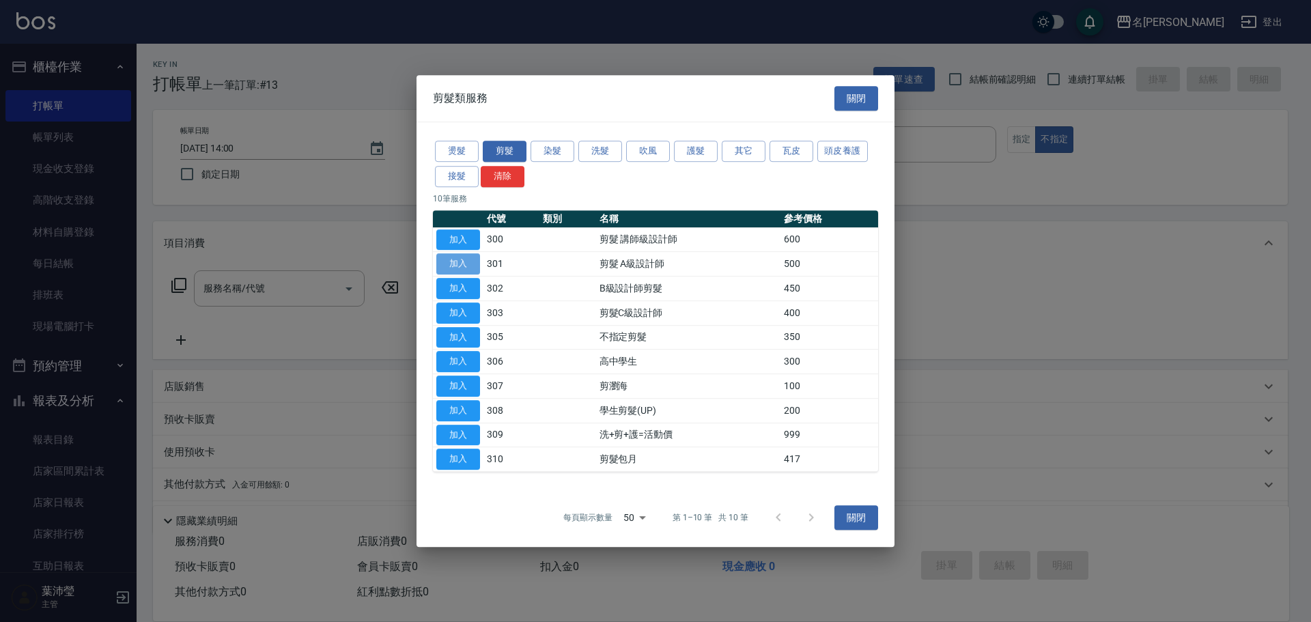
click at [470, 266] on button "加入" at bounding box center [458, 263] width 44 height 21
type input "剪髮 A級設計師(301)"
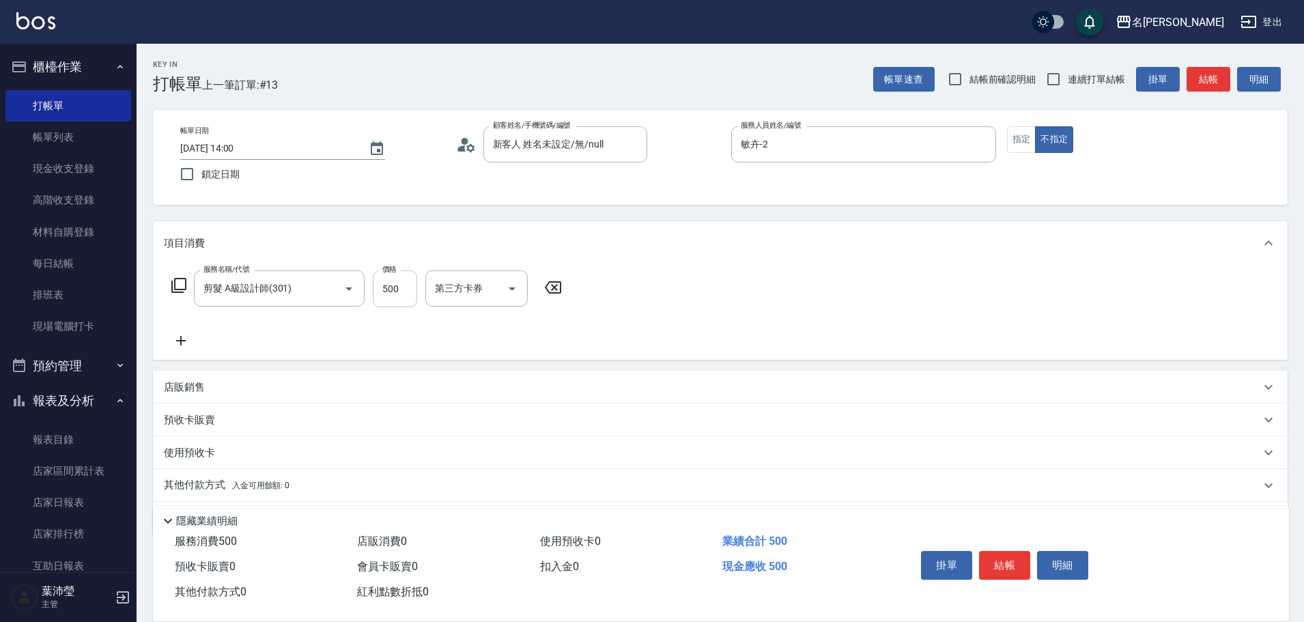
click at [401, 288] on input "500" at bounding box center [395, 288] width 44 height 37
type input "350"
click at [1006, 567] on button "結帳" at bounding box center [1004, 565] width 51 height 29
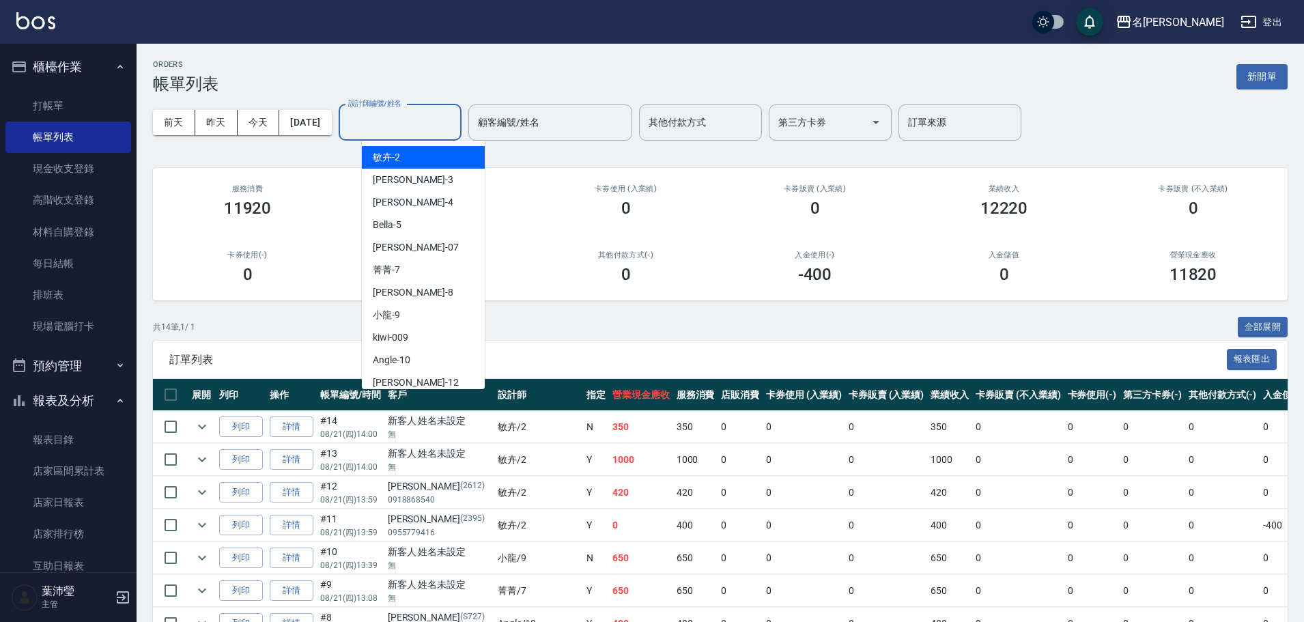
click at [400, 117] on input "設計師編號/姓名" at bounding box center [400, 123] width 111 height 24
click at [433, 159] on div "敏卉 -2" at bounding box center [423, 157] width 123 height 23
type input "敏卉-2"
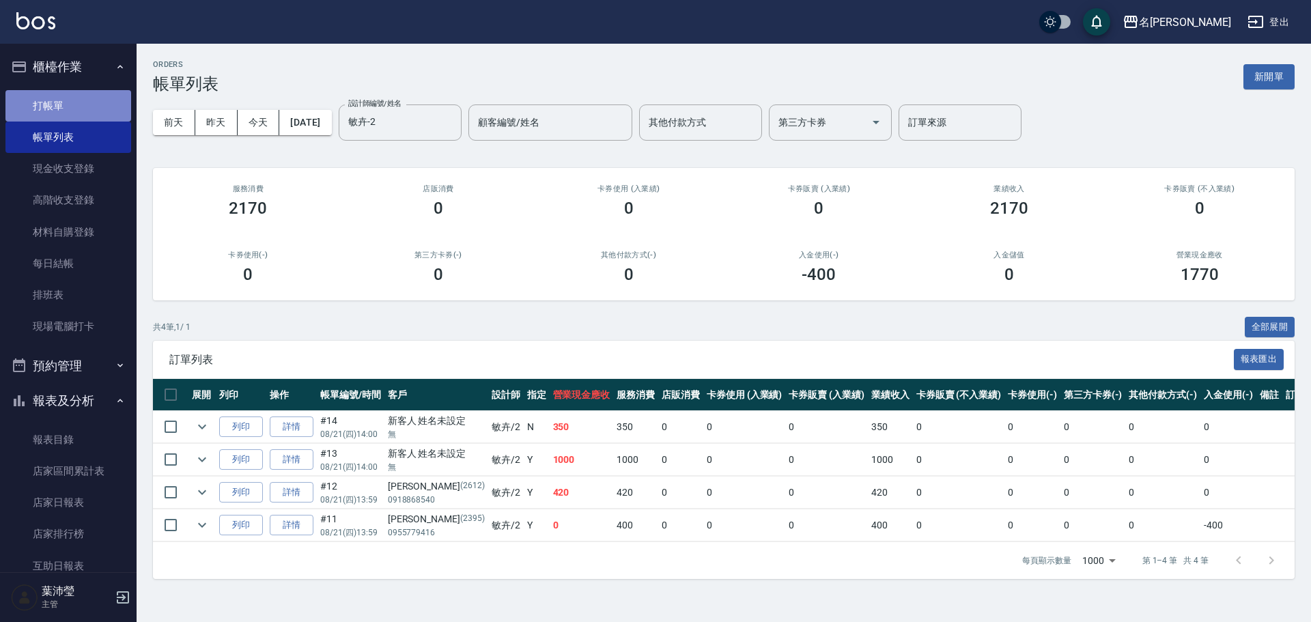
click at [91, 101] on link "打帳單" at bounding box center [68, 105] width 126 height 31
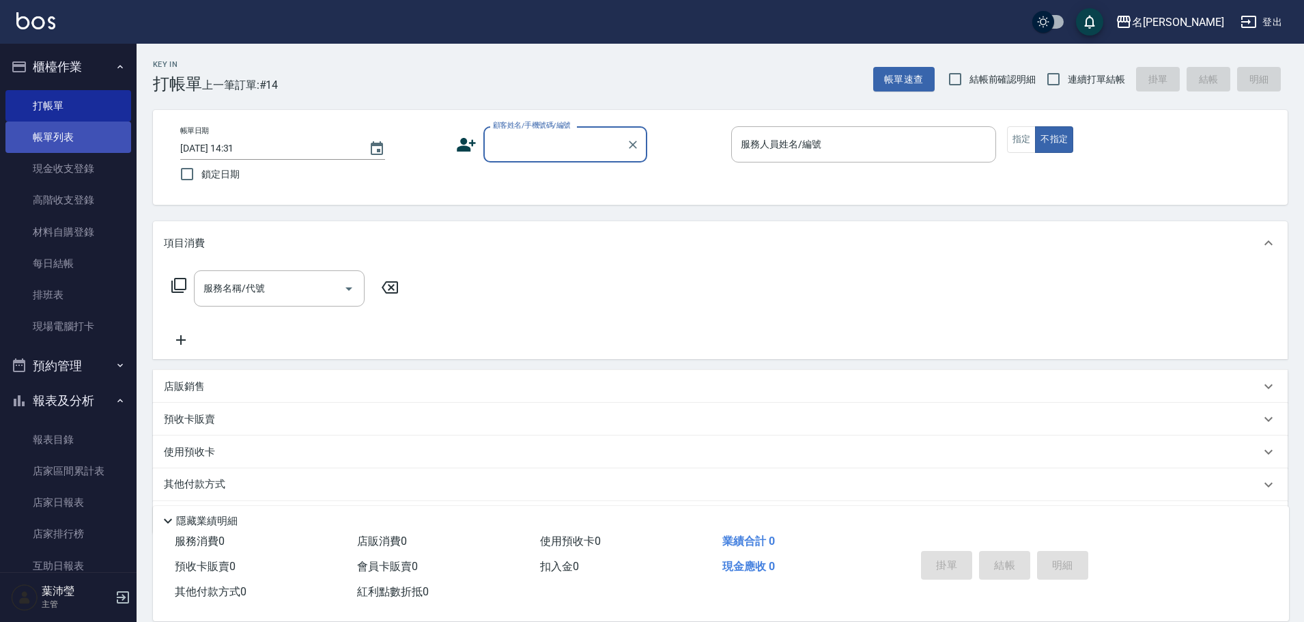
click at [64, 132] on link "帳單列表" at bounding box center [68, 137] width 126 height 31
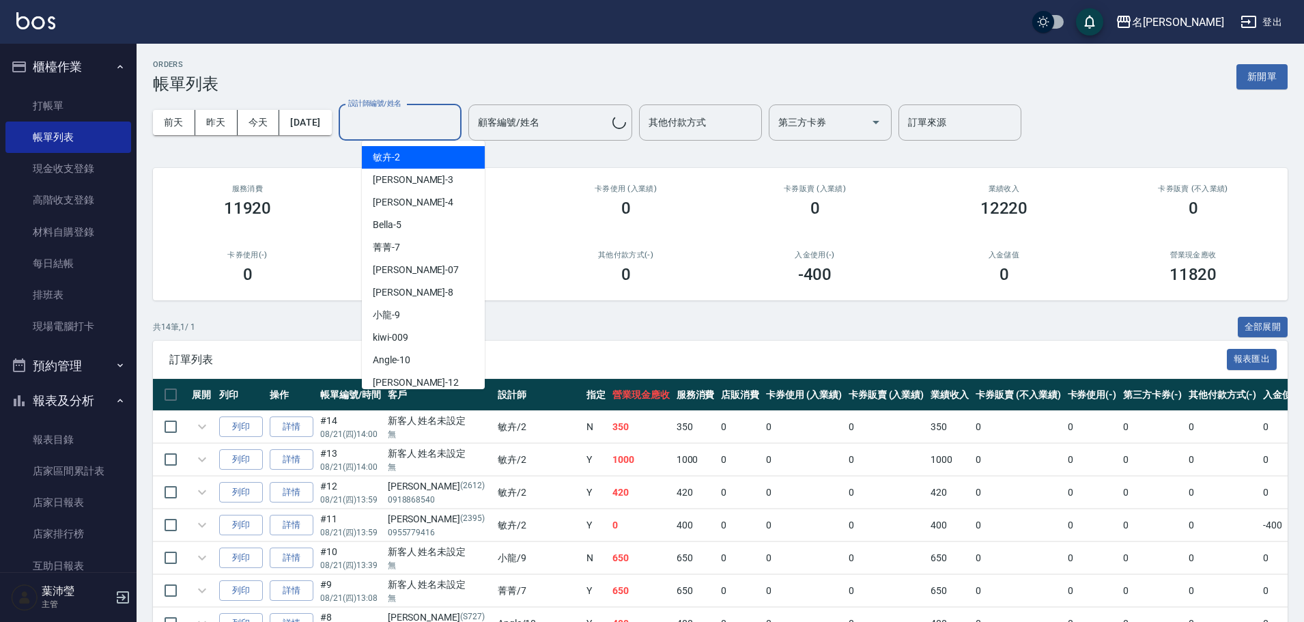
click at [430, 131] on input "設計師編號/姓名" at bounding box center [400, 123] width 111 height 24
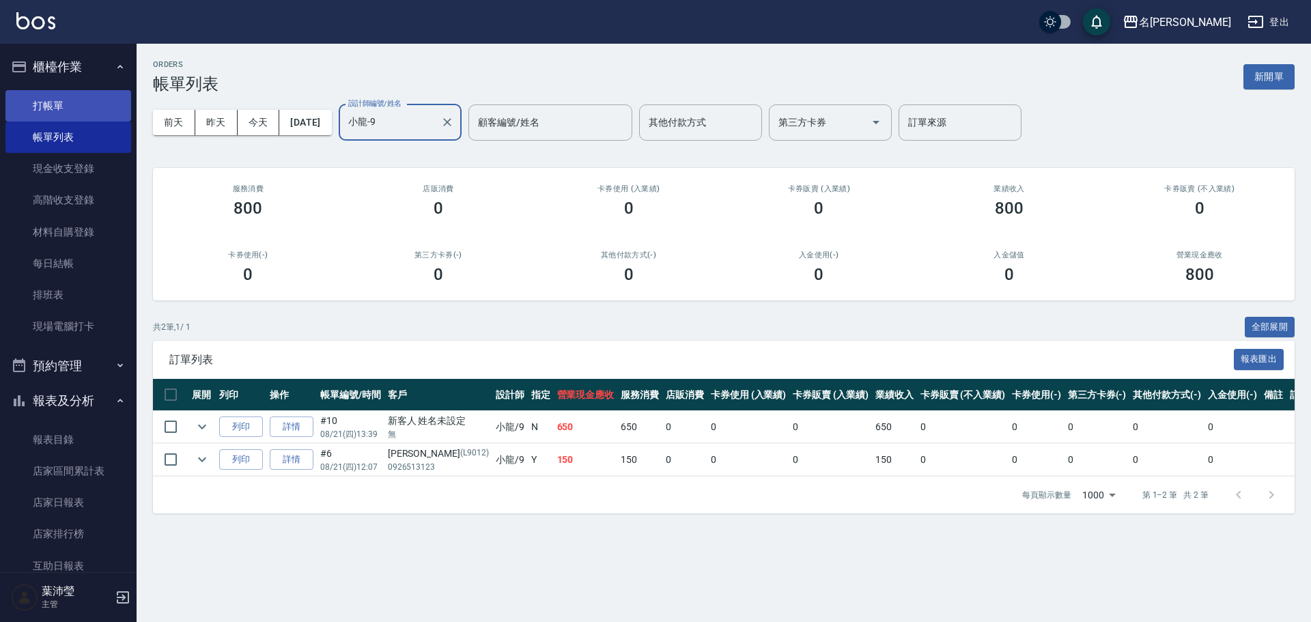
type input "小龍-9"
click at [52, 108] on link "打帳單" at bounding box center [68, 105] width 126 height 31
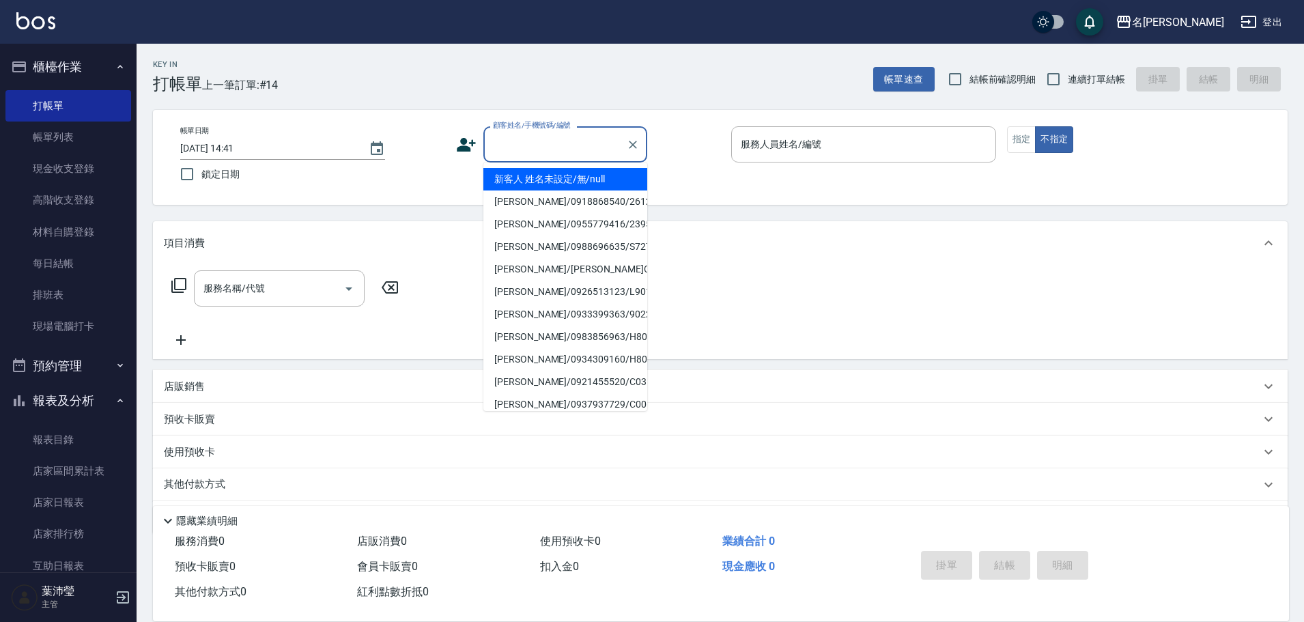
click at [511, 139] on input "顧客姓名/手機號碼/編號" at bounding box center [555, 144] width 131 height 24
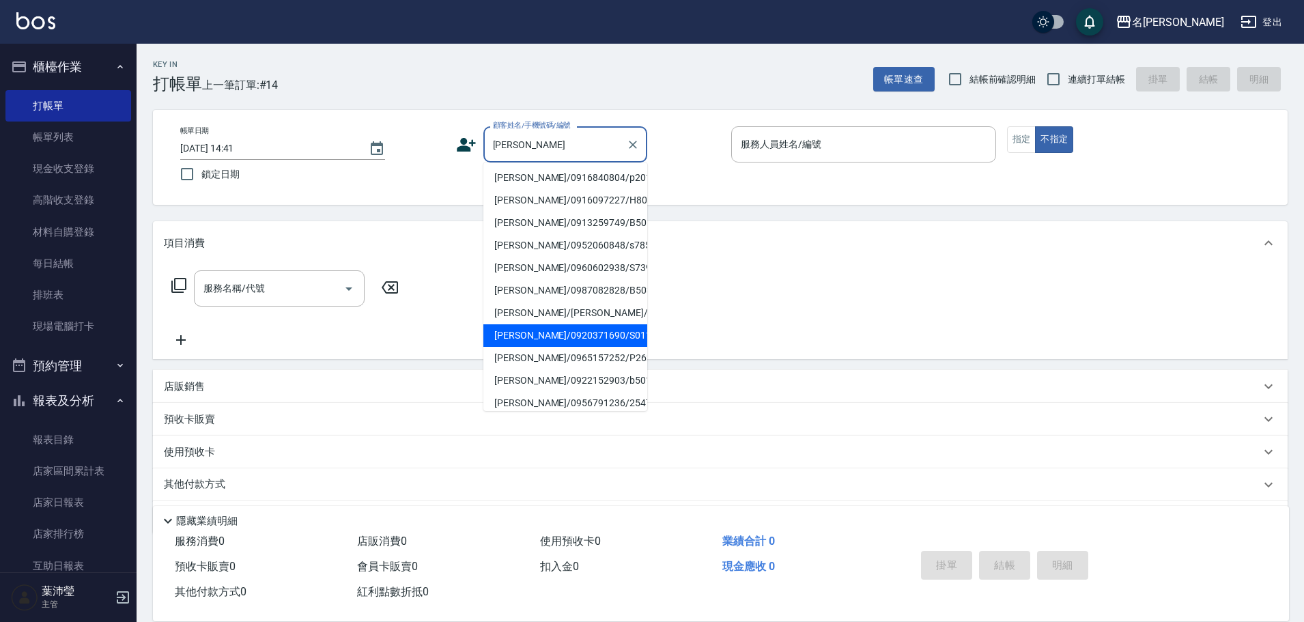
scroll to position [5, 0]
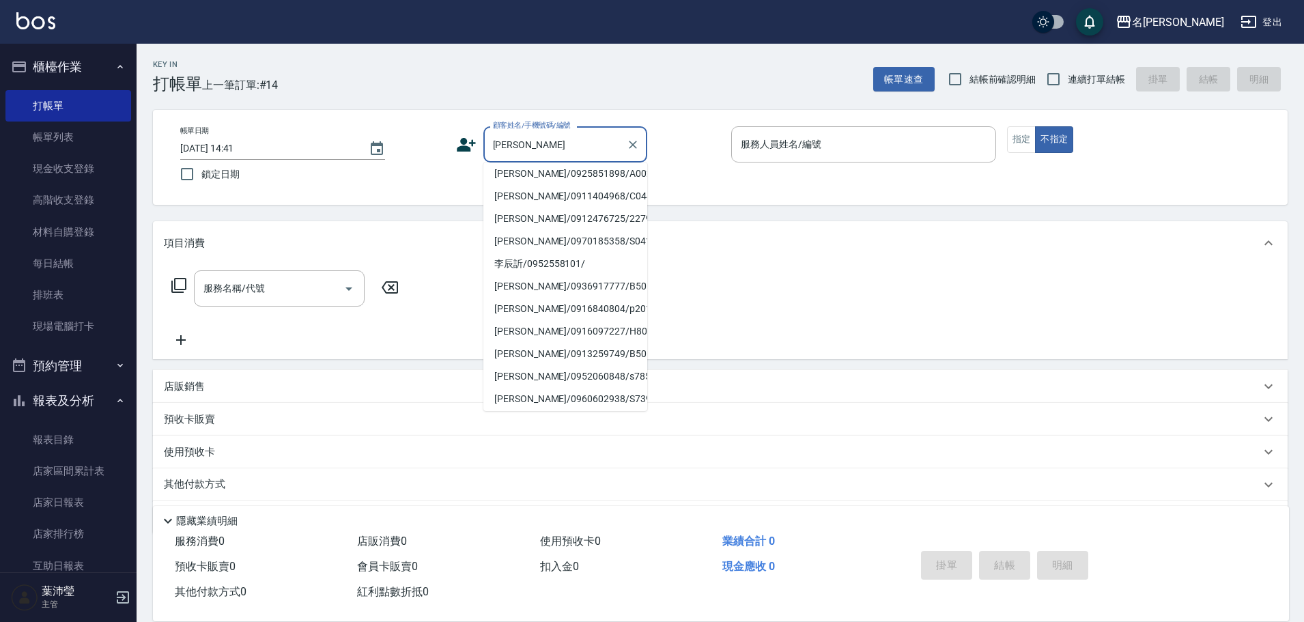
click at [548, 335] on li "[PERSON_NAME]/0916097227/H8036" at bounding box center [565, 331] width 164 height 23
type input "[PERSON_NAME]/0916097227/H8036"
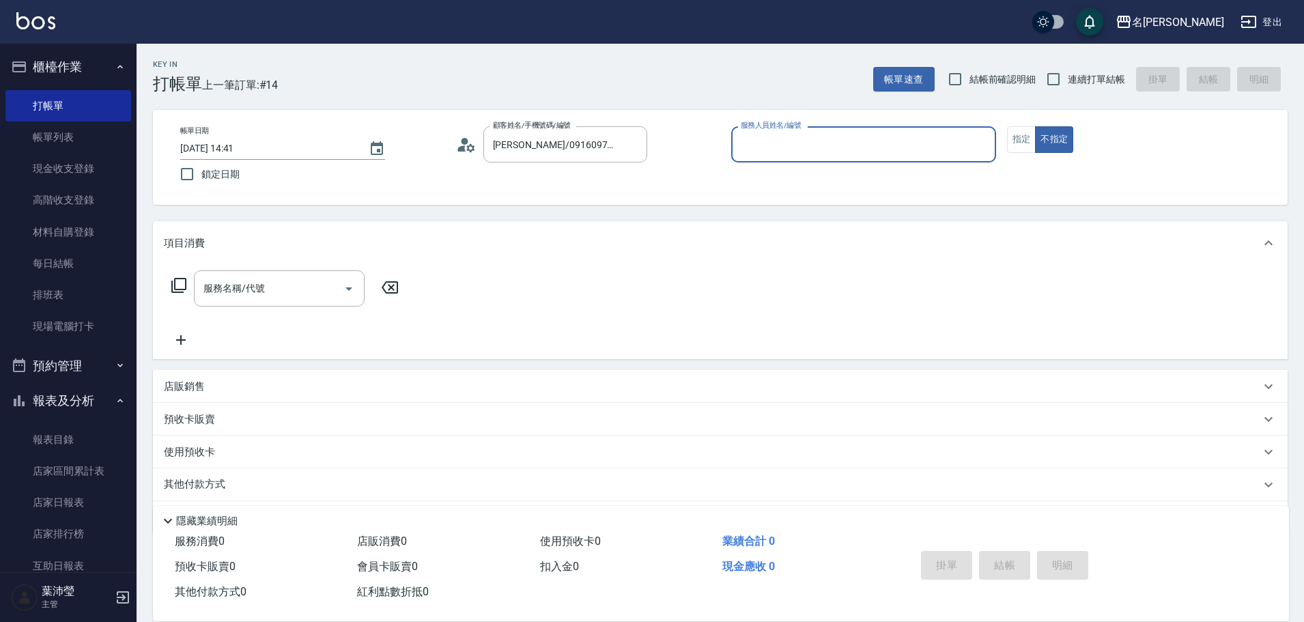
type input "Emma-8"
click at [632, 145] on icon "Clear" at bounding box center [633, 145] width 8 height 8
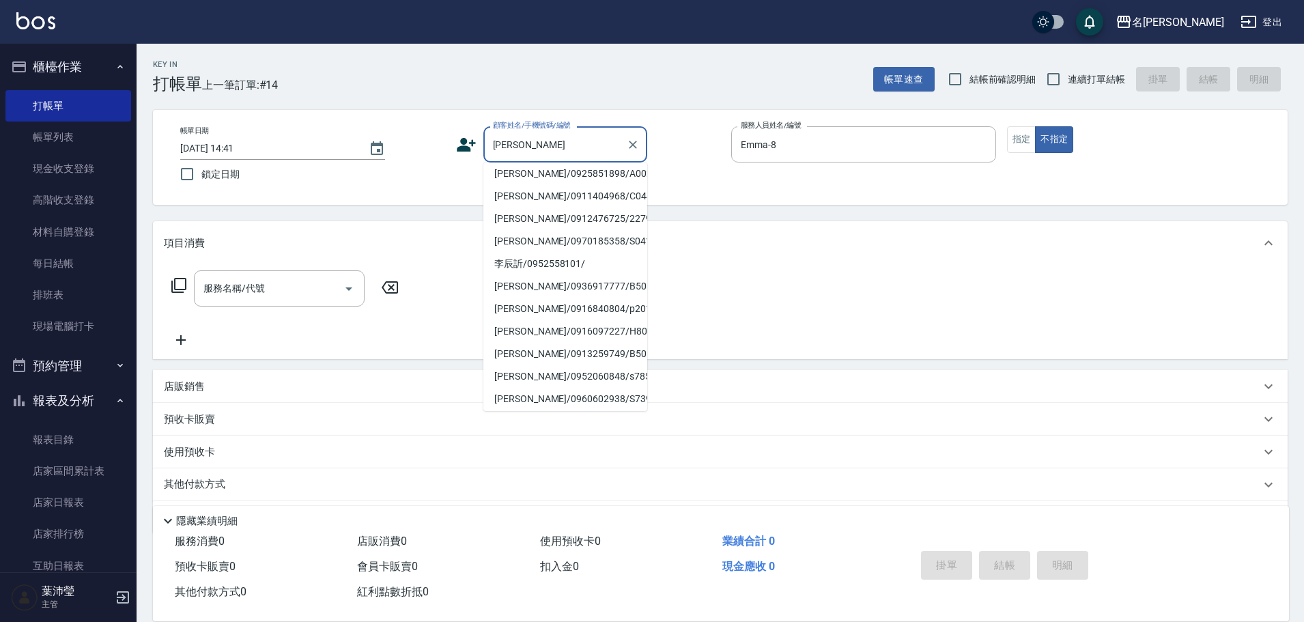
click at [498, 334] on li "[PERSON_NAME]/0916097227/H8036" at bounding box center [565, 331] width 164 height 23
type input "[PERSON_NAME]/0916097227/H8036"
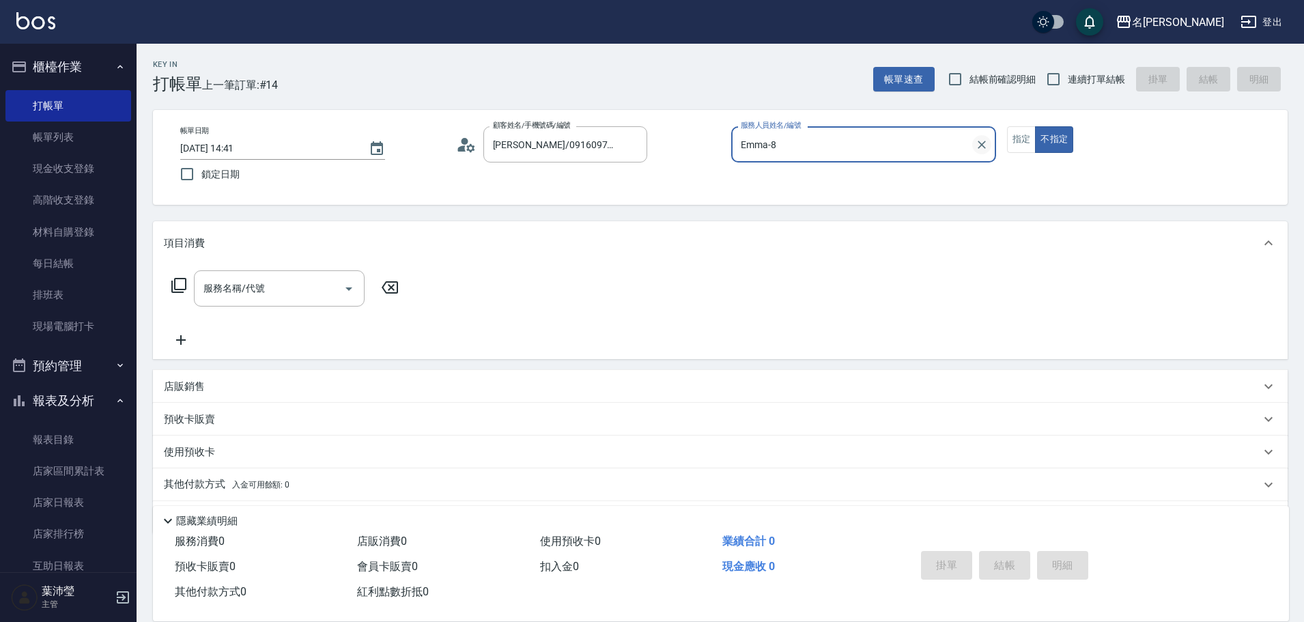
click at [978, 149] on icon "Clear" at bounding box center [982, 145] width 14 height 14
click at [635, 147] on icon "Clear" at bounding box center [633, 145] width 8 height 8
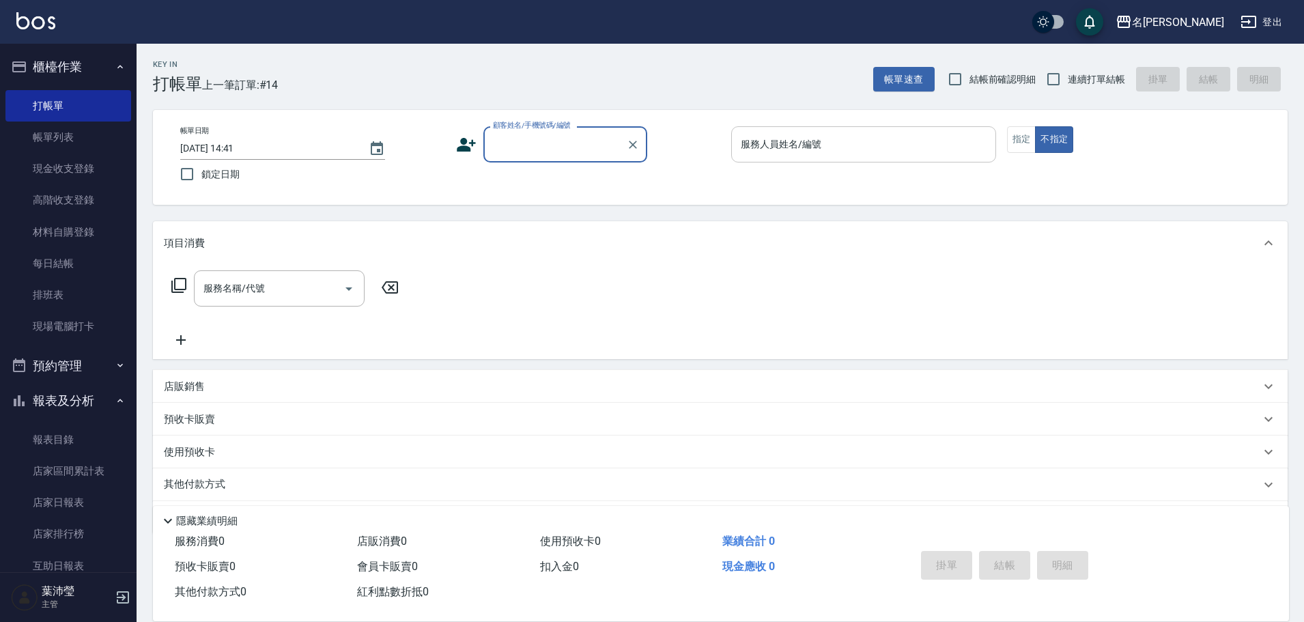
click at [501, 143] on input "顧客姓名/手機號碼/編號" at bounding box center [555, 144] width 131 height 24
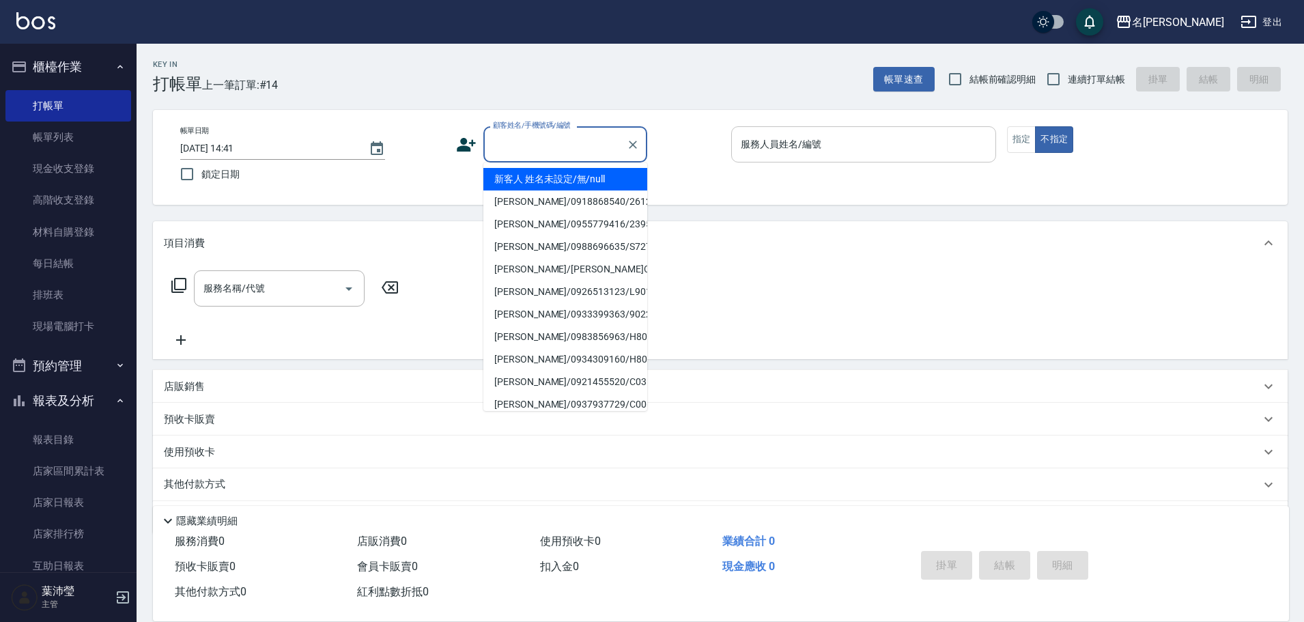
click at [508, 180] on li "新客人 姓名未設定/無/null" at bounding box center [565, 179] width 164 height 23
type input "新客人 姓名未設定/無/null"
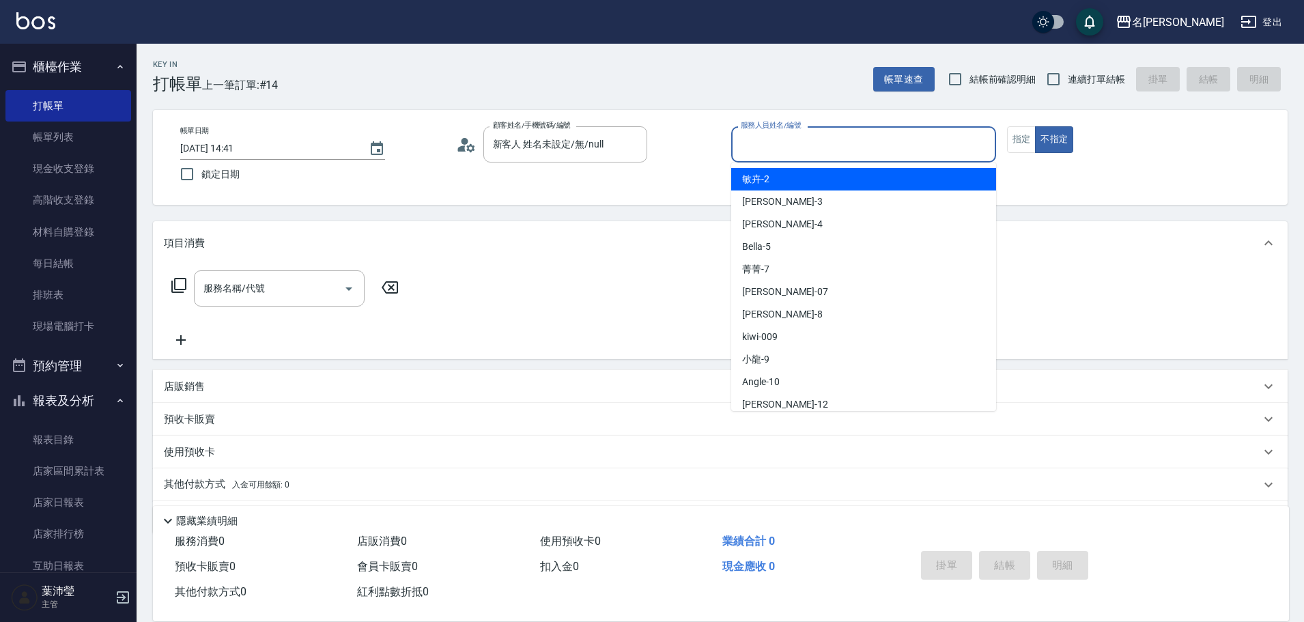
click at [785, 153] on input "服務人員姓名/編號" at bounding box center [863, 144] width 253 height 24
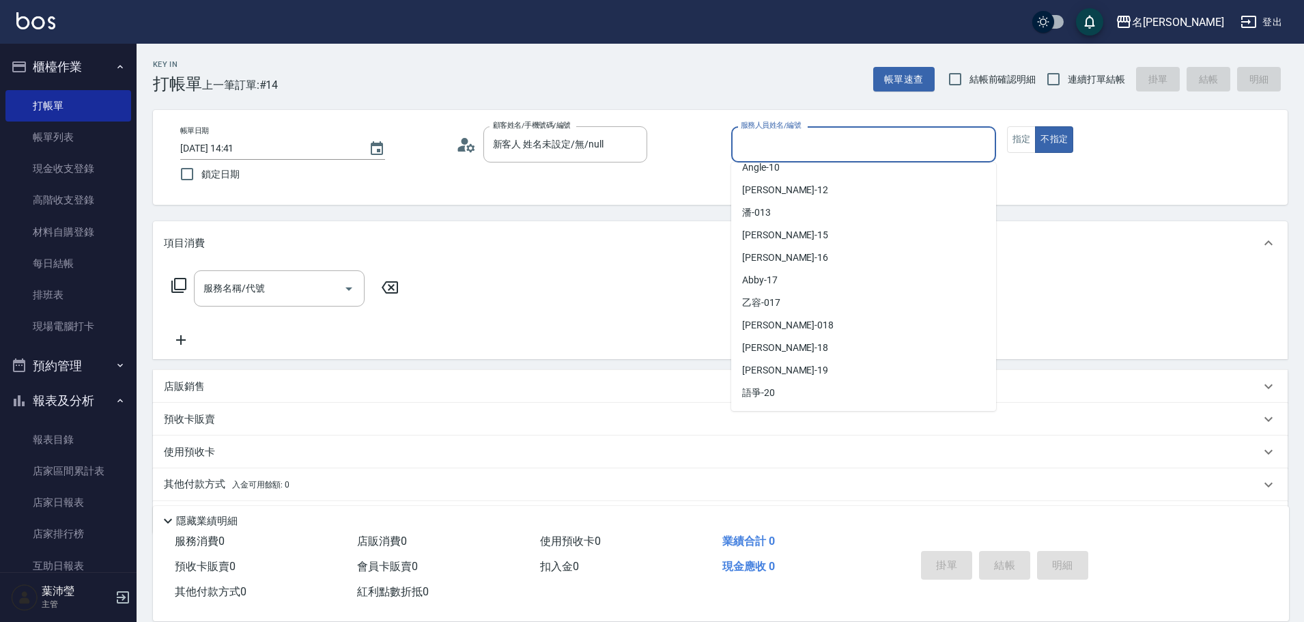
scroll to position [273, 0]
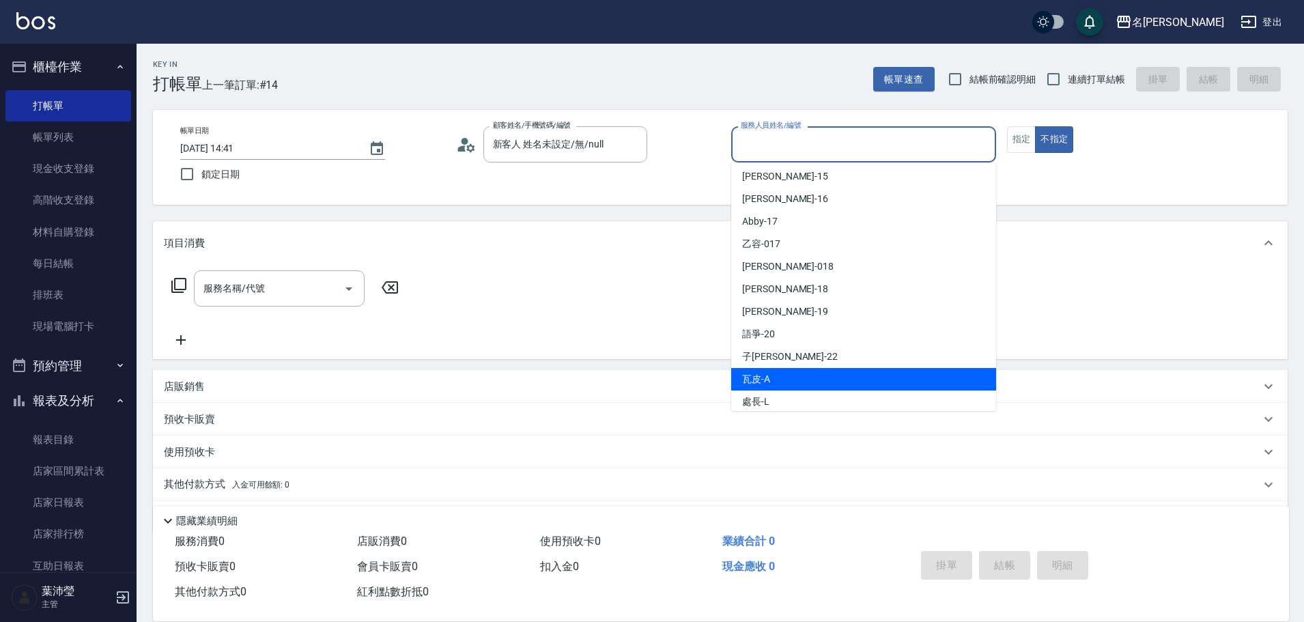
click at [777, 377] on div "瓦皮 -A" at bounding box center [863, 379] width 265 height 23
type input "瓦皮-A"
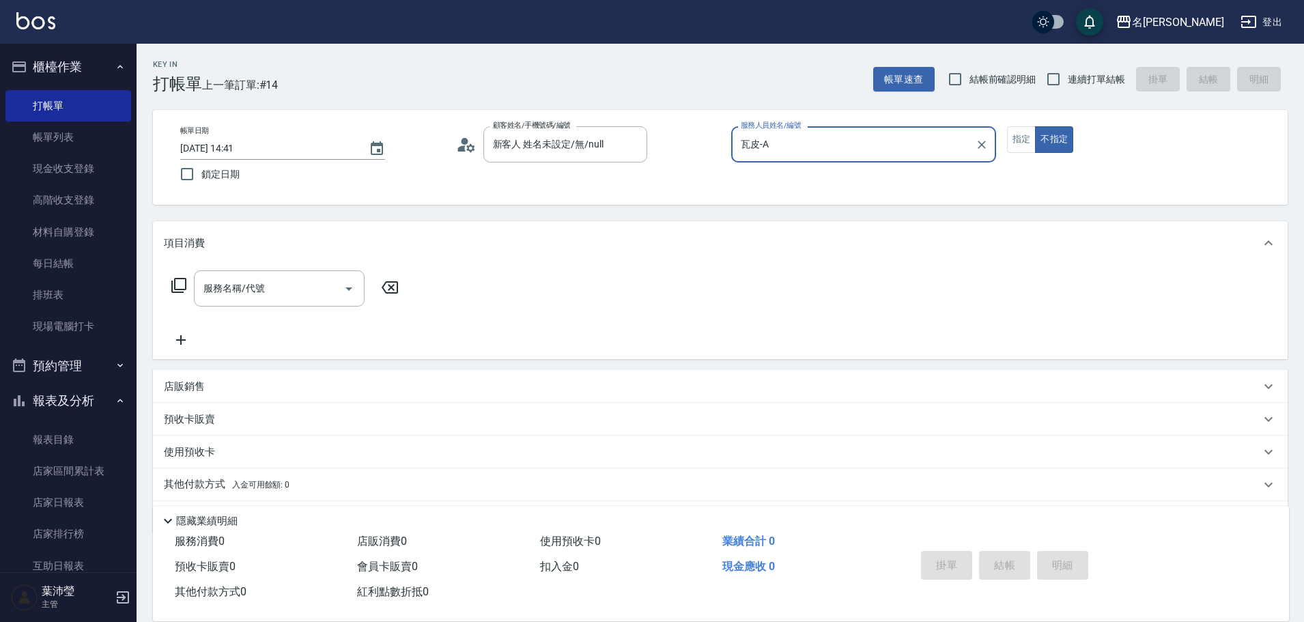
click at [182, 287] on icon at bounding box center [179, 285] width 16 height 16
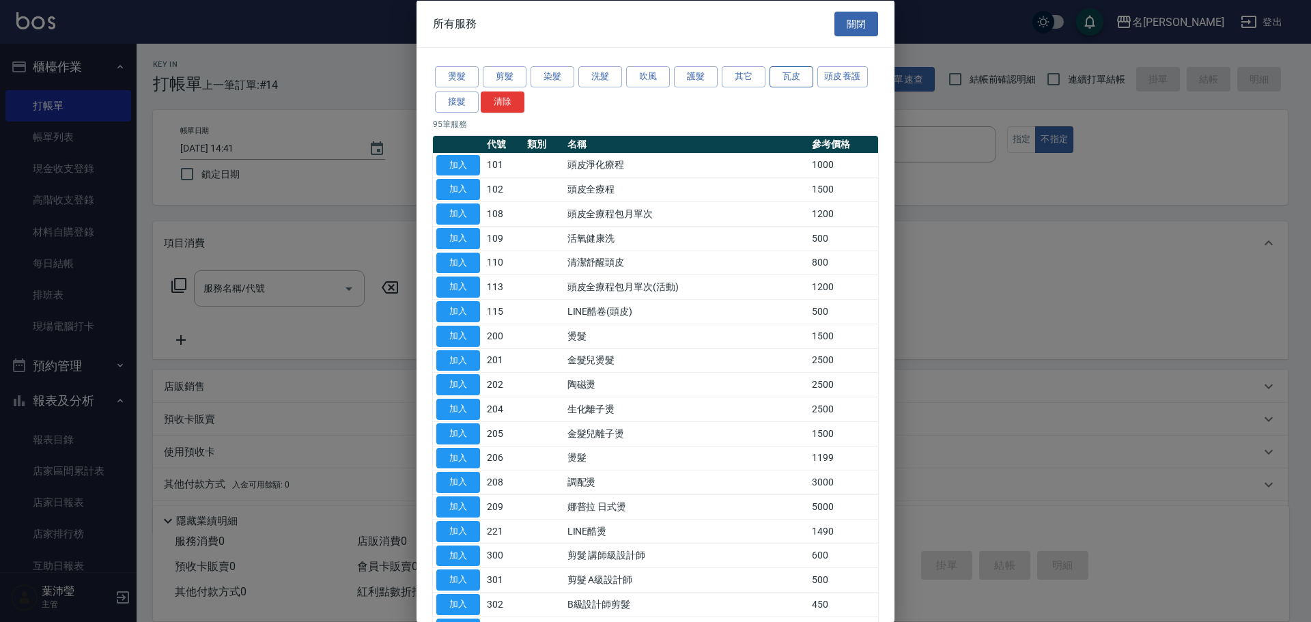
click at [793, 74] on button "瓦皮" at bounding box center [792, 76] width 44 height 21
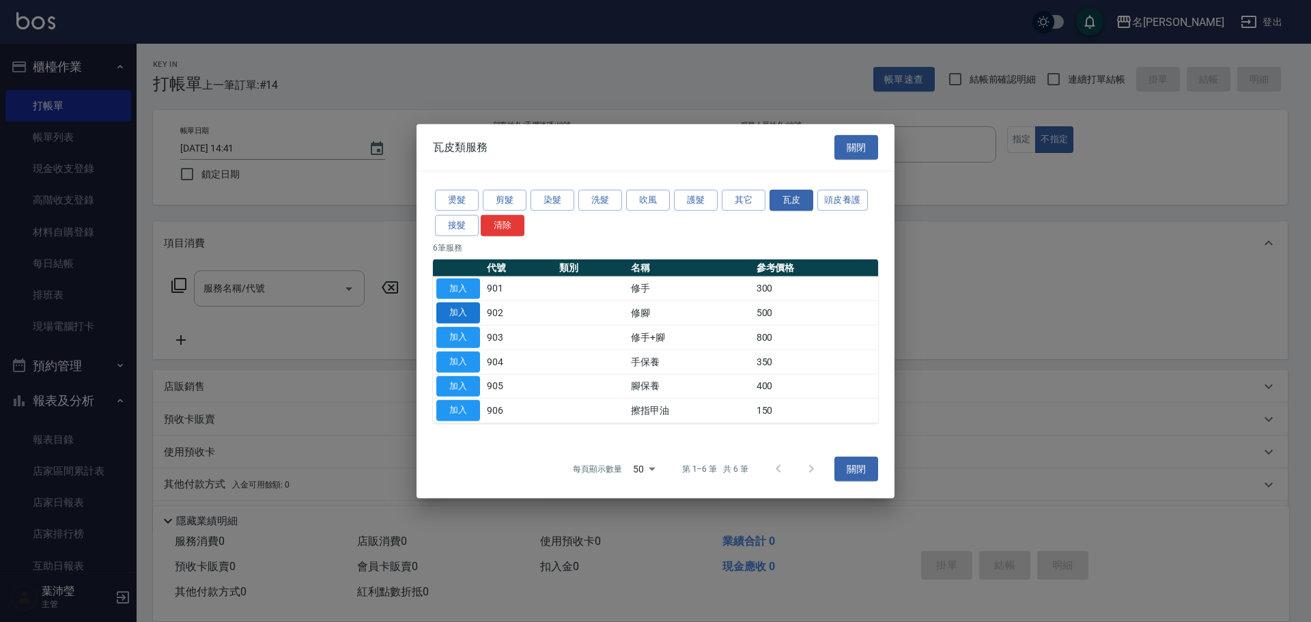
click at [449, 318] on button "加入" at bounding box center [458, 312] width 44 height 21
type input "修腳(902)"
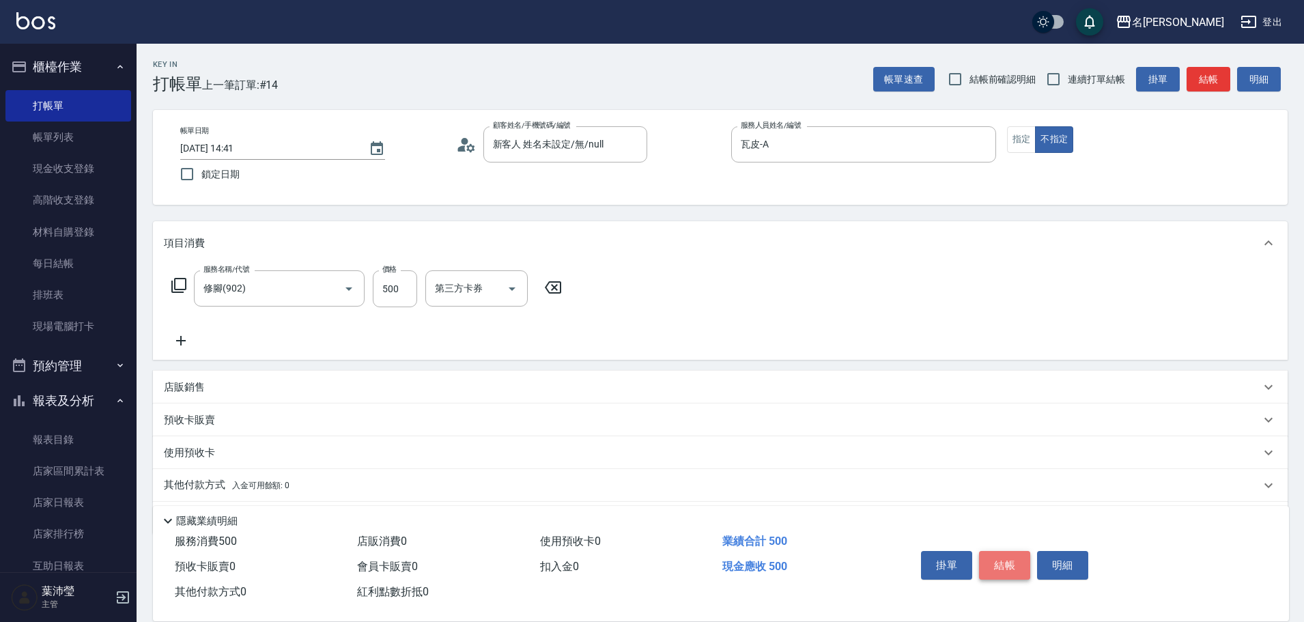
click at [1017, 551] on button "結帳" at bounding box center [1004, 565] width 51 height 29
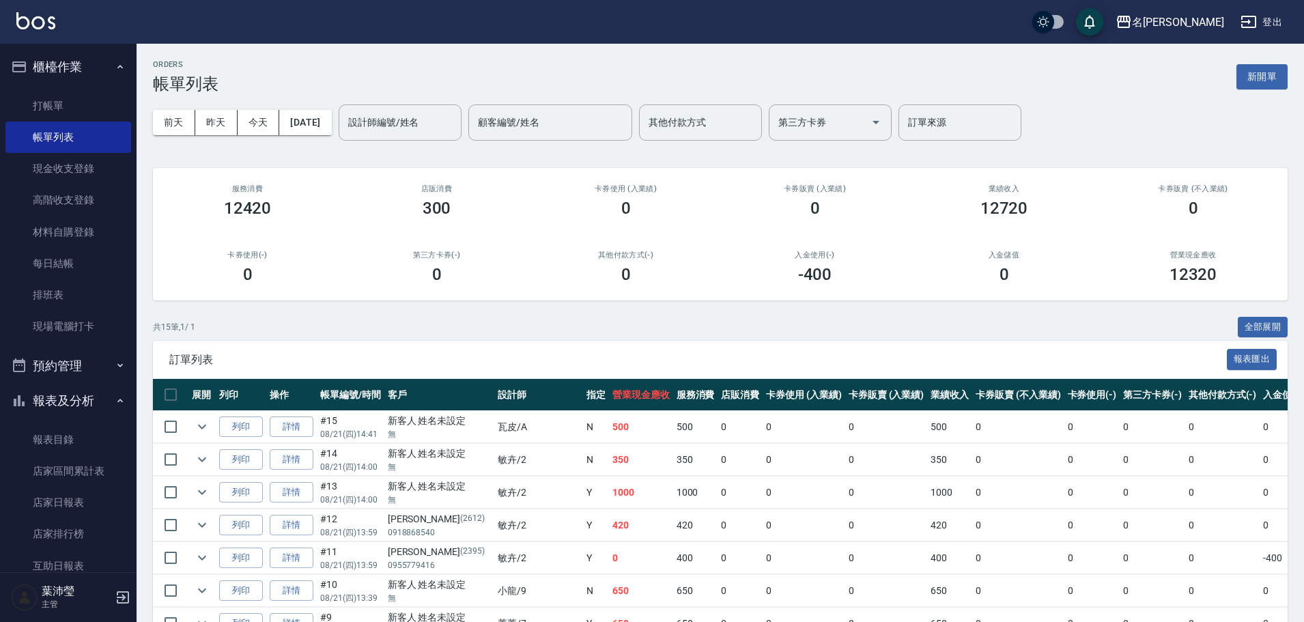
click at [1065, 551] on td "0" at bounding box center [1093, 558] width 56 height 32
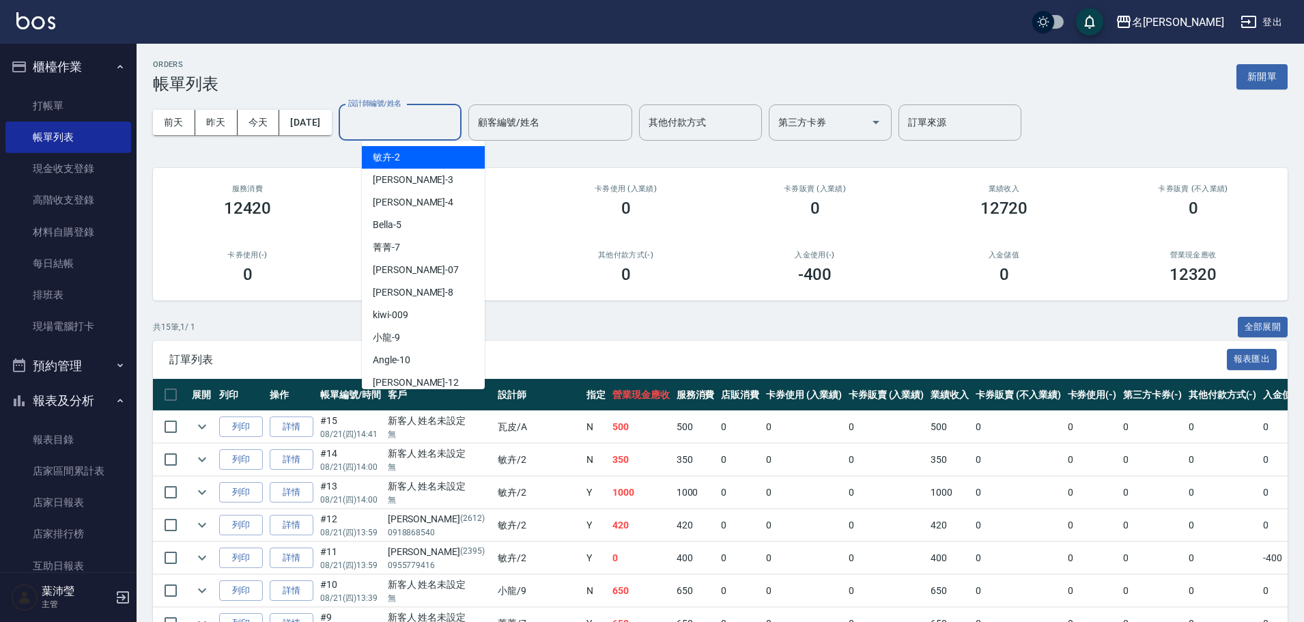
click at [427, 119] on input "設計師編號/姓名" at bounding box center [400, 123] width 111 height 24
click at [434, 353] on div "Angle -10" at bounding box center [423, 360] width 123 height 23
type input "Angle-10"
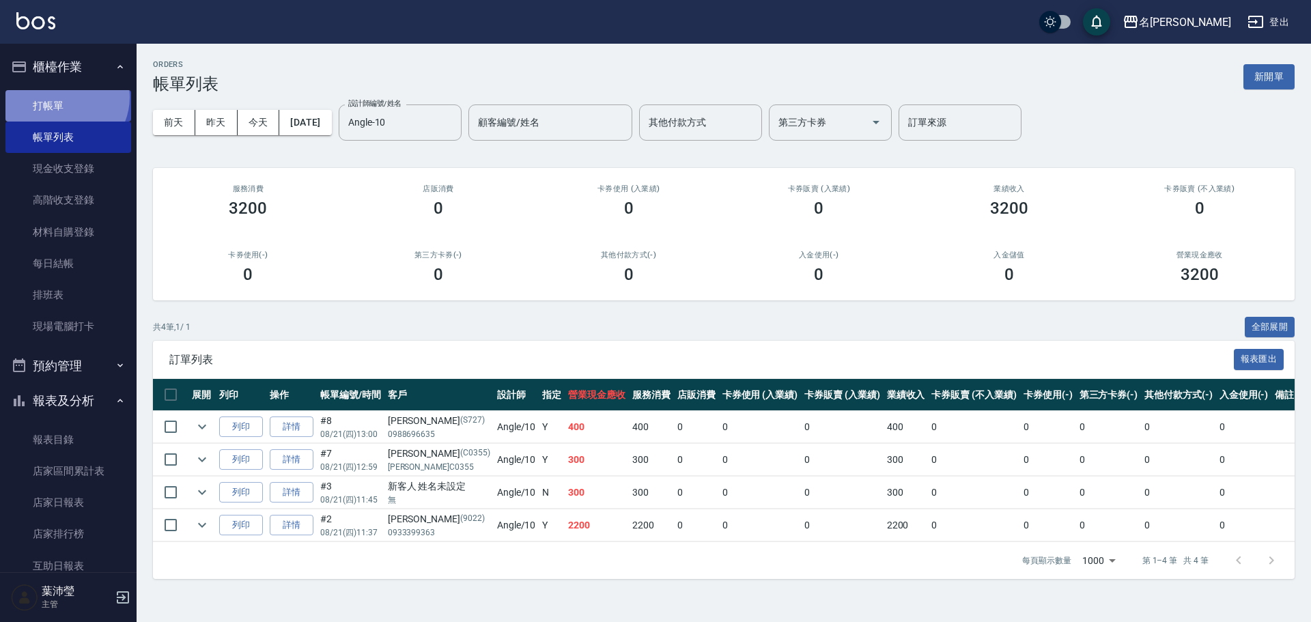
click at [64, 97] on link "打帳單" at bounding box center [68, 105] width 126 height 31
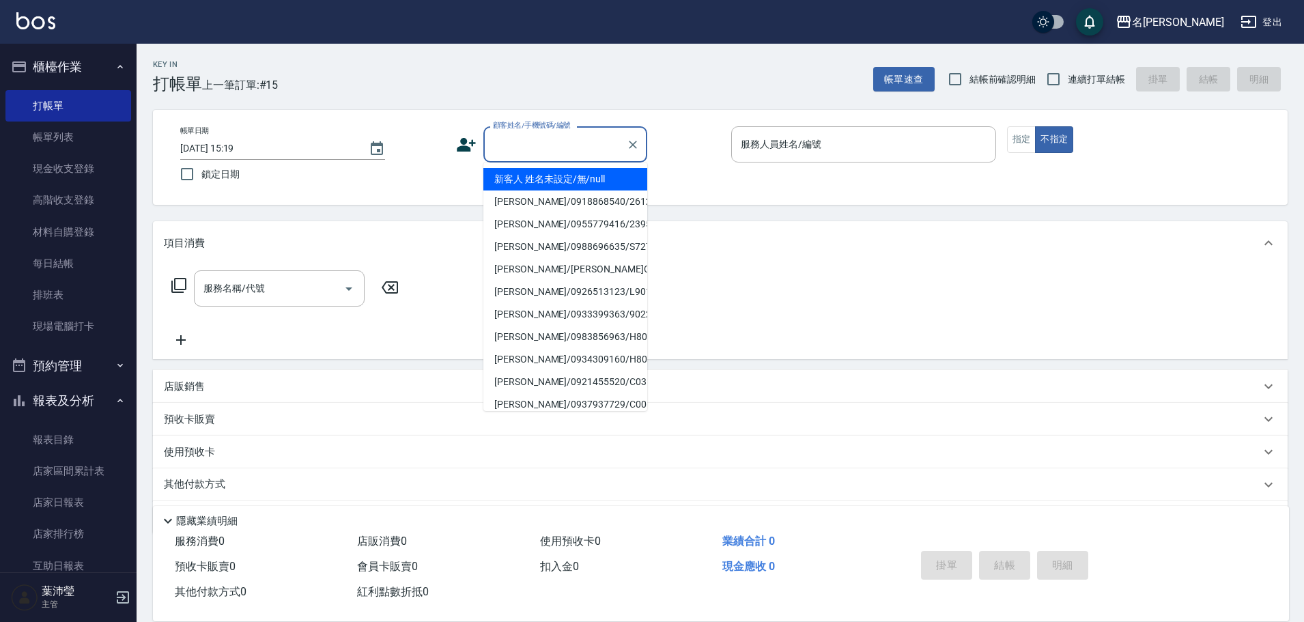
click at [553, 138] on input "顧客姓名/手機號碼/編號" at bounding box center [555, 144] width 131 height 24
click at [563, 180] on li "新客人 姓名未設定/無/null" at bounding box center [565, 179] width 164 height 23
click at [548, 147] on input "新客人 姓名未設定/無/null" at bounding box center [555, 144] width 131 height 24
drag, startPoint x: 608, startPoint y: 152, endPoint x: 455, endPoint y: 169, distance: 153.9
click at [455, 169] on div "帳單日期 [DATE] 15:19 鎖定日期 顧客姓名/手機號碼/編號 新客人 姓名未設定/無/null 顧客姓名/手機號碼/編號 服務人員姓名/編號 服務人…" at bounding box center [720, 157] width 1102 height 62
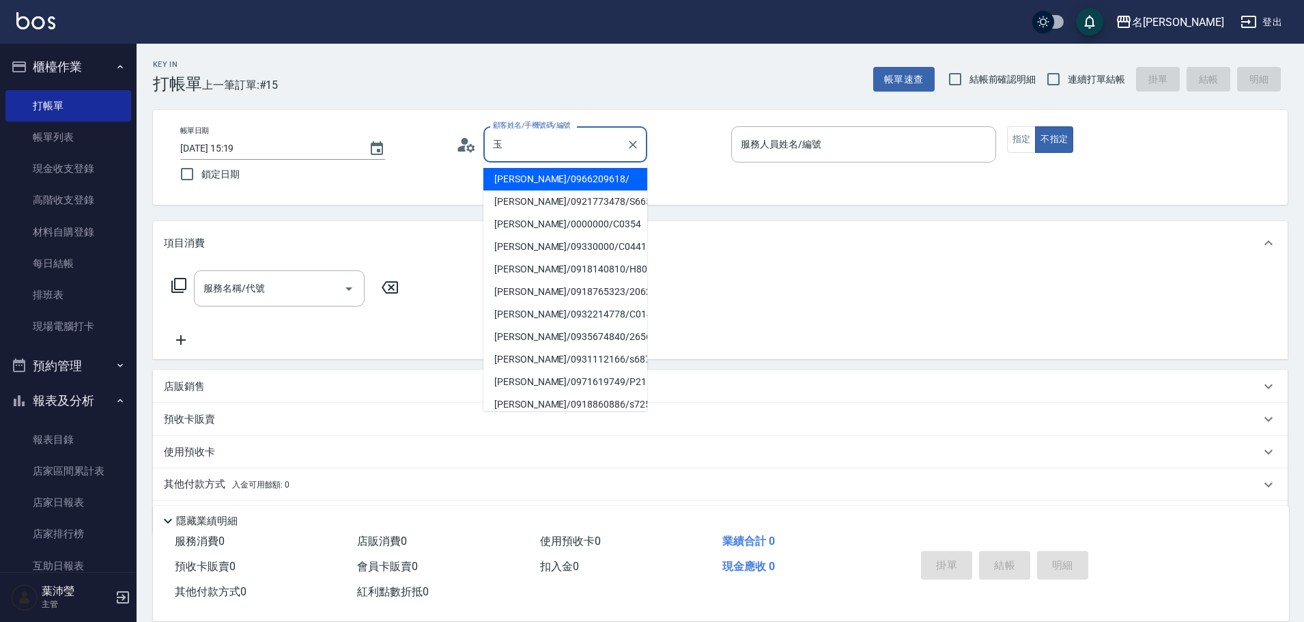
click at [559, 178] on li "[PERSON_NAME]/0966209618/" at bounding box center [565, 179] width 164 height 23
type input "[PERSON_NAME]/0966209618/"
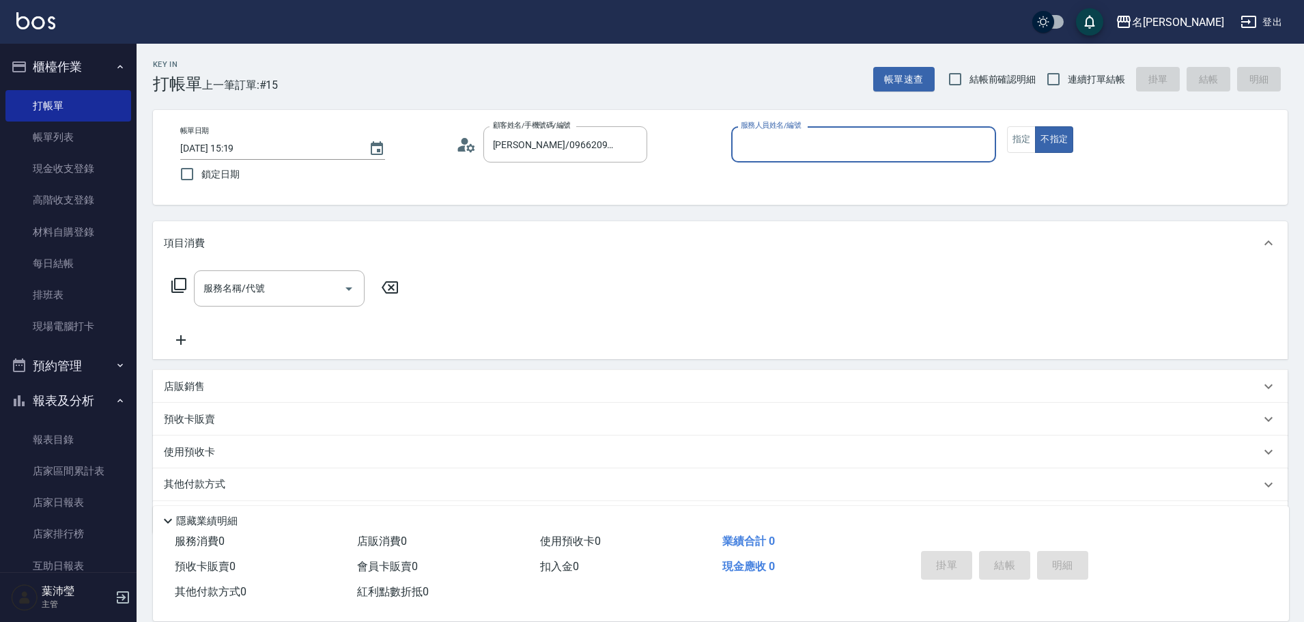
type input "Angle-10"
click at [1022, 144] on button "指定" at bounding box center [1021, 139] width 29 height 27
click at [178, 284] on icon at bounding box center [179, 285] width 16 height 16
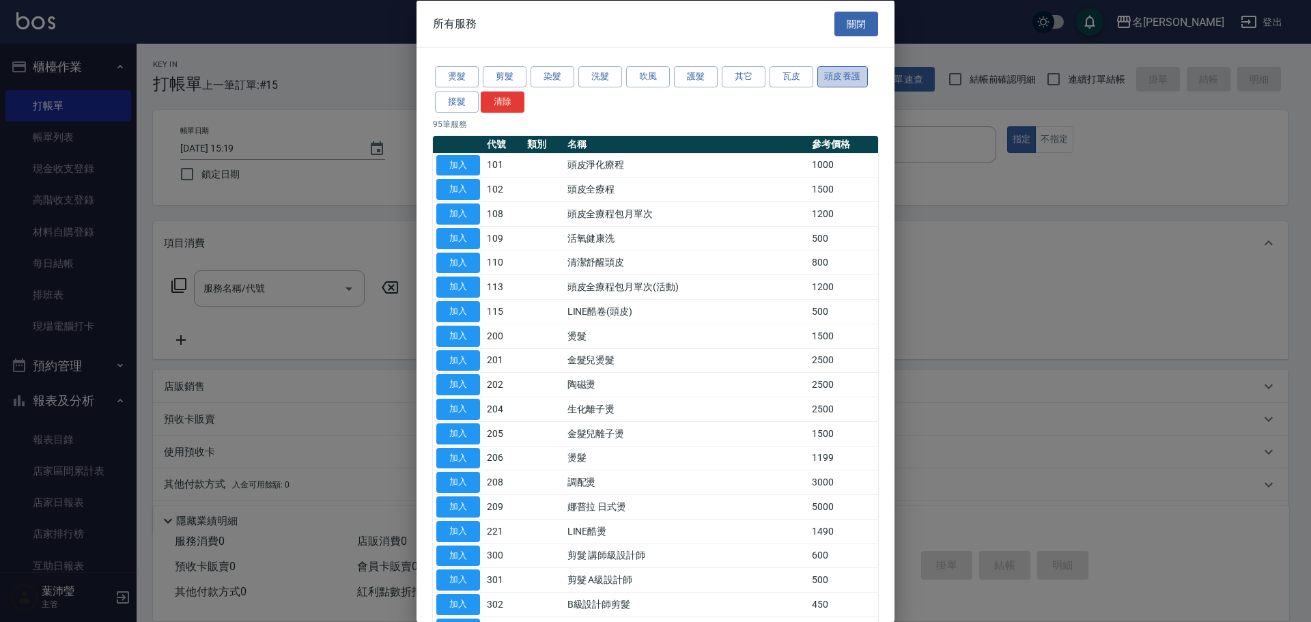
click at [847, 77] on button "頭皮養護" at bounding box center [842, 76] width 51 height 21
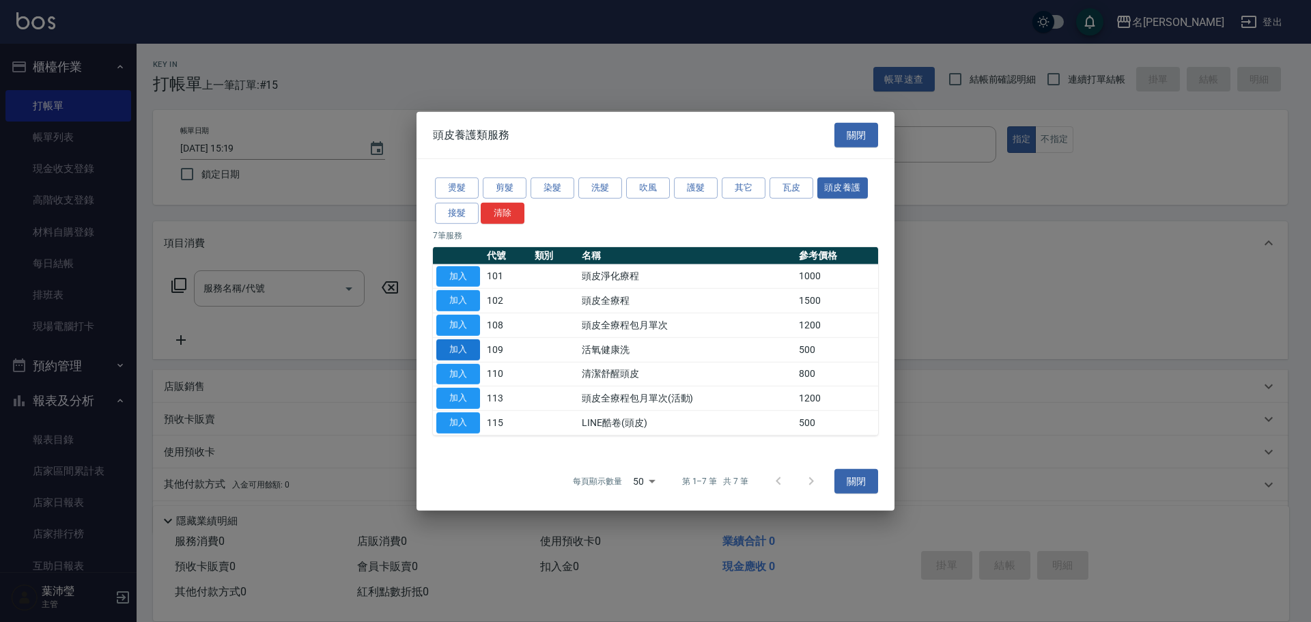
click at [460, 348] on button "加入" at bounding box center [458, 349] width 44 height 21
type input "活氧健康洗(109)"
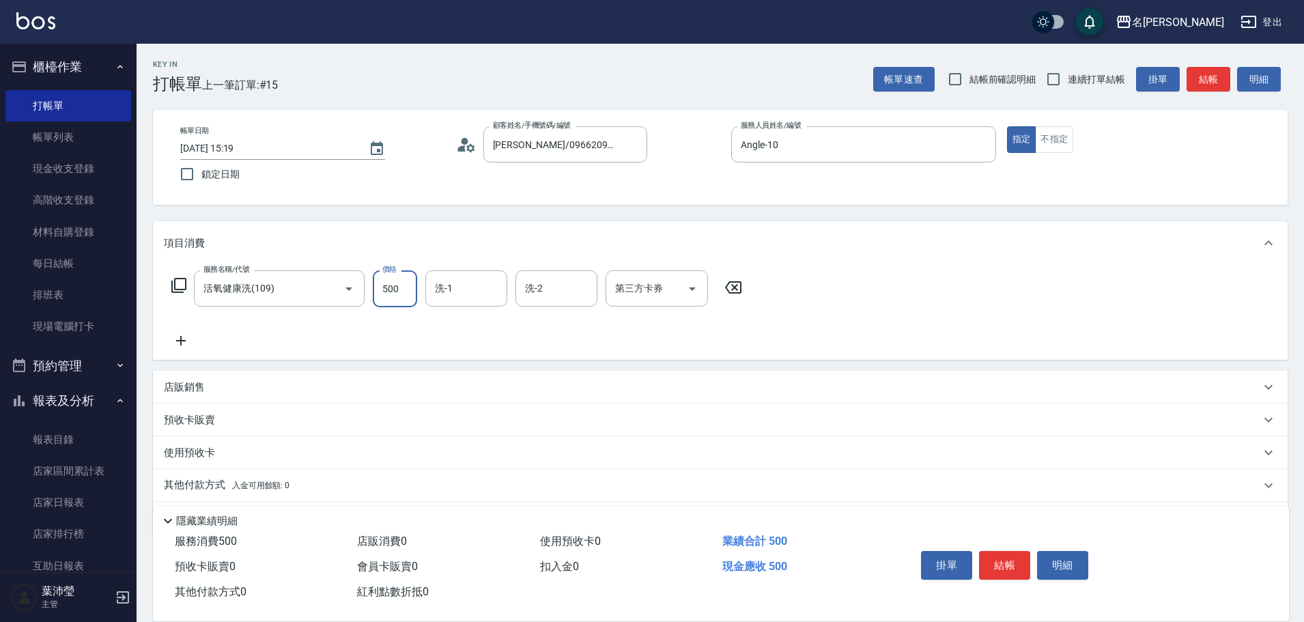
click at [393, 292] on input "500" at bounding box center [395, 288] width 44 height 37
type input "600"
click at [175, 351] on div "服務名稱/代號 活氧健康洗(109) 服務名稱/代號 價格 600 價格 洗-1 洗-1 洗-2 洗-2 第三方卡券 第三方卡券" at bounding box center [720, 312] width 1135 height 95
click at [179, 337] on icon at bounding box center [181, 341] width 34 height 16
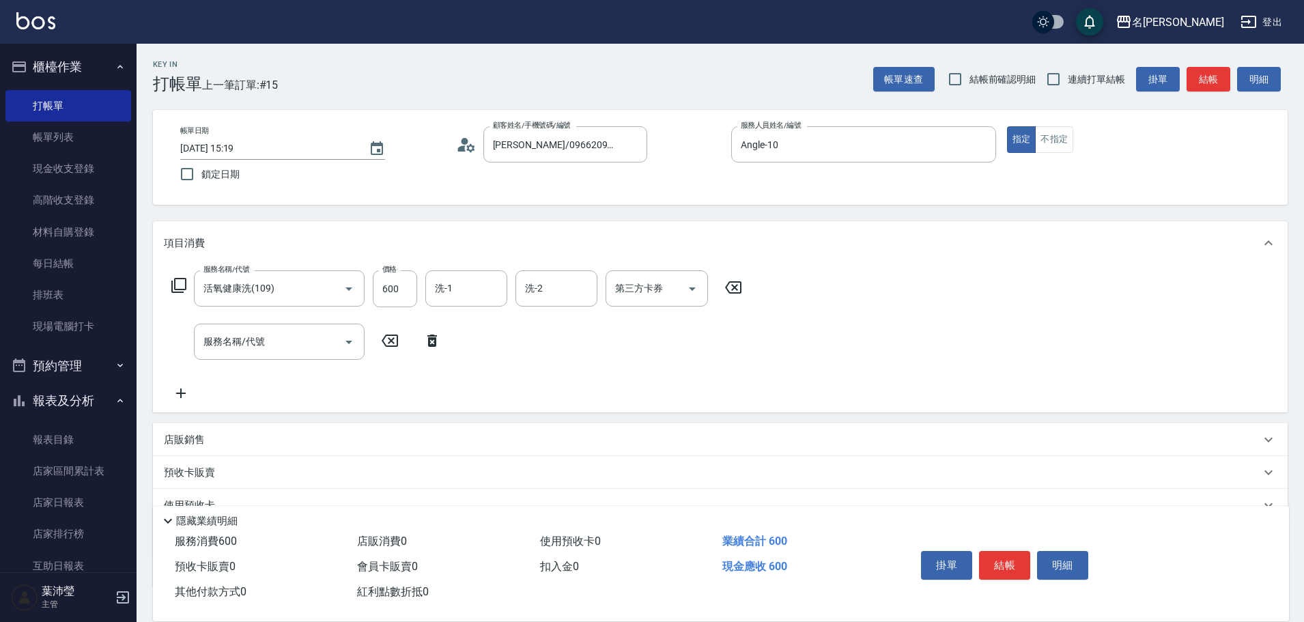
click at [178, 279] on icon at bounding box center [178, 285] width 15 height 15
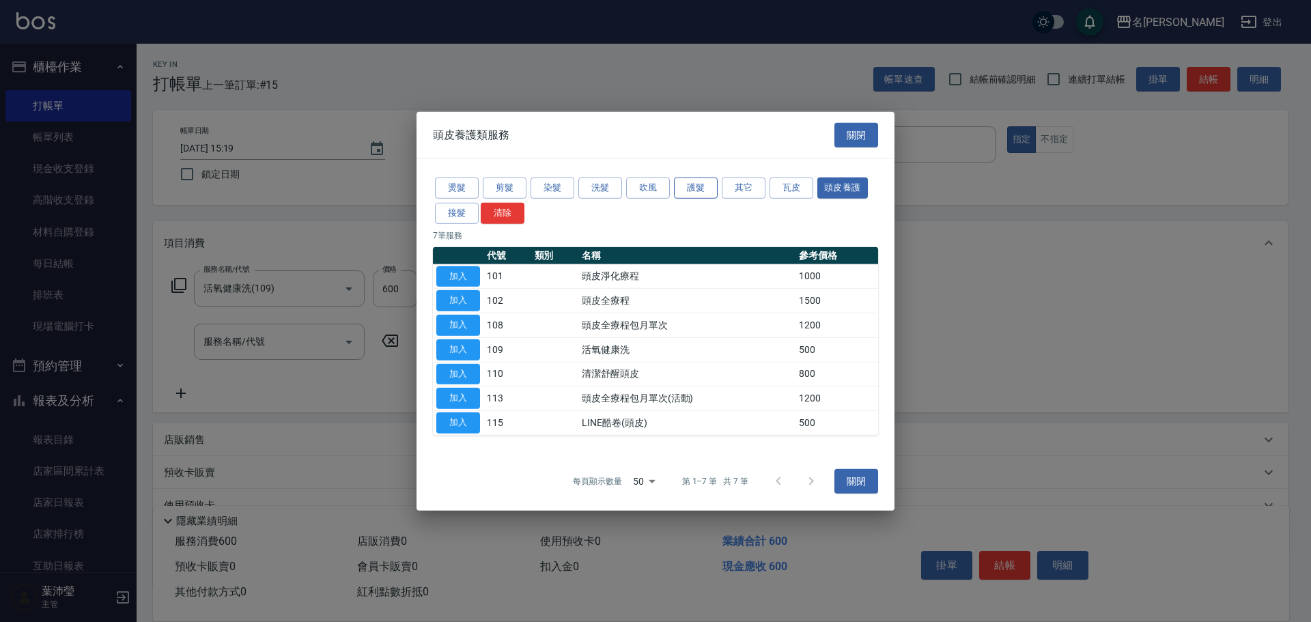
click at [701, 187] on button "護髮" at bounding box center [696, 188] width 44 height 21
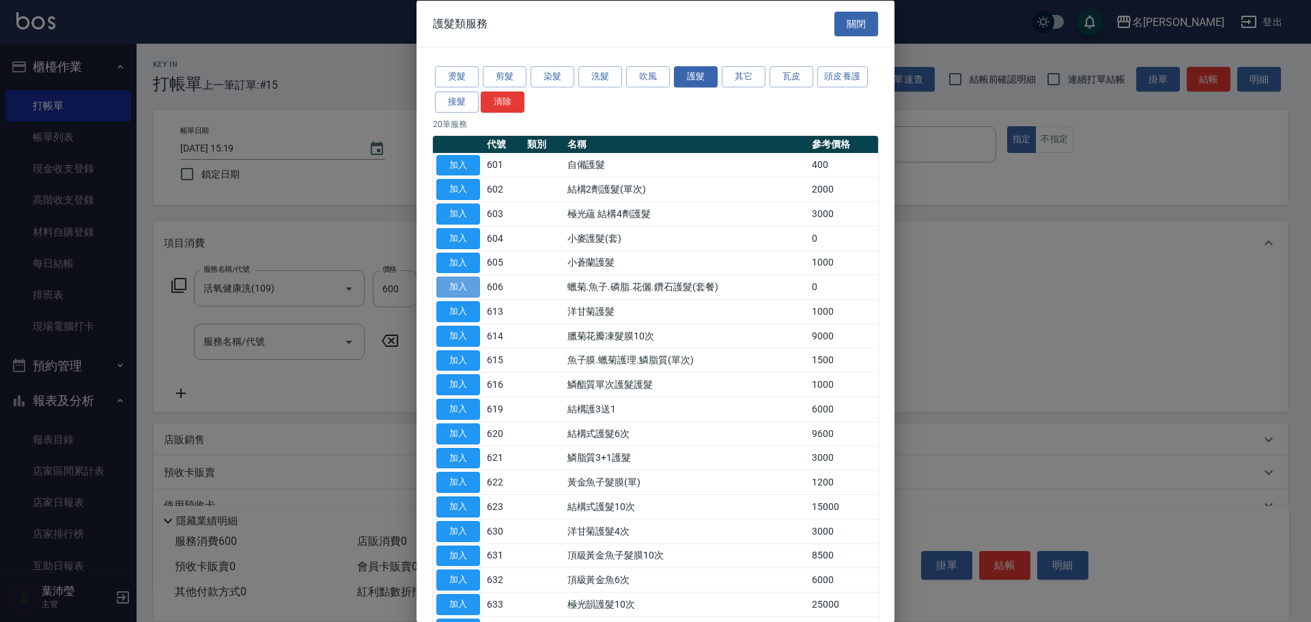
click at [450, 291] on button "加入" at bounding box center [458, 287] width 44 height 21
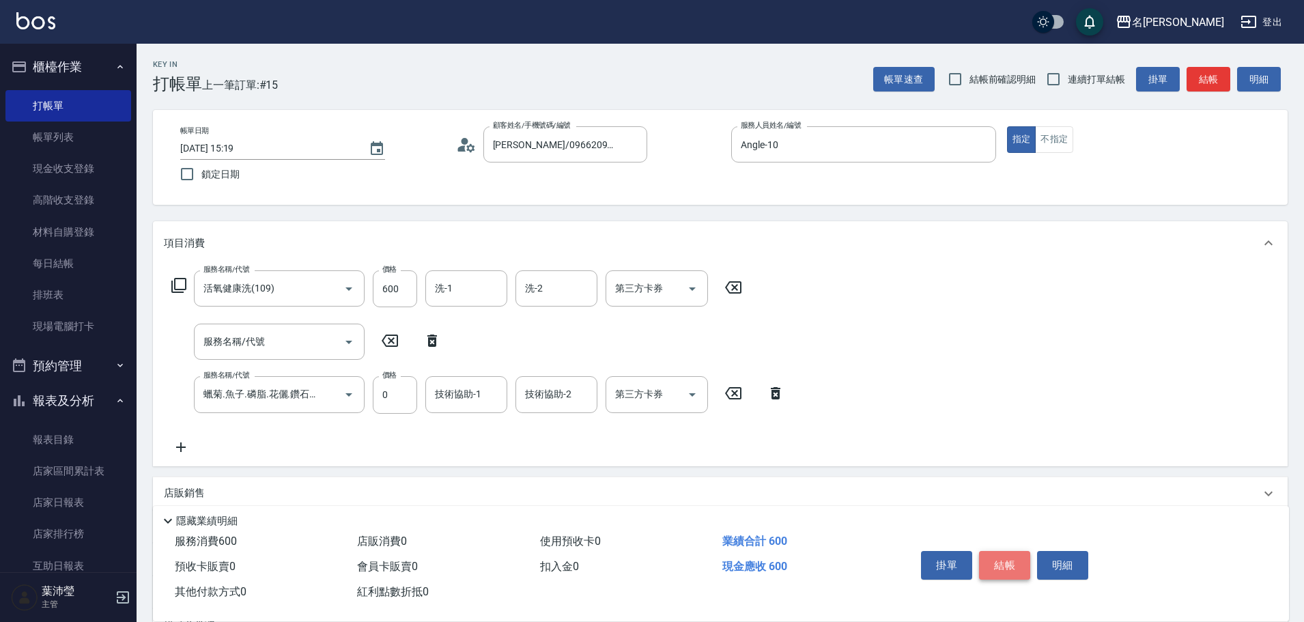
click at [1013, 563] on button "結帳" at bounding box center [1004, 565] width 51 height 29
